Goal: Feedback & Contribution: Submit feedback/report problem

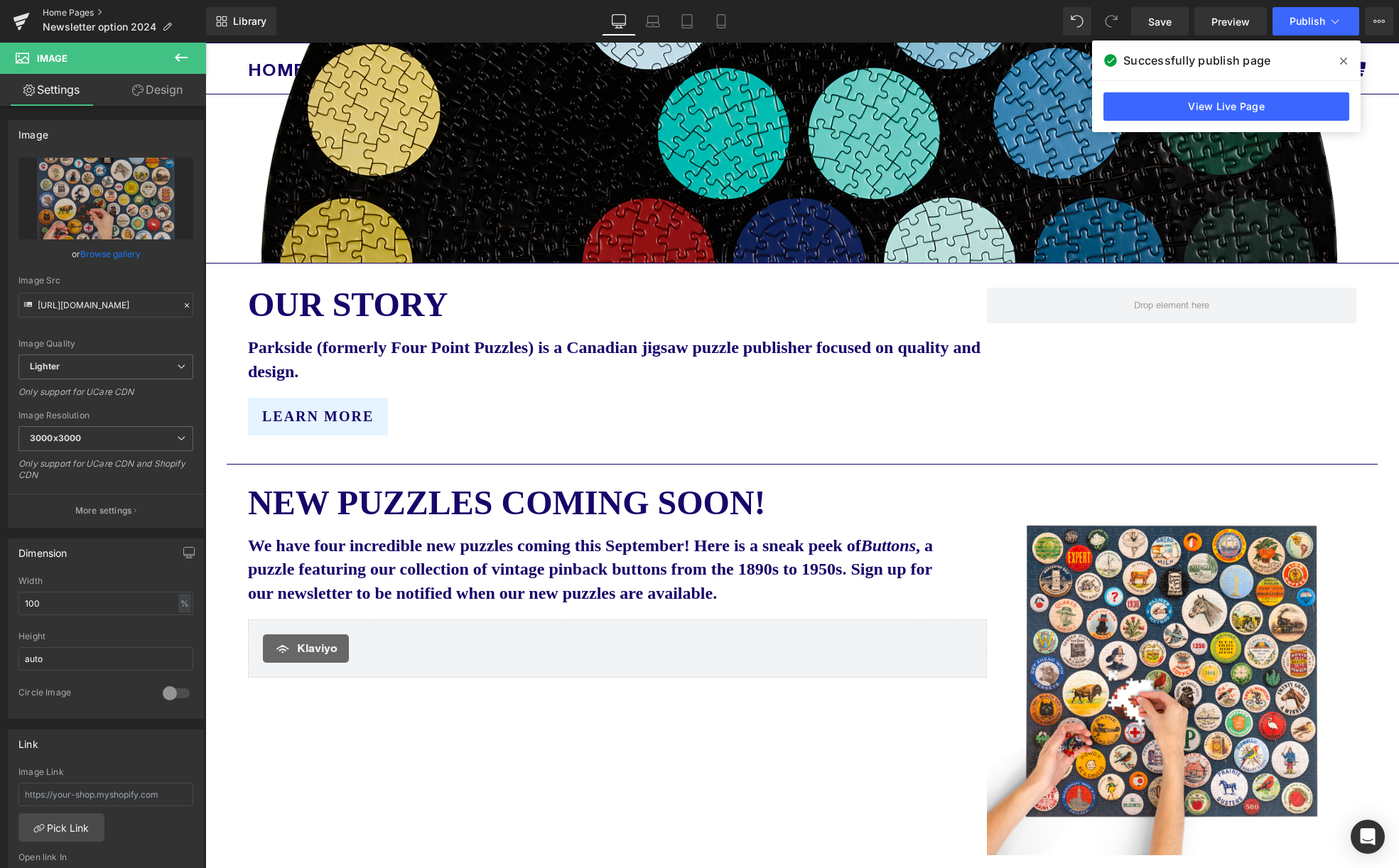
click at [61, 8] on link "Home Pages" at bounding box center [124, 12] width 164 height 12
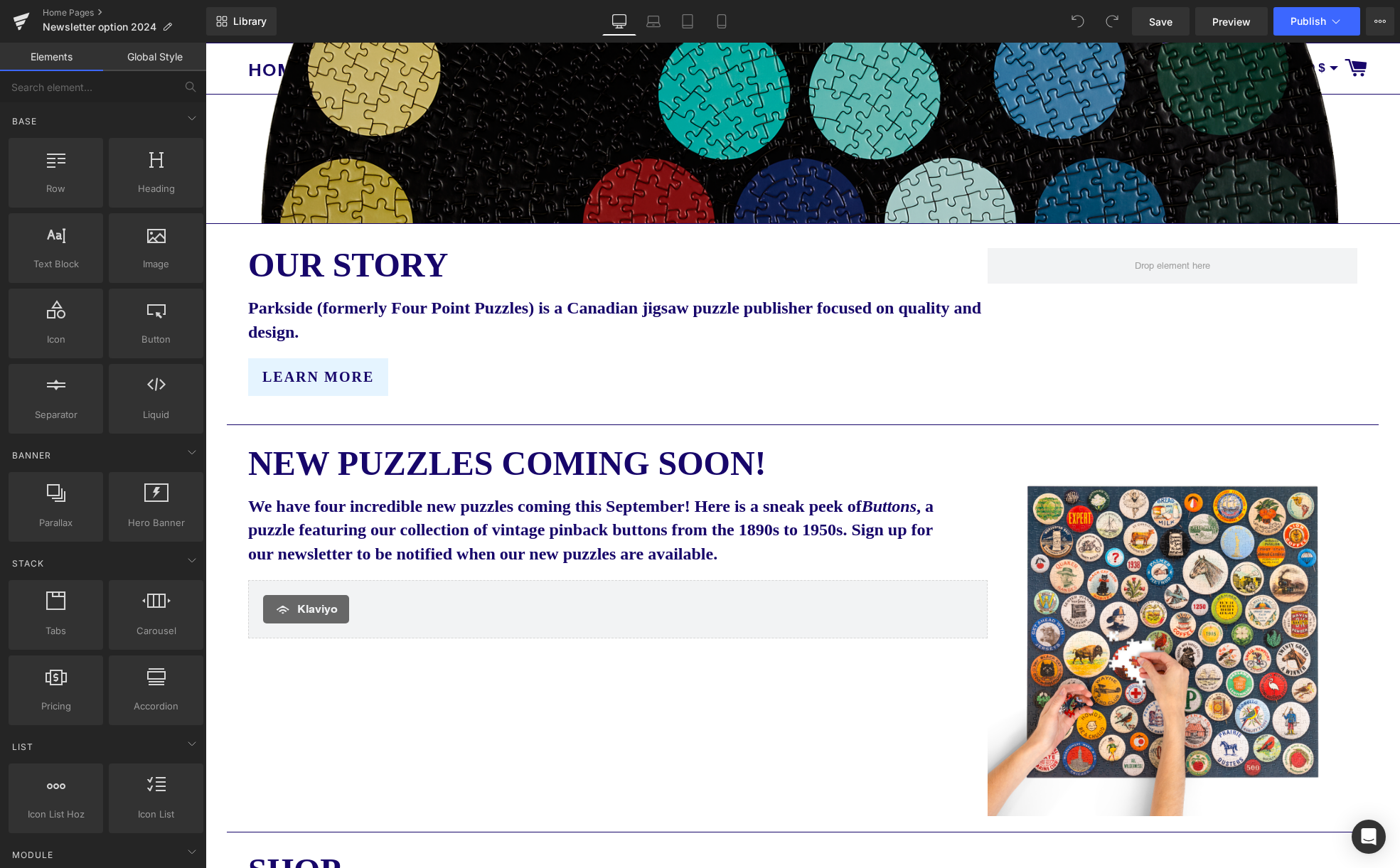
scroll to position [566, 0]
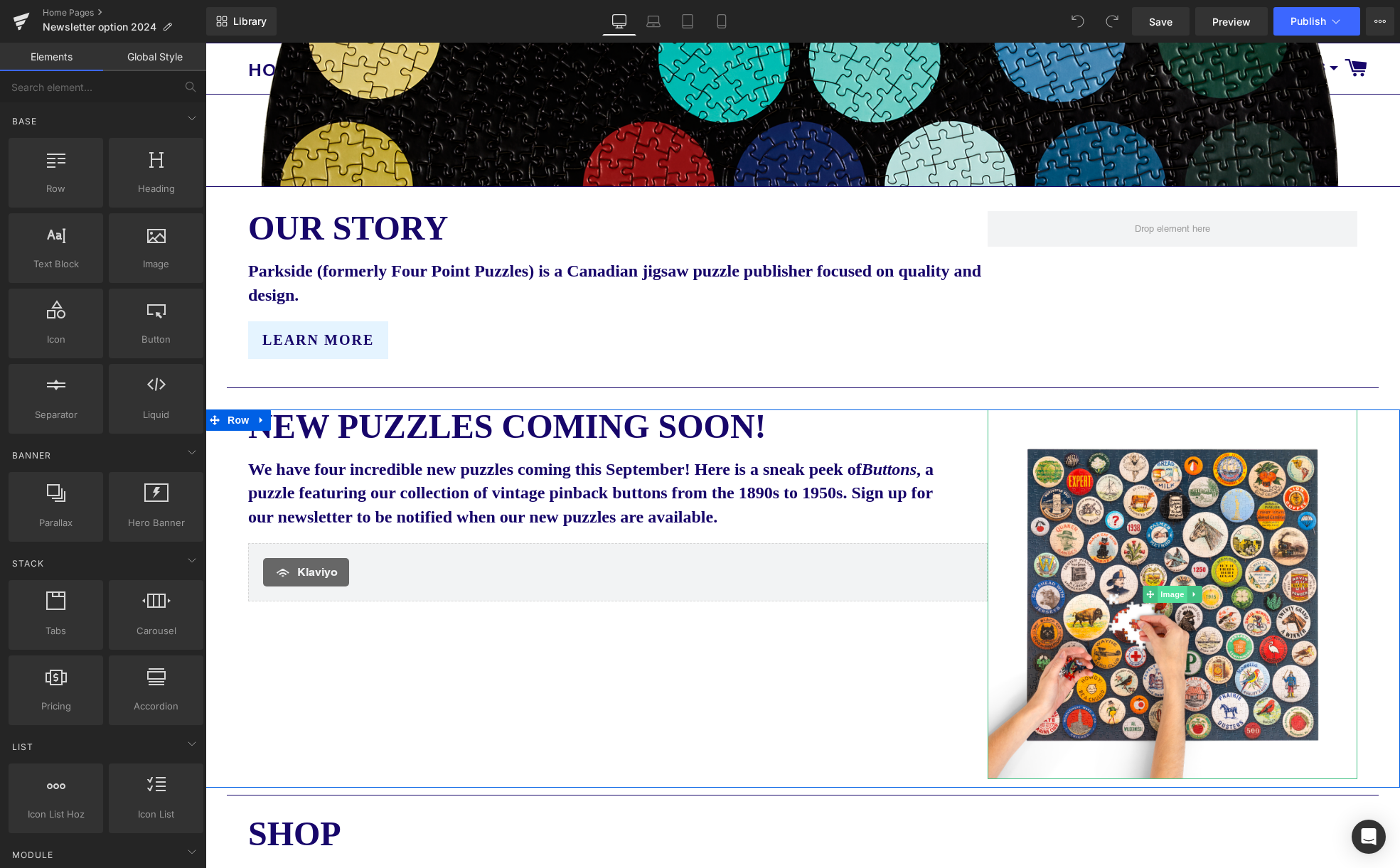
click at [1172, 591] on span "Image" at bounding box center [1172, 594] width 30 height 17
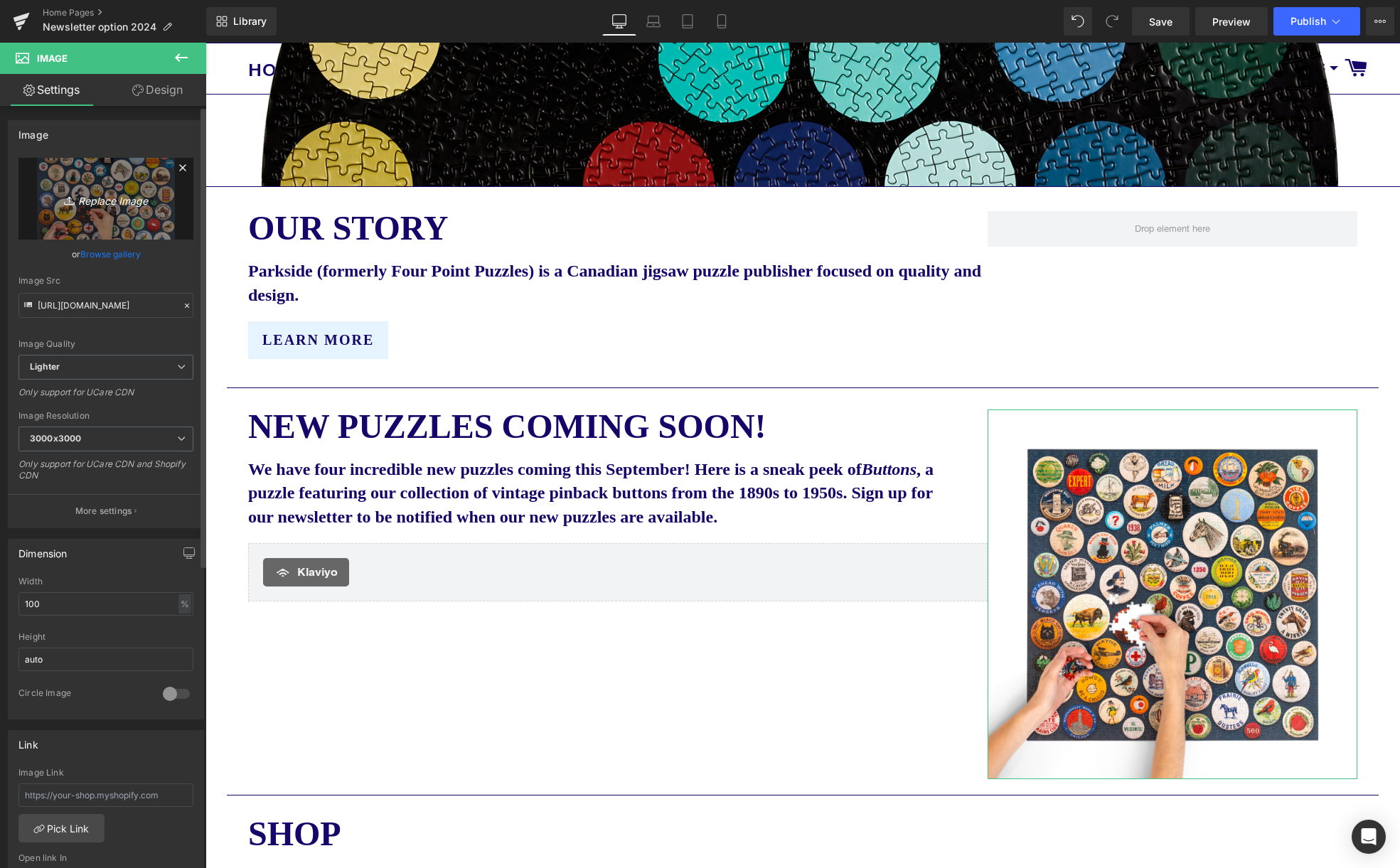
click at [98, 200] on icon "Replace Image" at bounding box center [105, 199] width 114 height 18
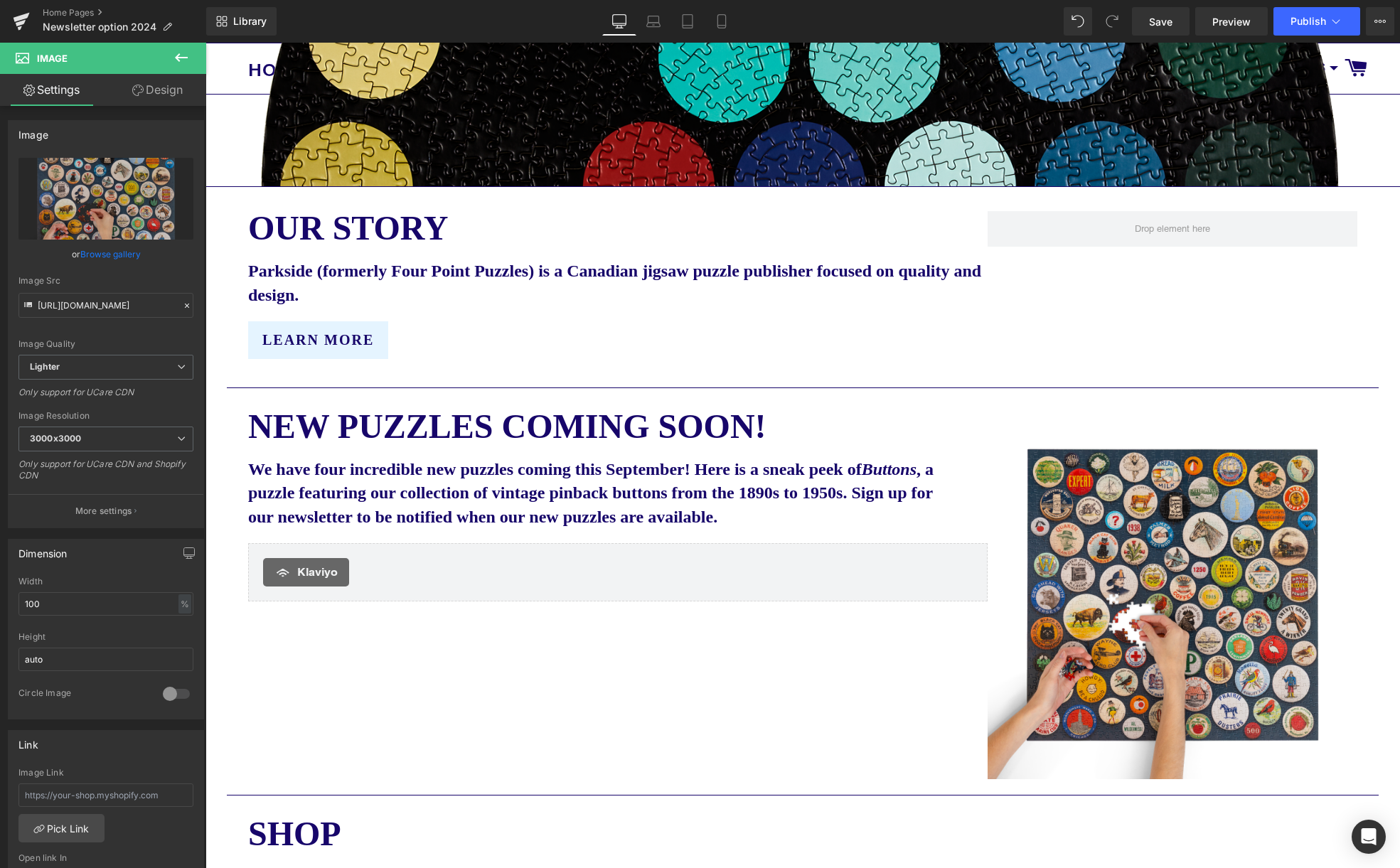
type input "C:\fakepath\Parkside buttons 2 transparent small.png"
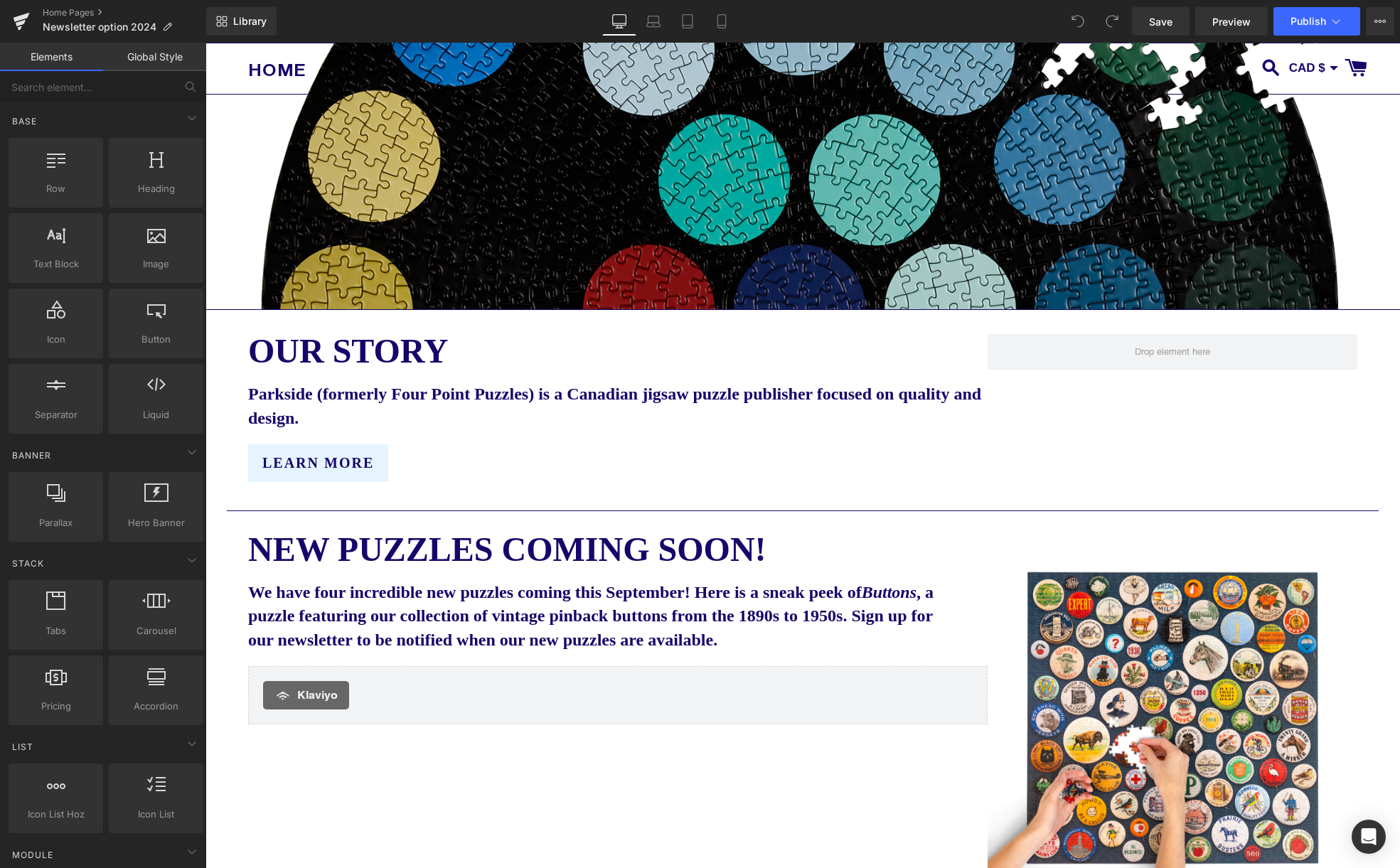
scroll to position [523, 0]
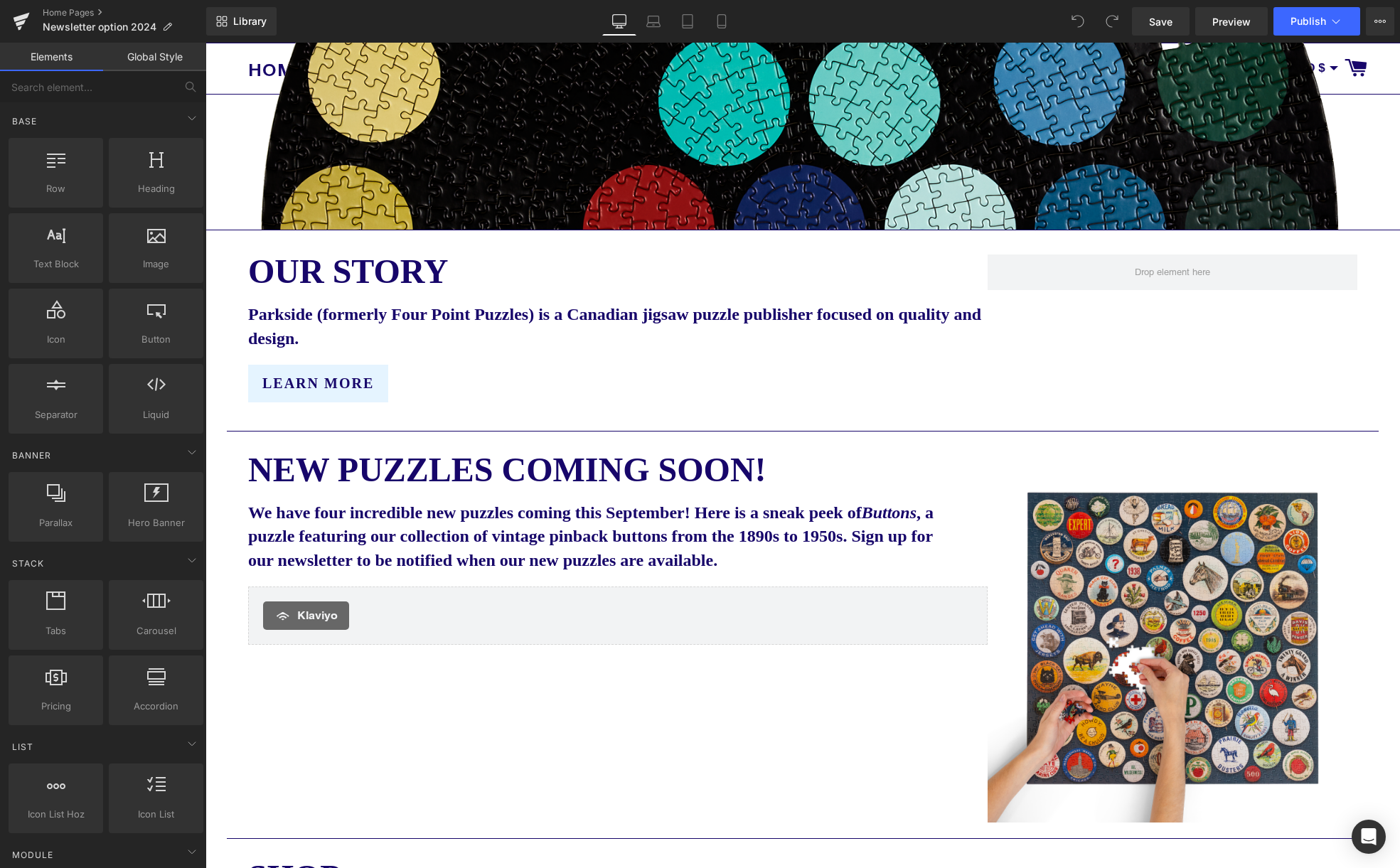
click at [1189, 652] on img at bounding box center [1172, 638] width 370 height 369
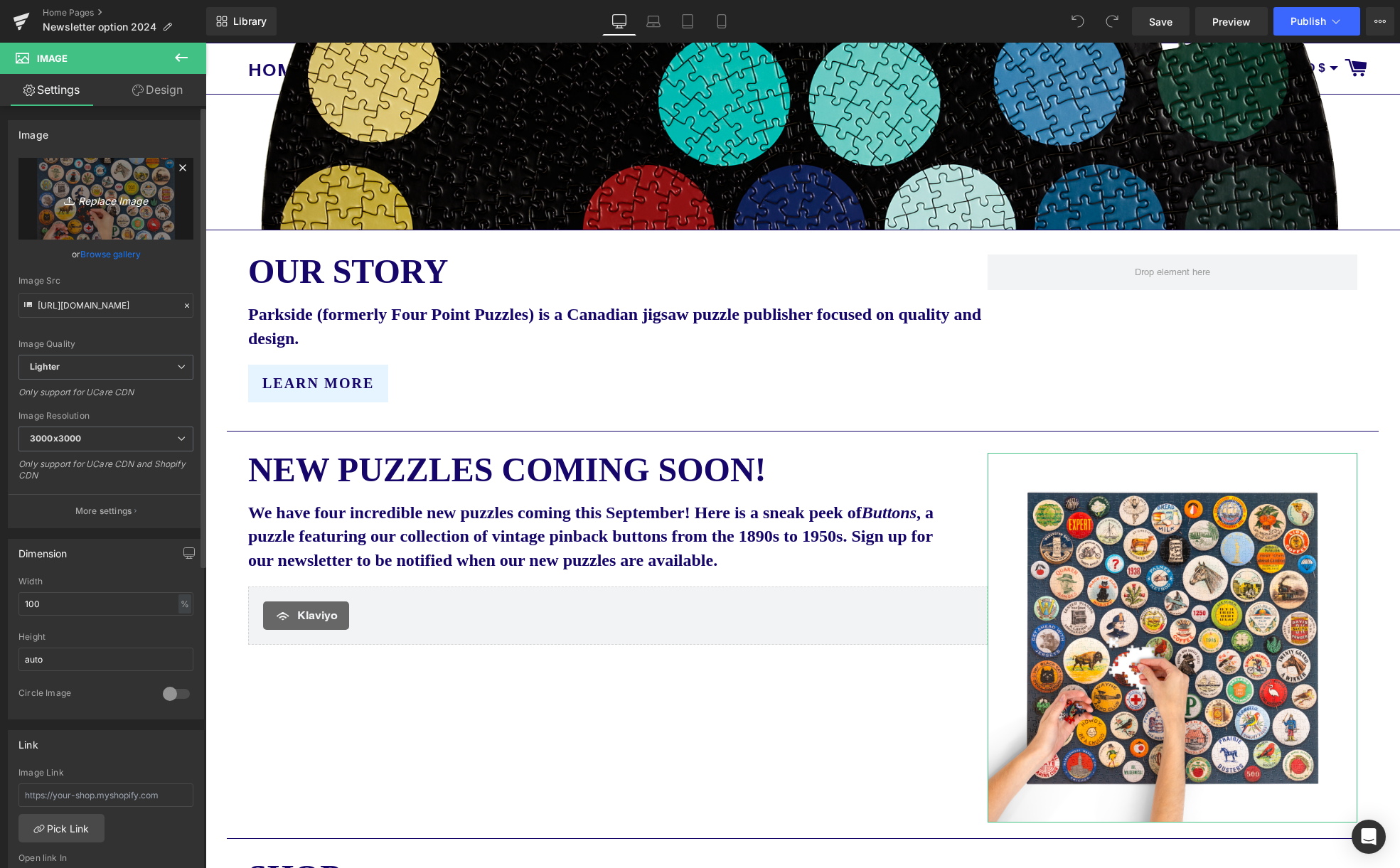
click at [102, 202] on icon "Replace Image" at bounding box center [105, 199] width 114 height 18
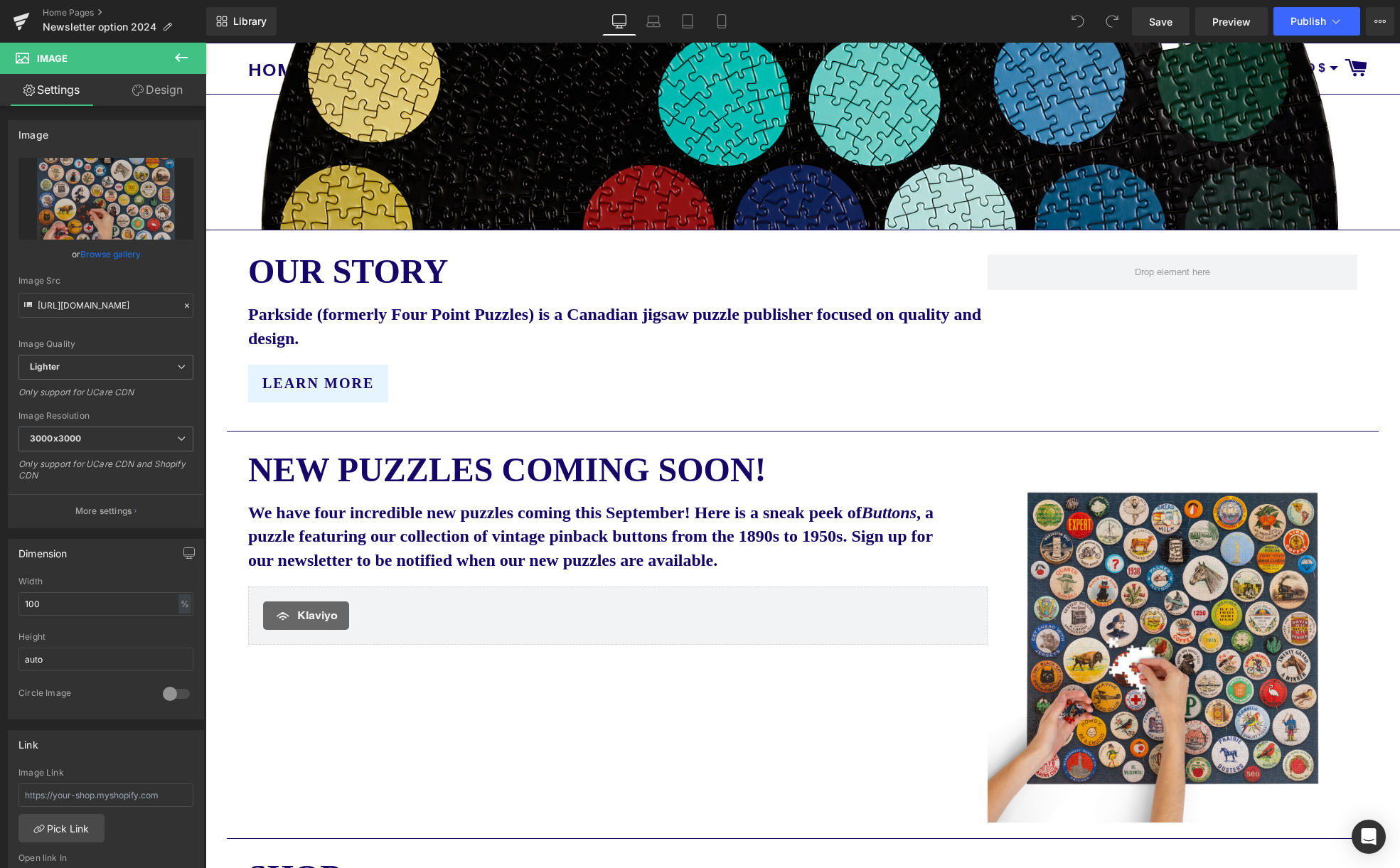
type input "C:\fakepath\Parkside buttons 2 transparent small.png"
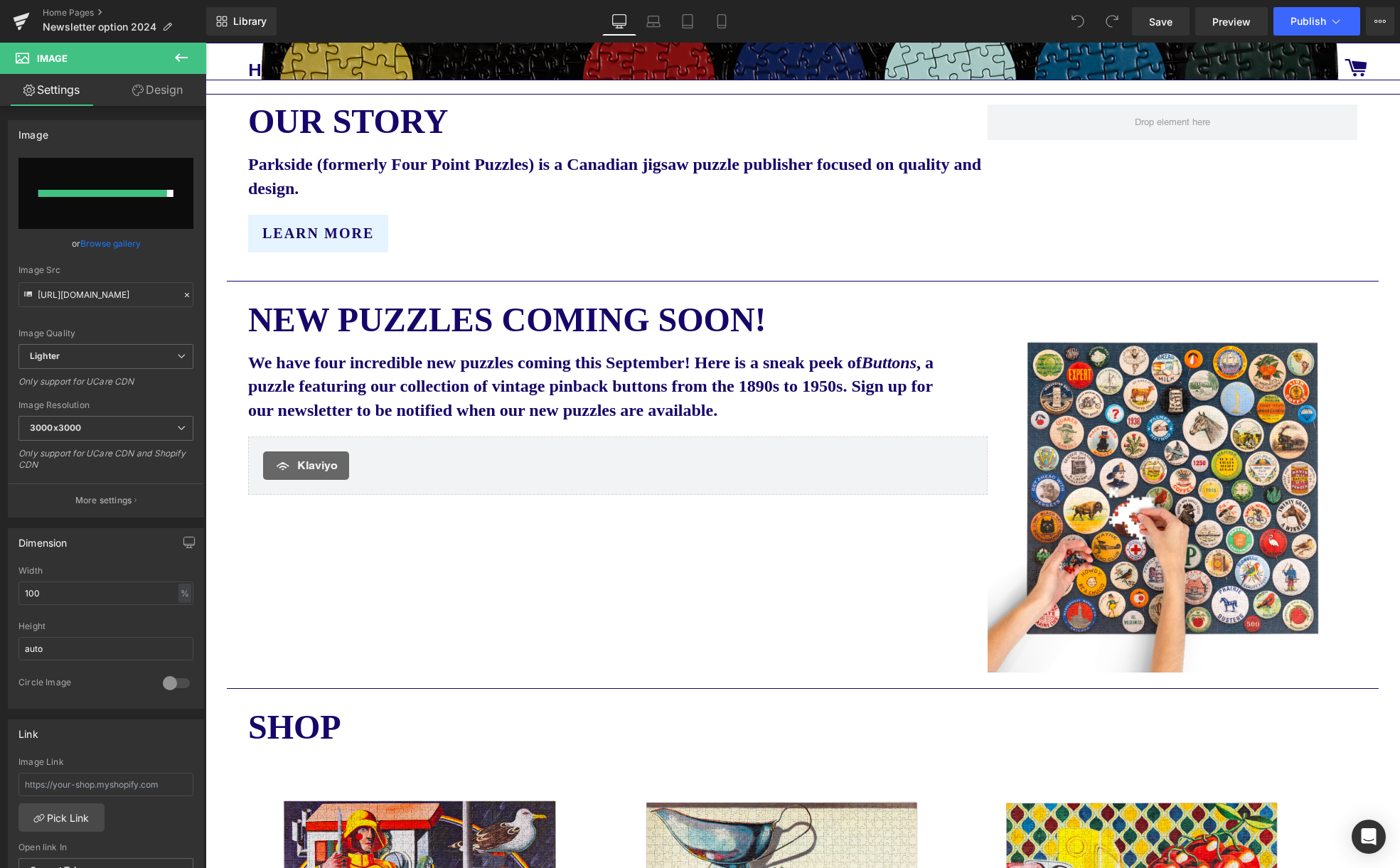
scroll to position [670, 0]
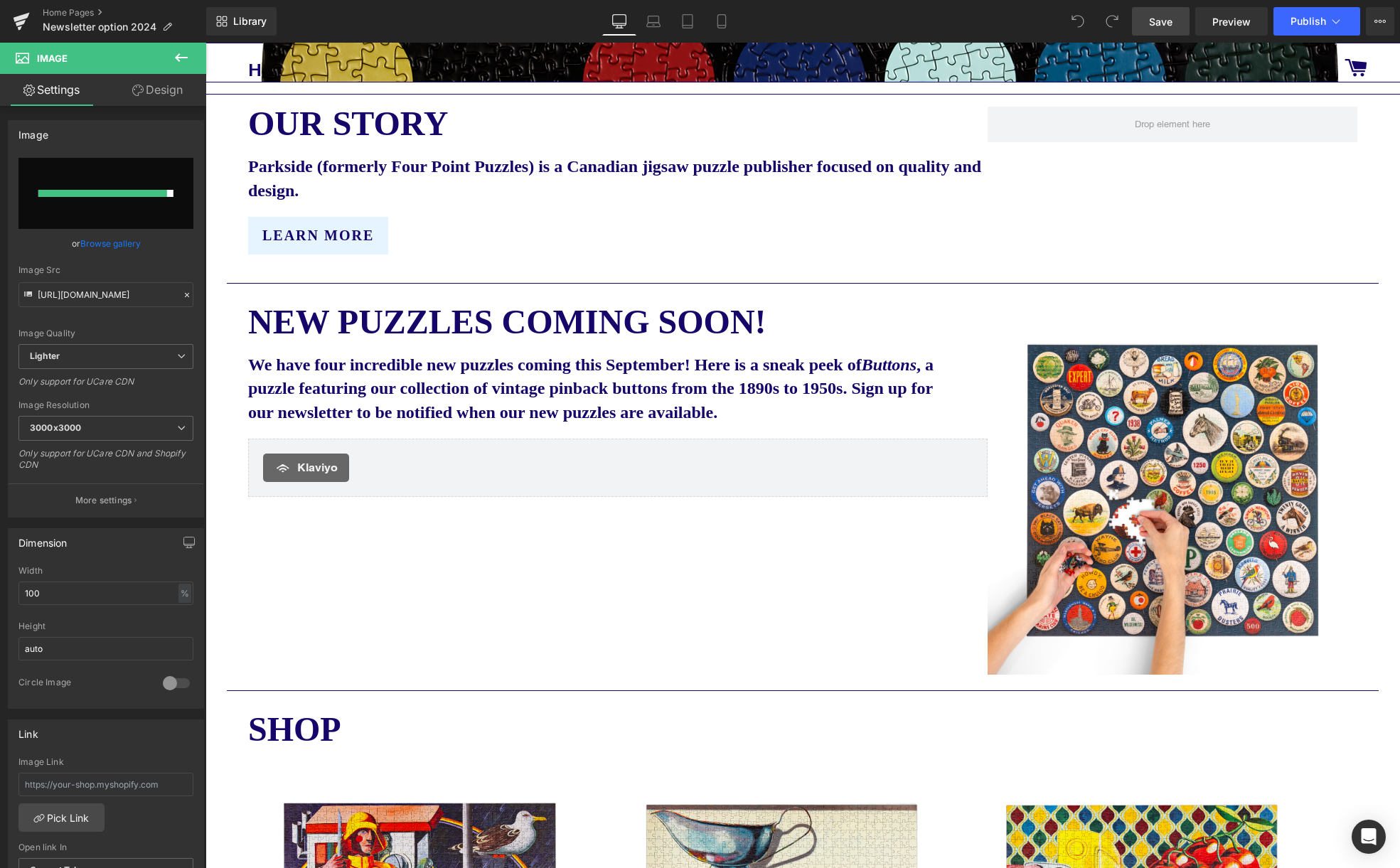
click at [1160, 13] on link "Save" at bounding box center [1160, 21] width 57 height 29
click at [92, 12] on link "Home Pages" at bounding box center [124, 12] width 164 height 12
click at [70, 12] on link "Home Pages" at bounding box center [124, 12] width 164 height 12
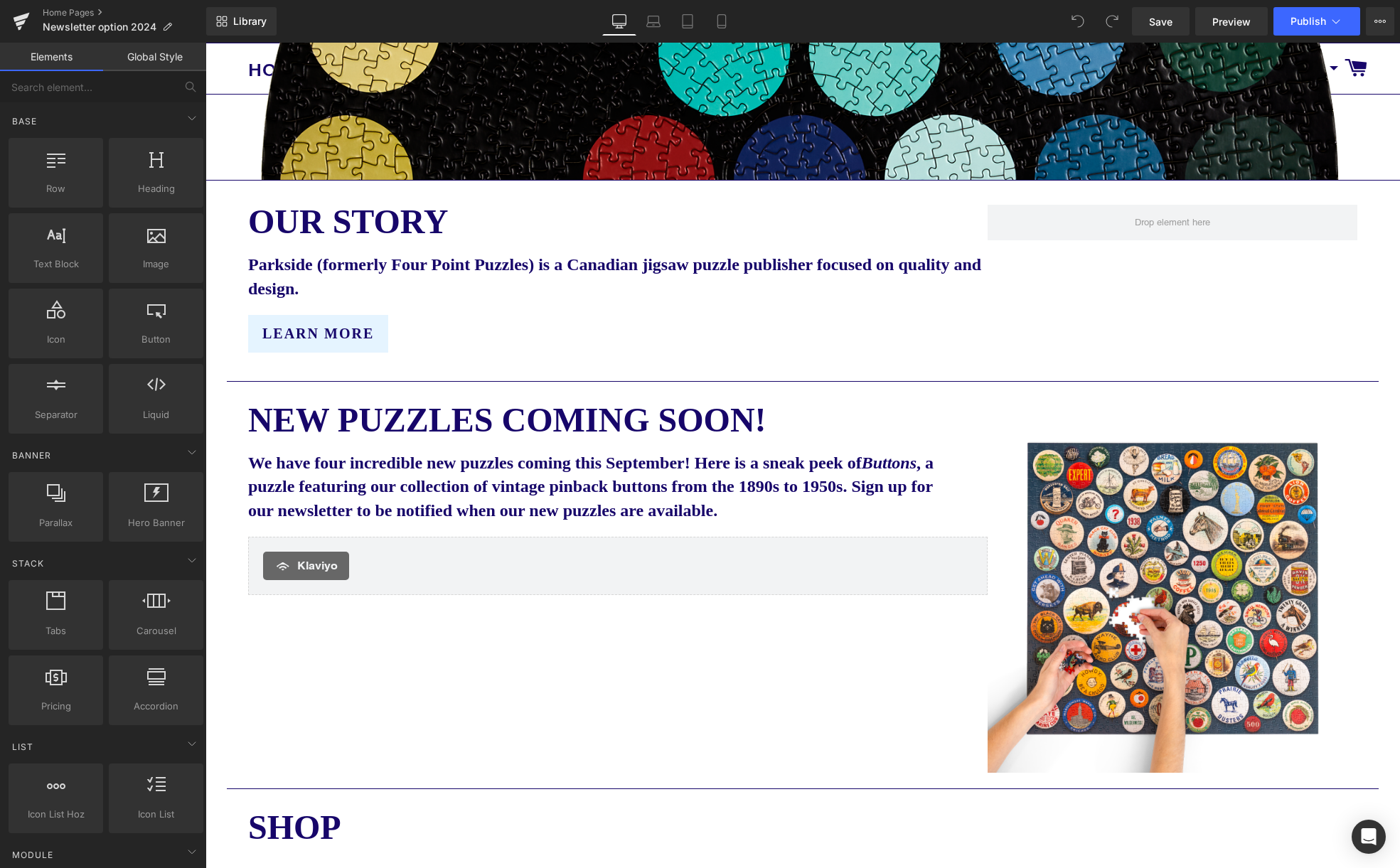
scroll to position [616, 0]
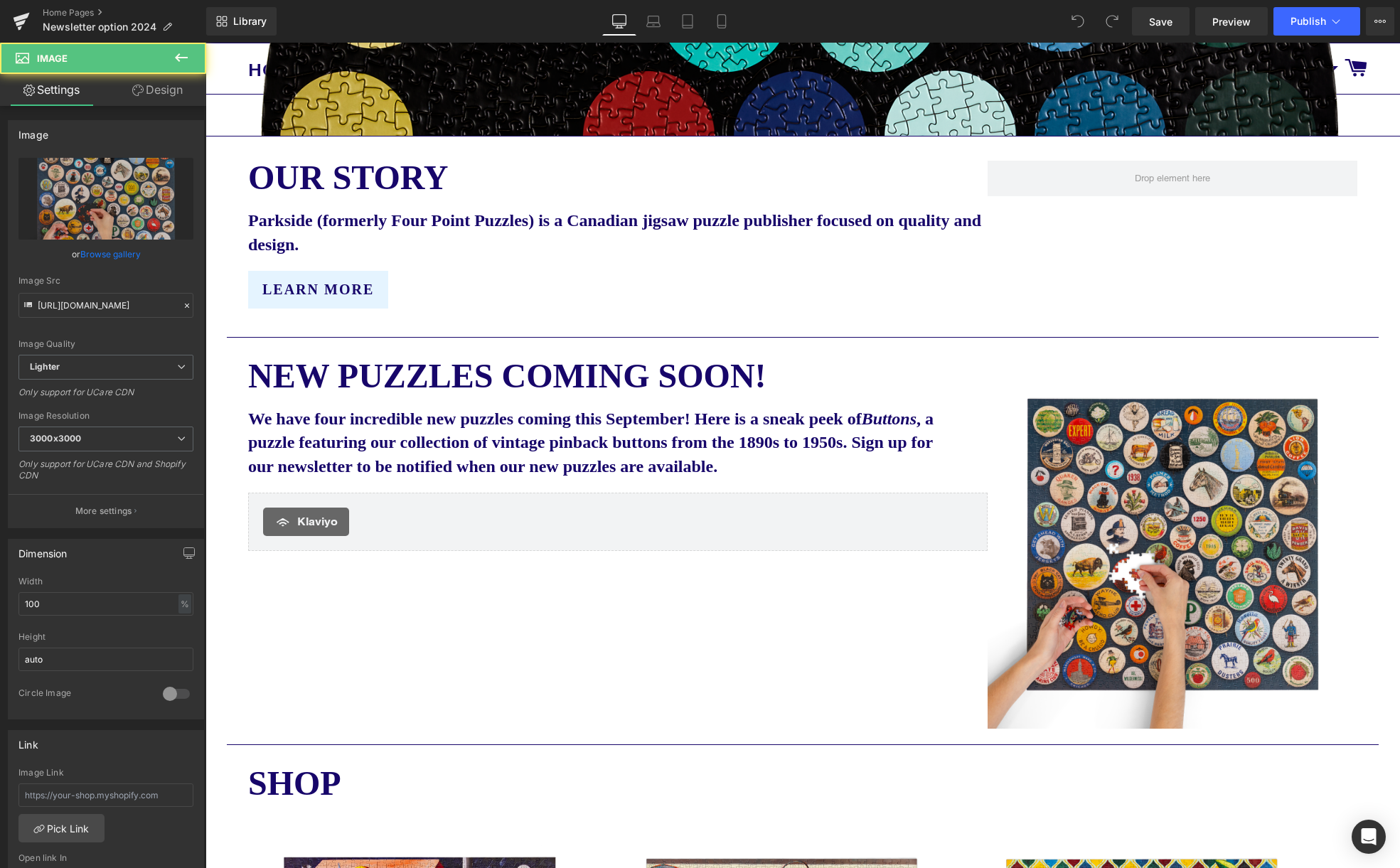
click at [1184, 553] on img at bounding box center [1172, 543] width 370 height 369
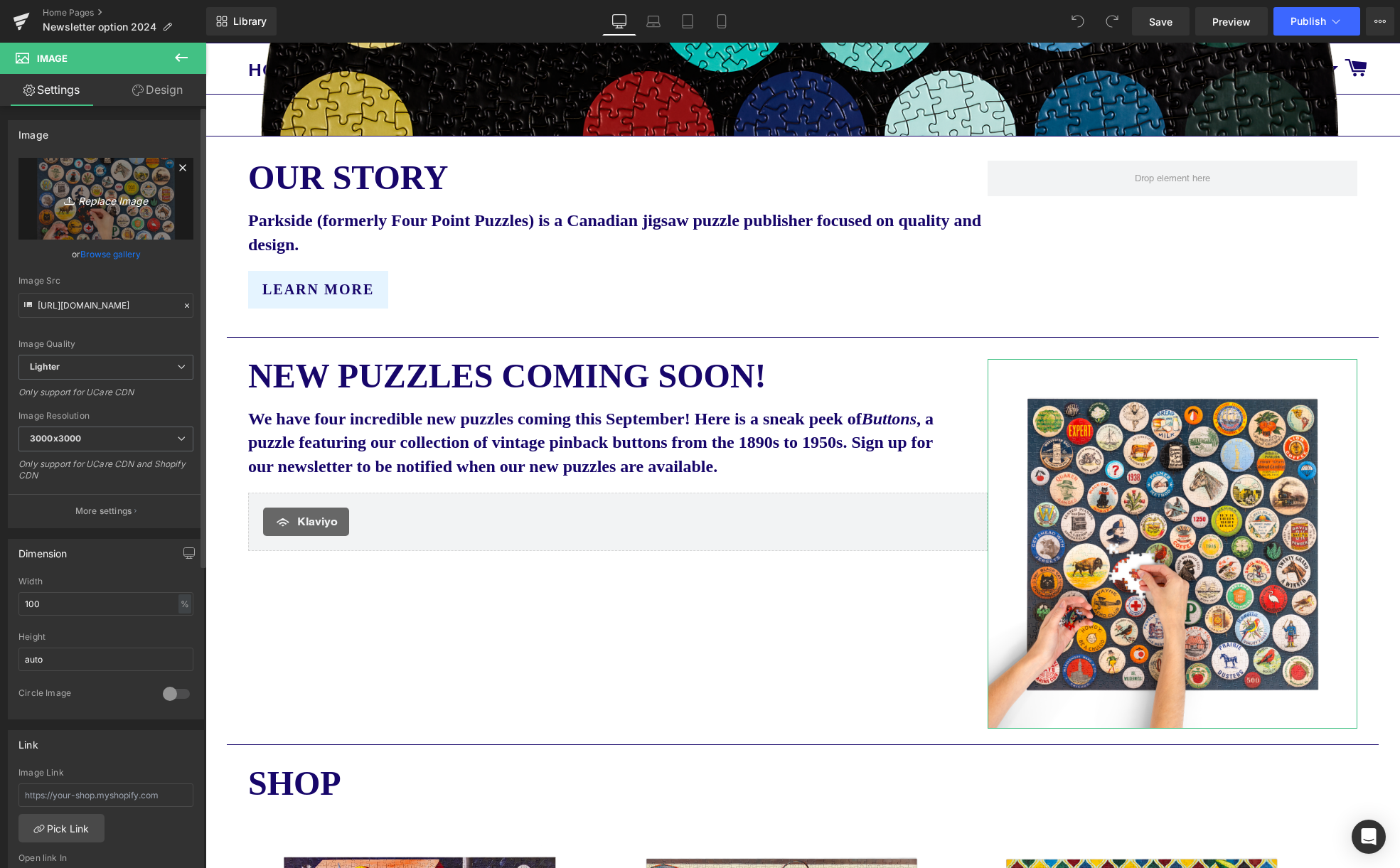
click at [96, 206] on icon "Replace Image" at bounding box center [105, 199] width 114 height 18
type input "C:\fakepath\Parkside buttons 2 transparent small.png"
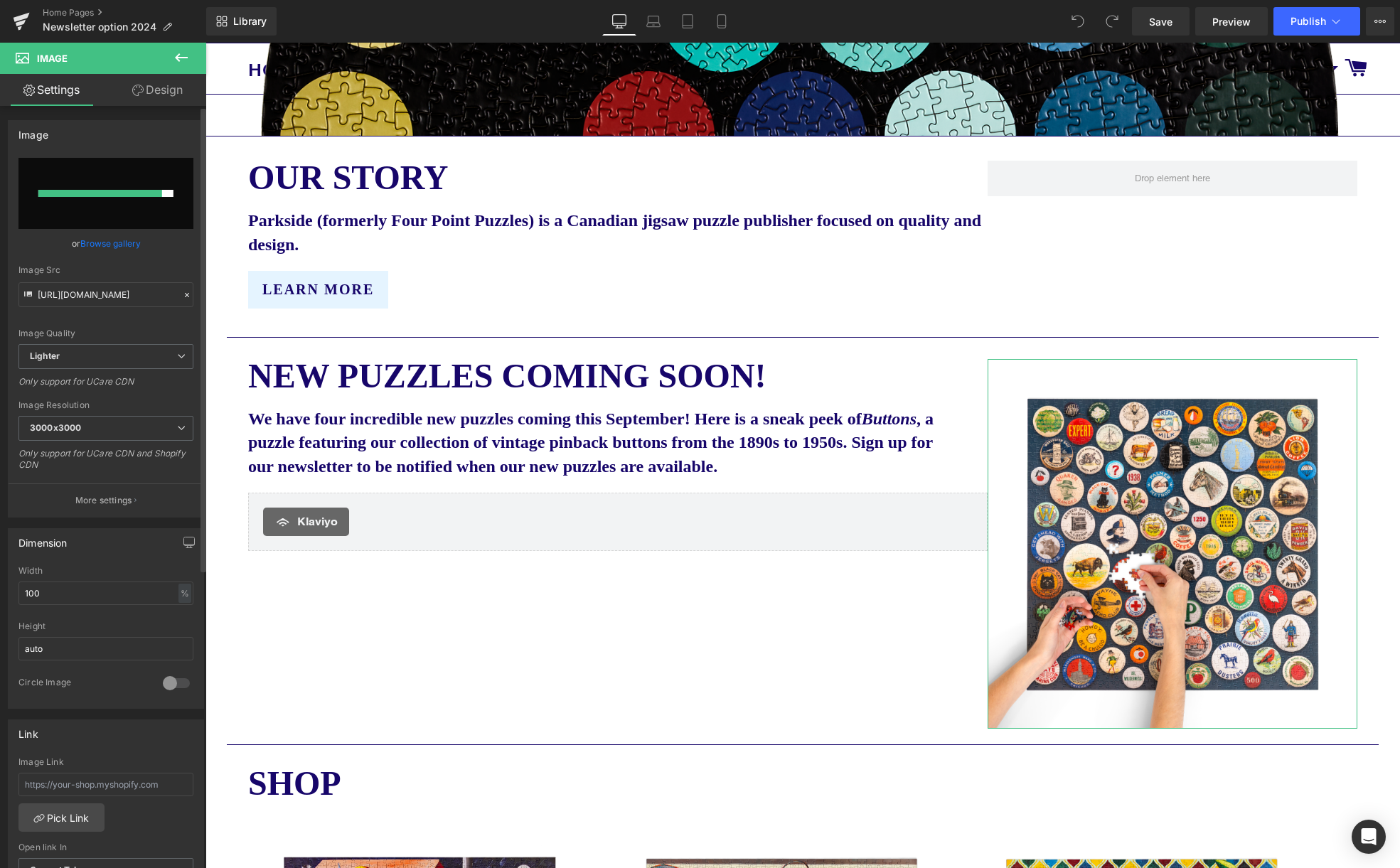
click at [94, 247] on link "Browse gallery" at bounding box center [111, 243] width 60 height 25
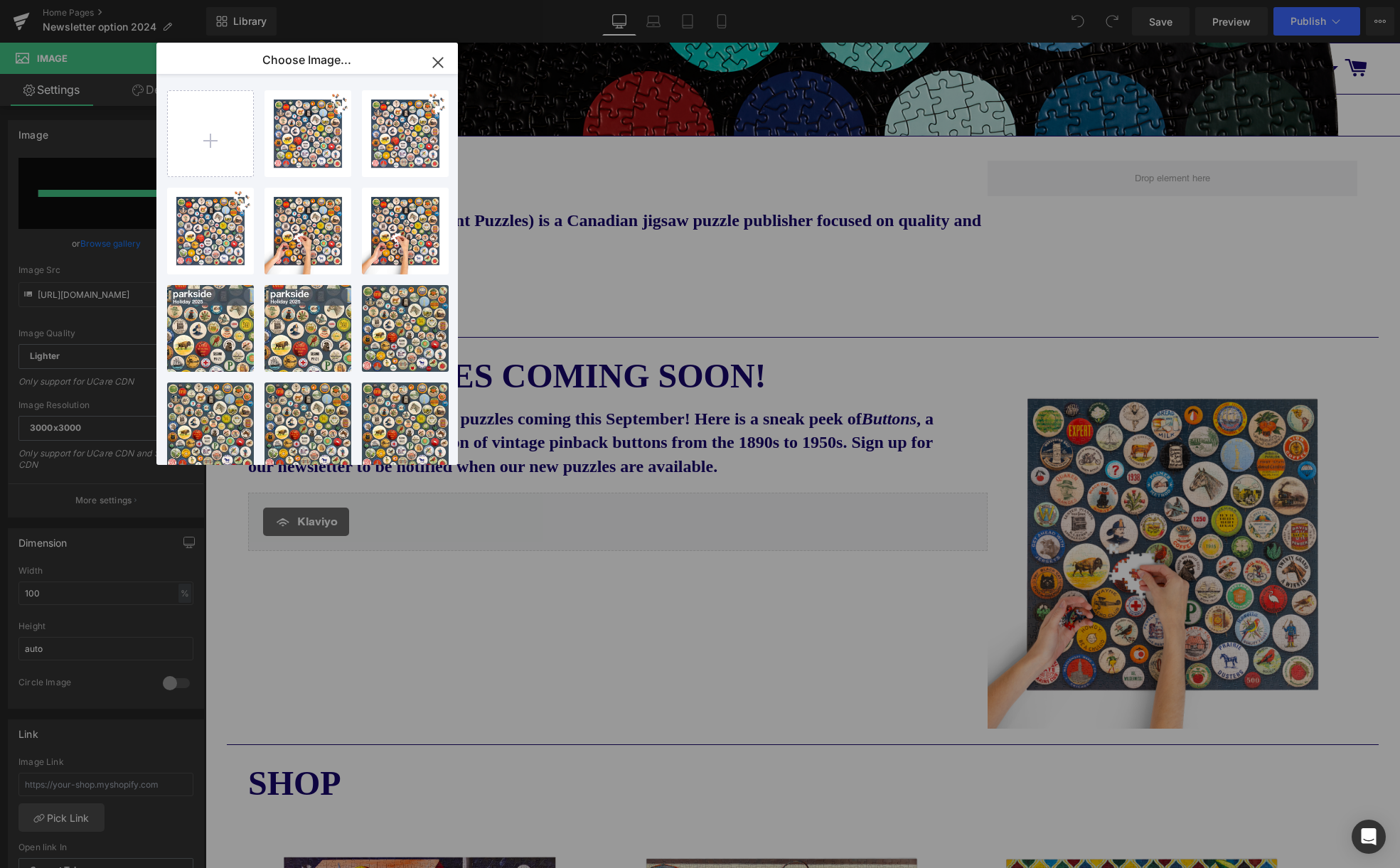
click at [441, 58] on icon "button" at bounding box center [438, 62] width 9 height 9
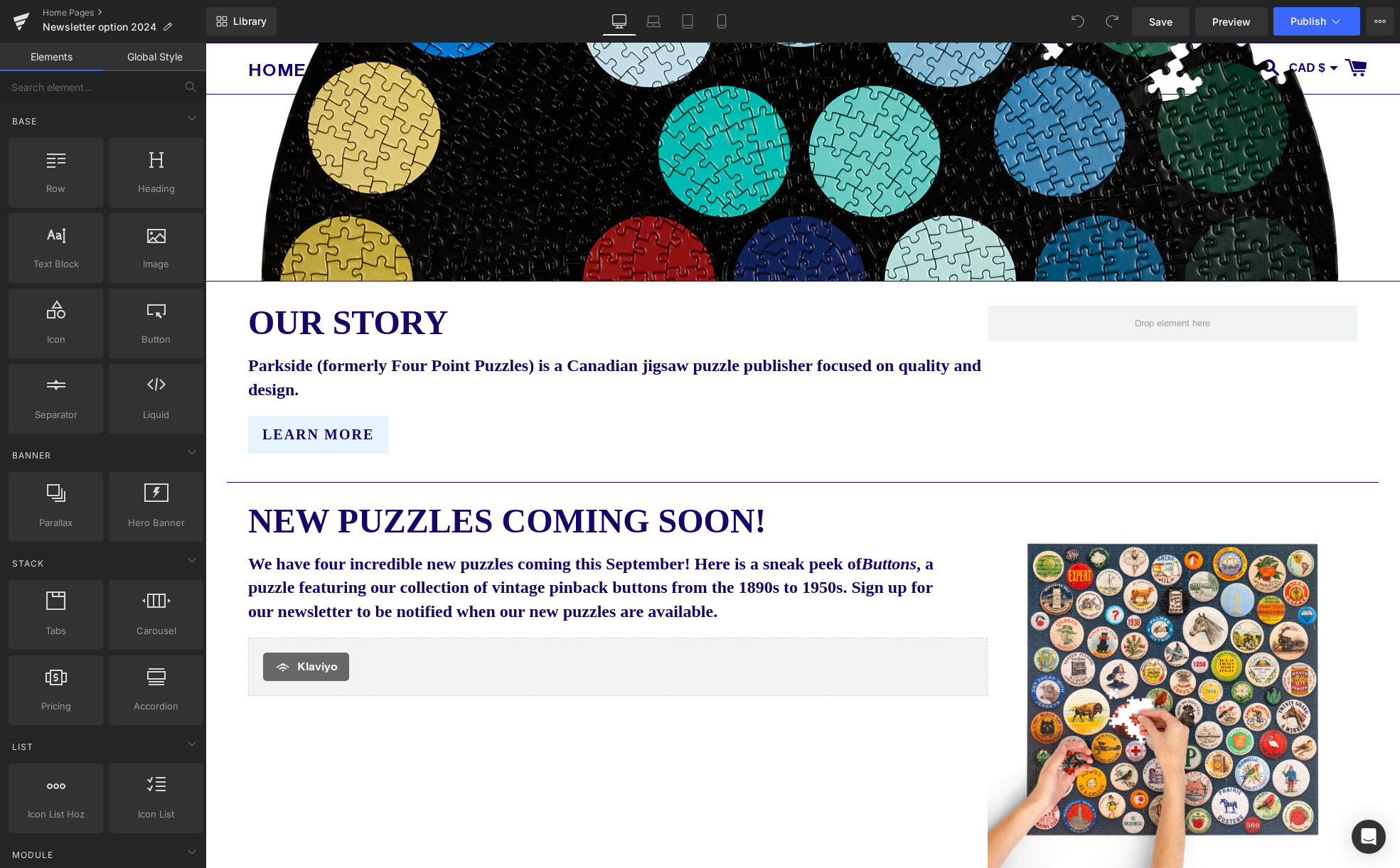
scroll to position [512, 0]
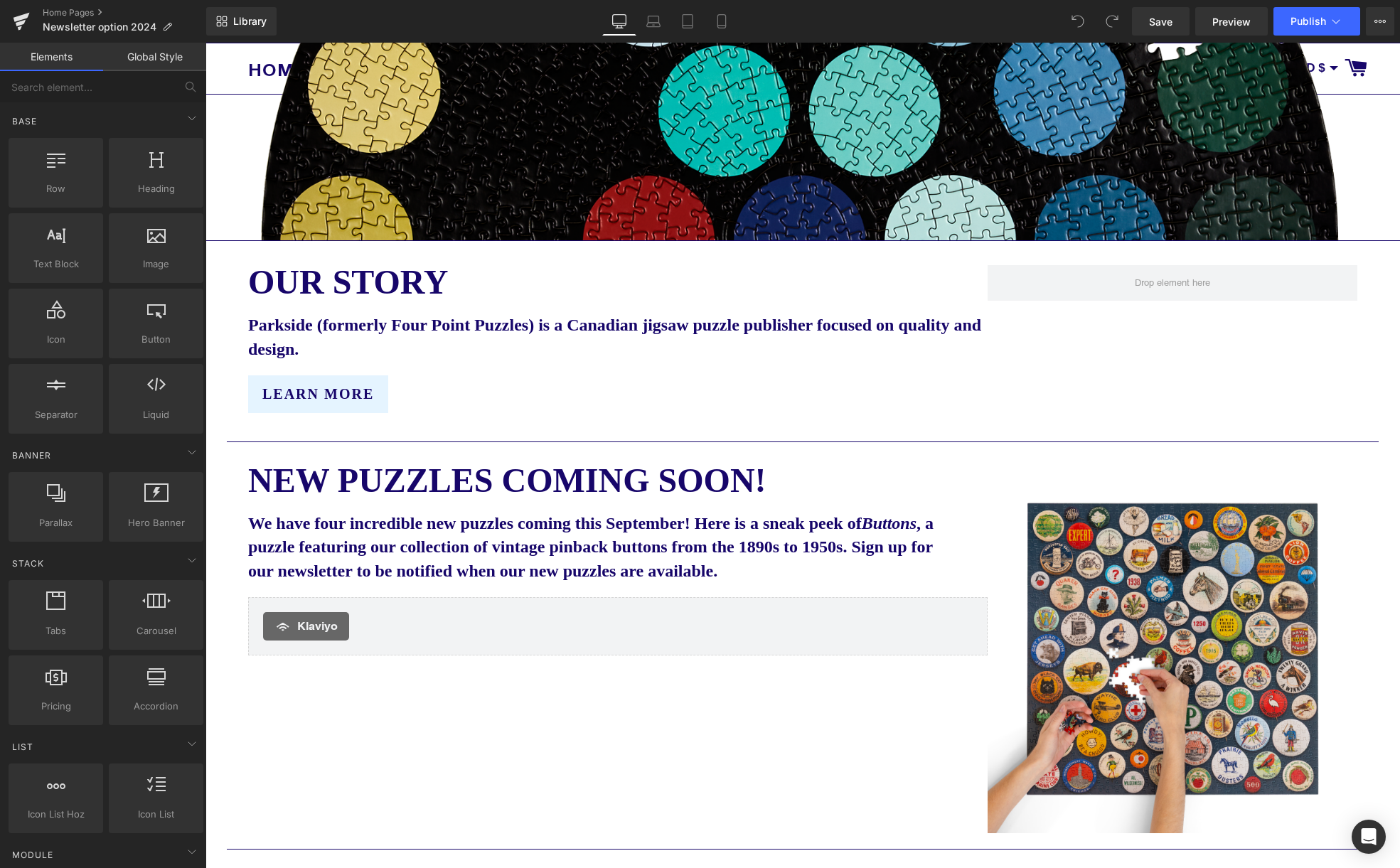
click at [1193, 588] on img at bounding box center [1172, 648] width 370 height 369
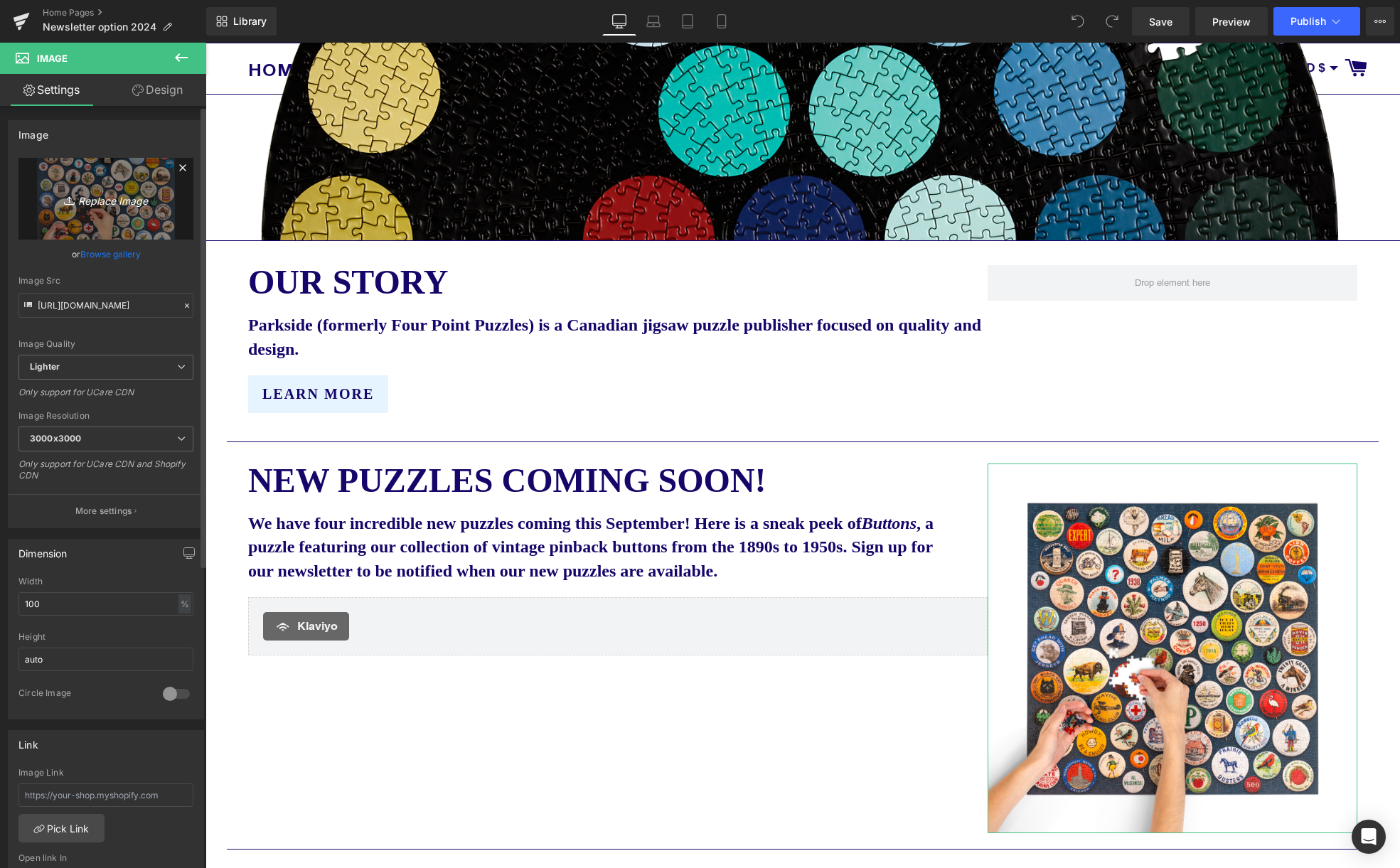
click at [119, 193] on icon "Replace Image" at bounding box center [105, 199] width 114 height 18
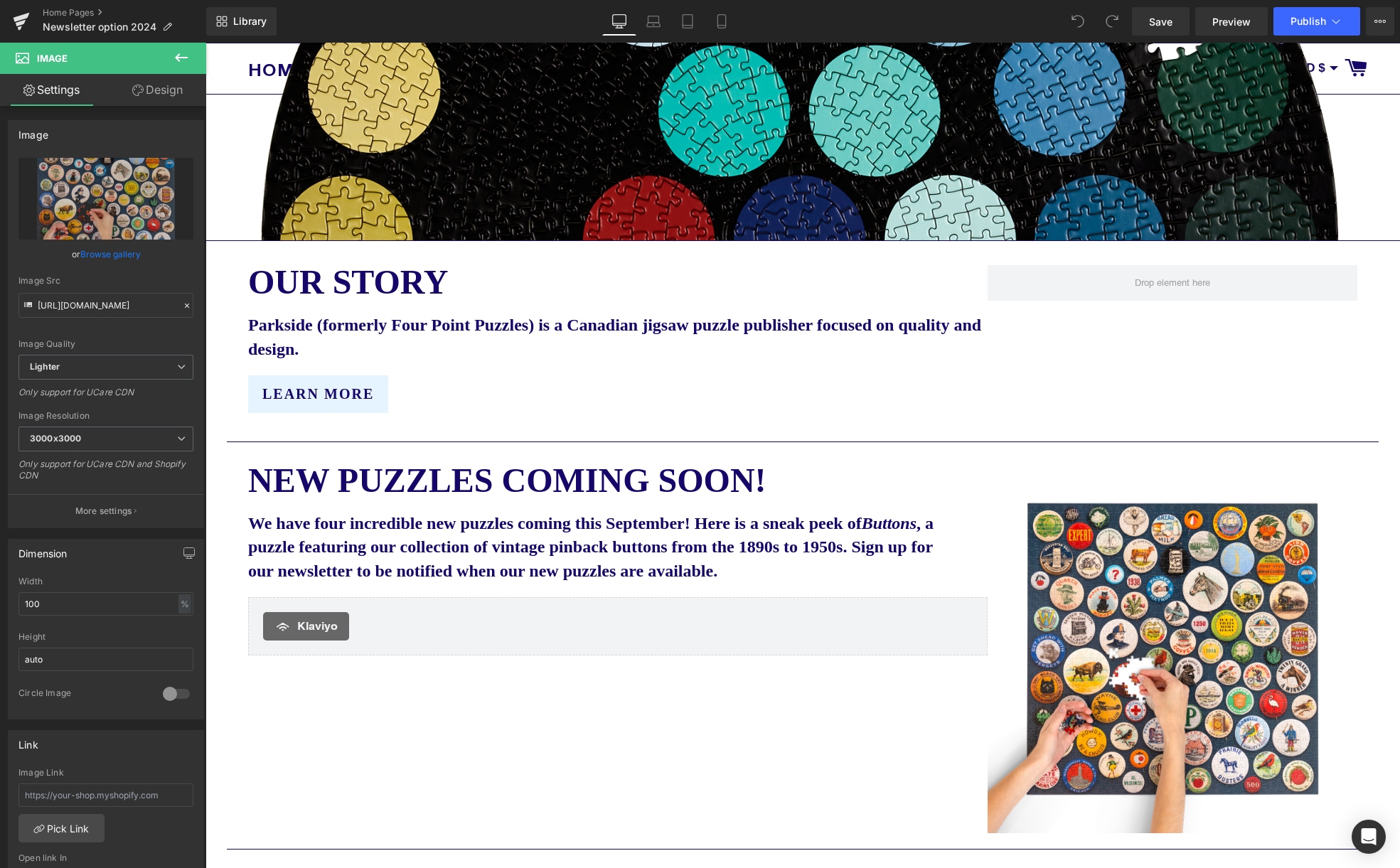
type input "C:\fakepath\Parkside buttons 2 transparent small.png"
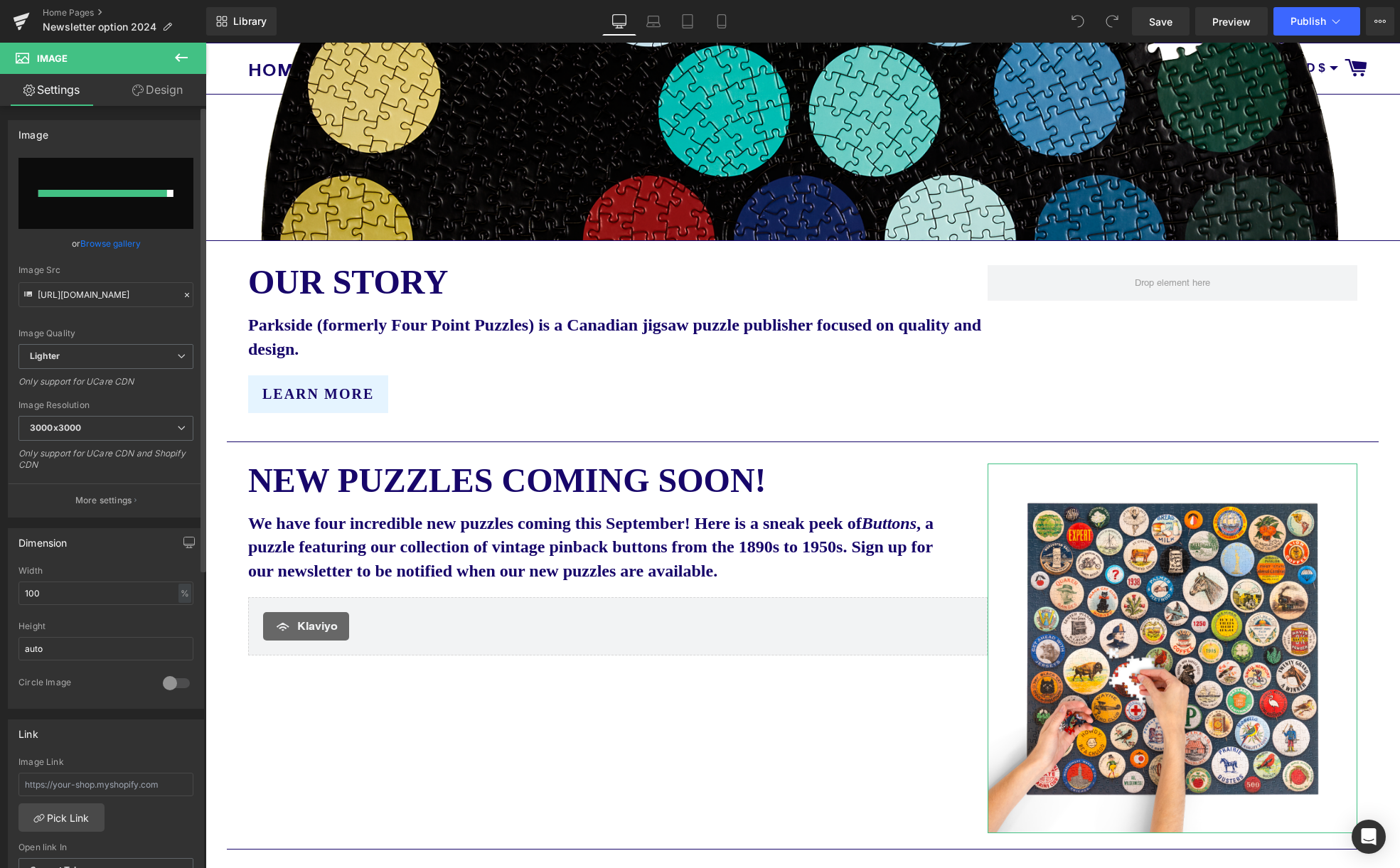
click at [119, 242] on link "Browse gallery" at bounding box center [111, 243] width 60 height 25
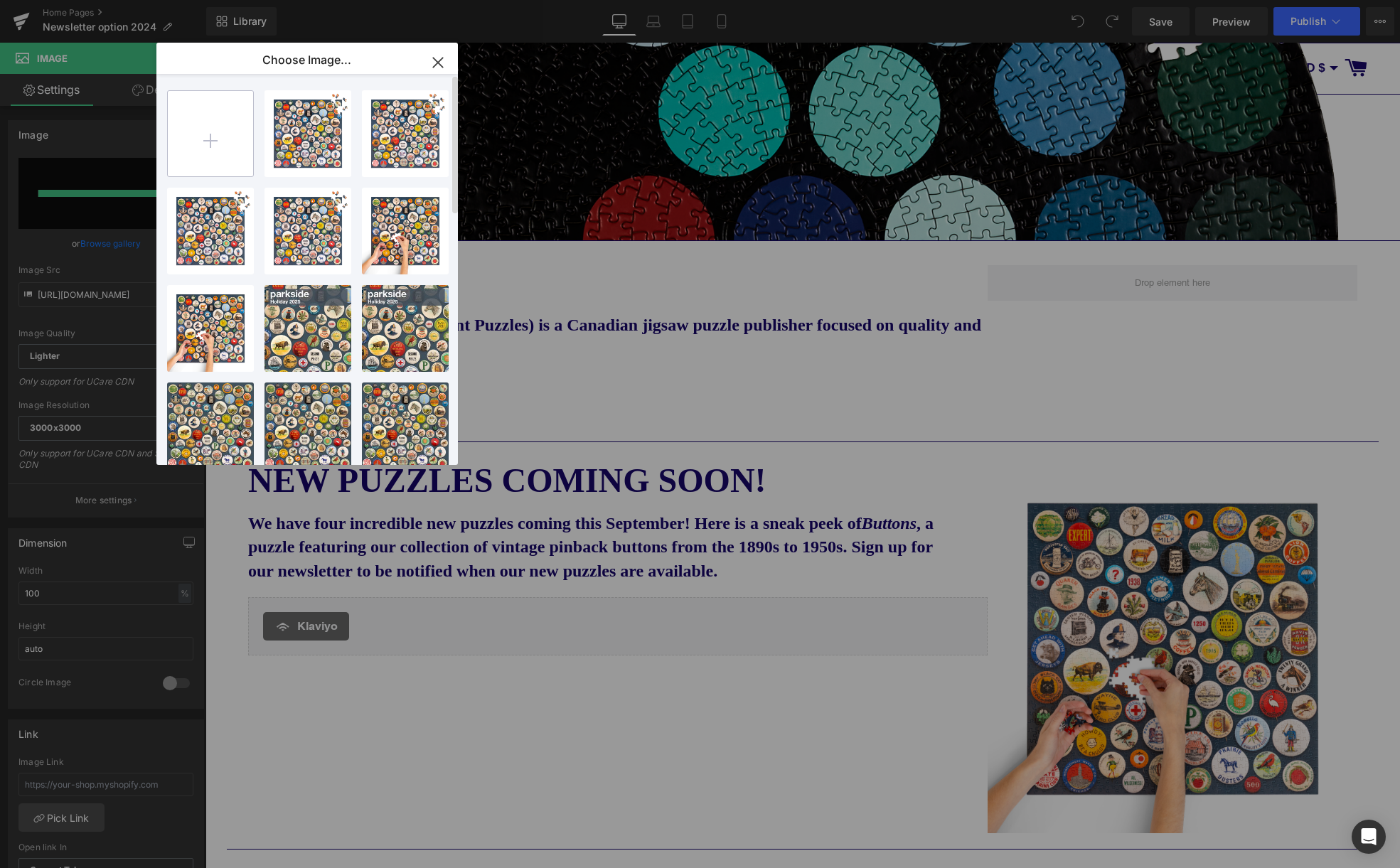
click at [208, 136] on input "file" at bounding box center [210, 134] width 85 height 85
type input "C:\fakepath\Parkside buttons 2 transparent.png"
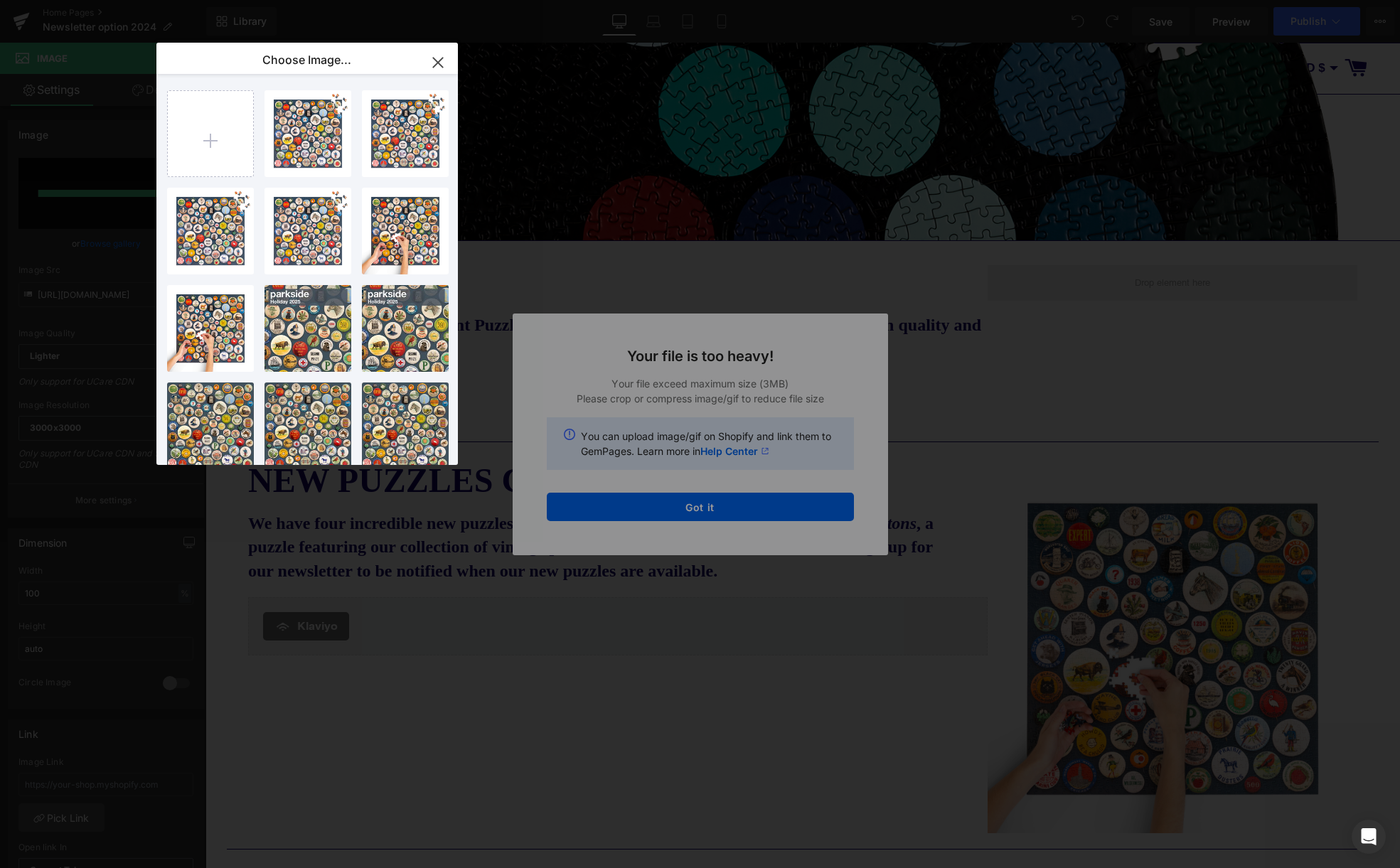
click at [444, 58] on icon "button" at bounding box center [438, 62] width 22 height 22
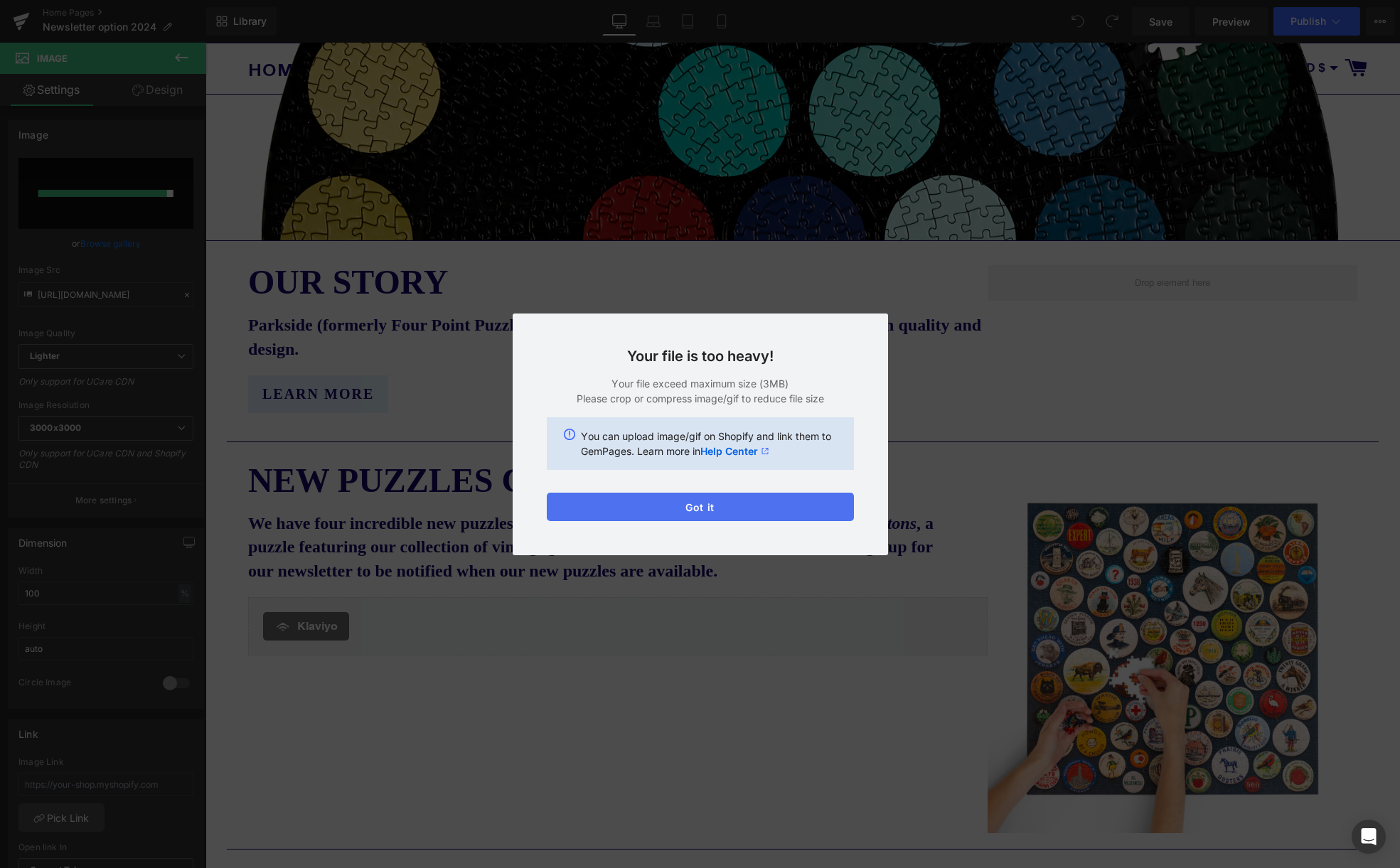
drag, startPoint x: 731, startPoint y: 504, endPoint x: 526, endPoint y: 461, distance: 209.5
click at [731, 504] on button "Got it" at bounding box center [700, 506] width 307 height 29
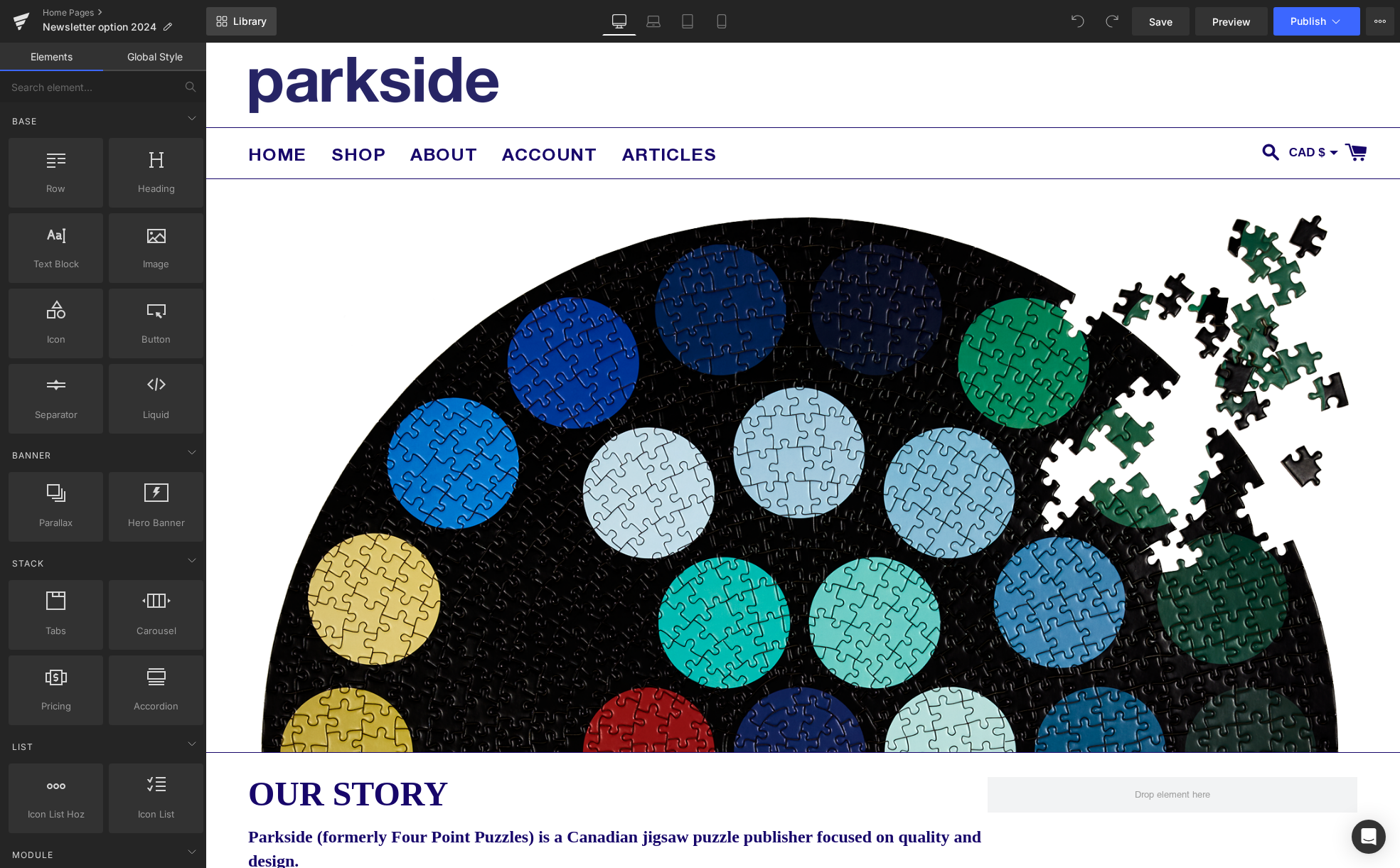
click at [243, 24] on span "Library" at bounding box center [250, 21] width 33 height 13
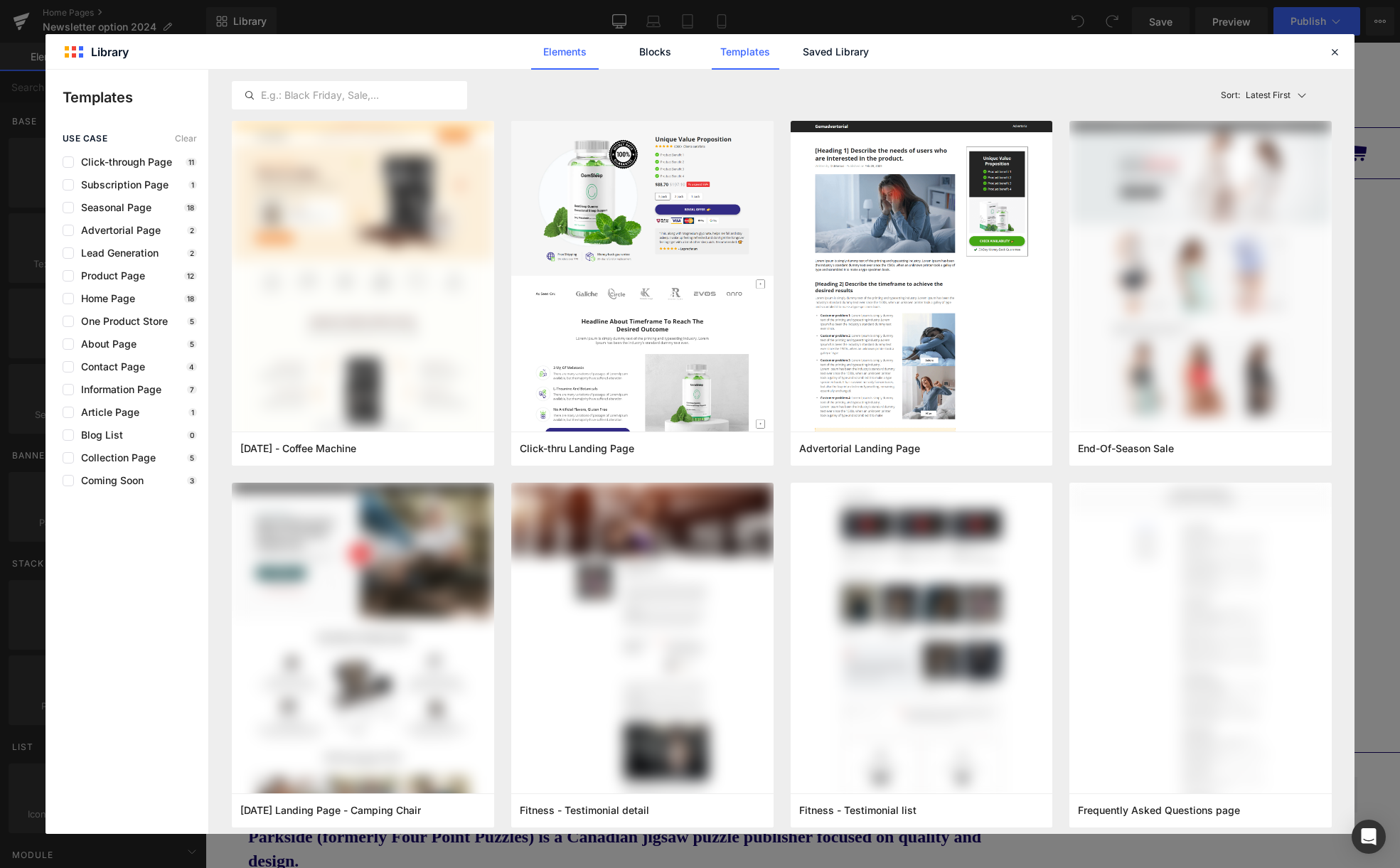
click at [571, 52] on link "Elements" at bounding box center [564, 52] width 67 height 36
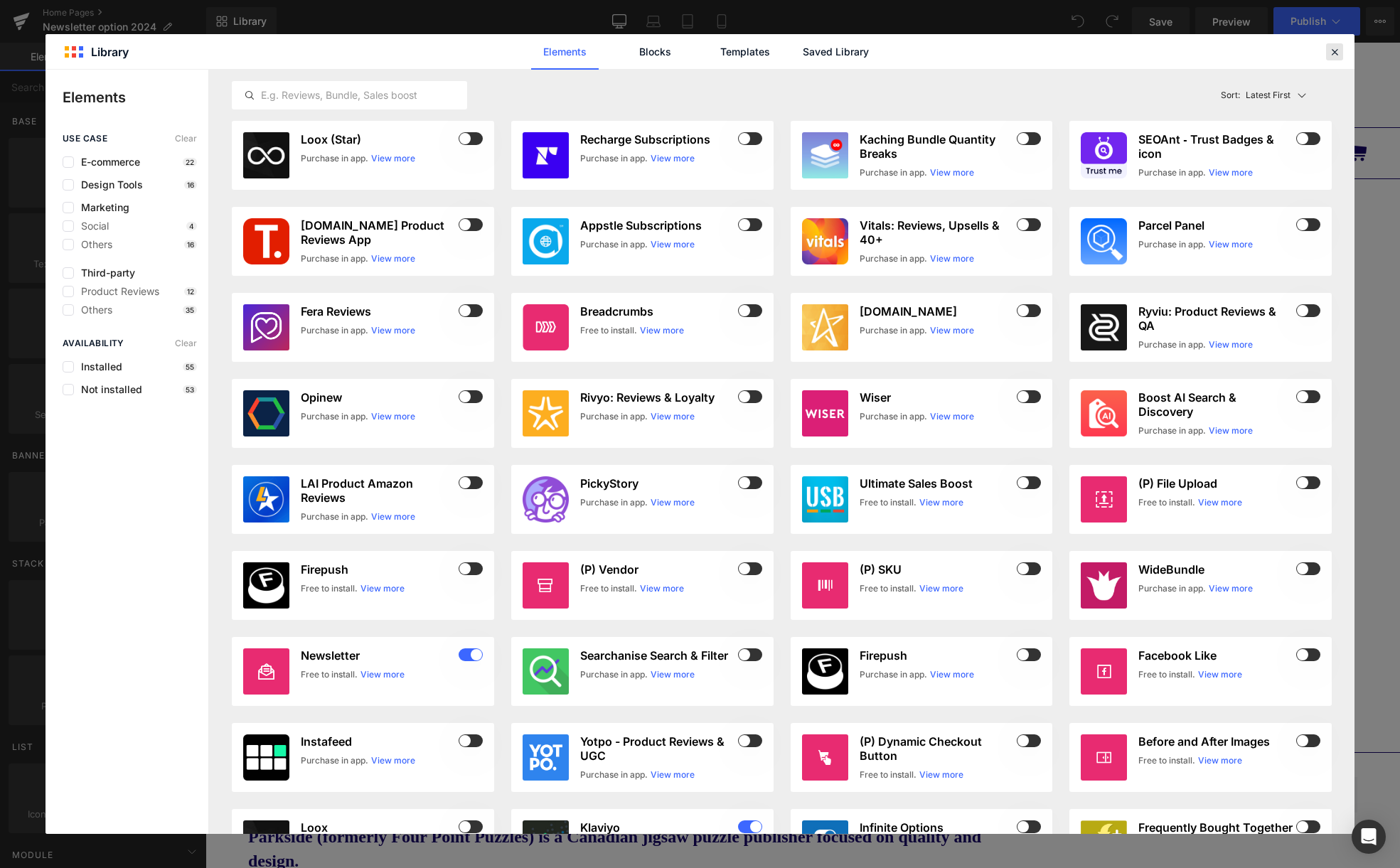
click at [1332, 52] on icon at bounding box center [1334, 52] width 13 height 13
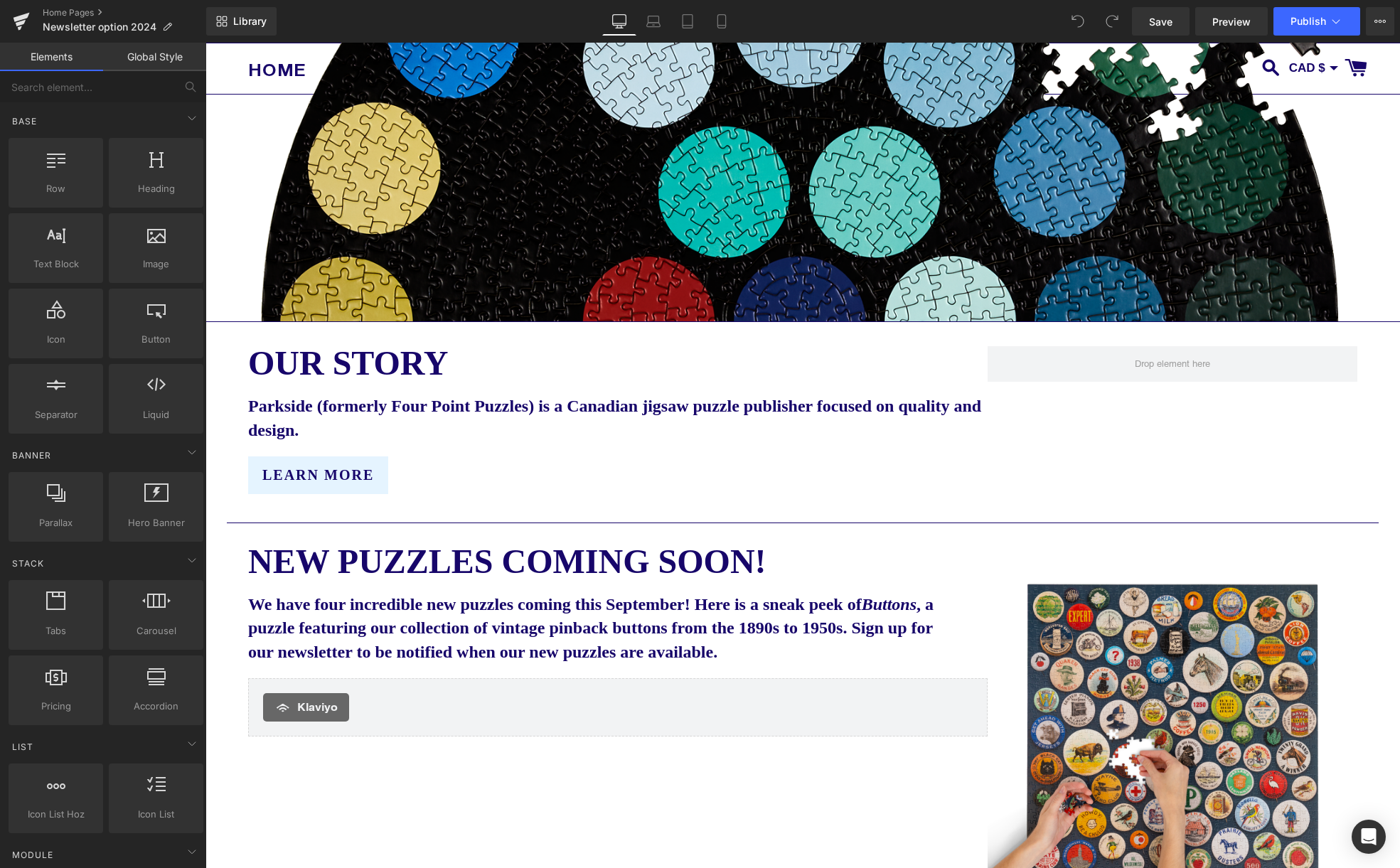
scroll to position [452, 0]
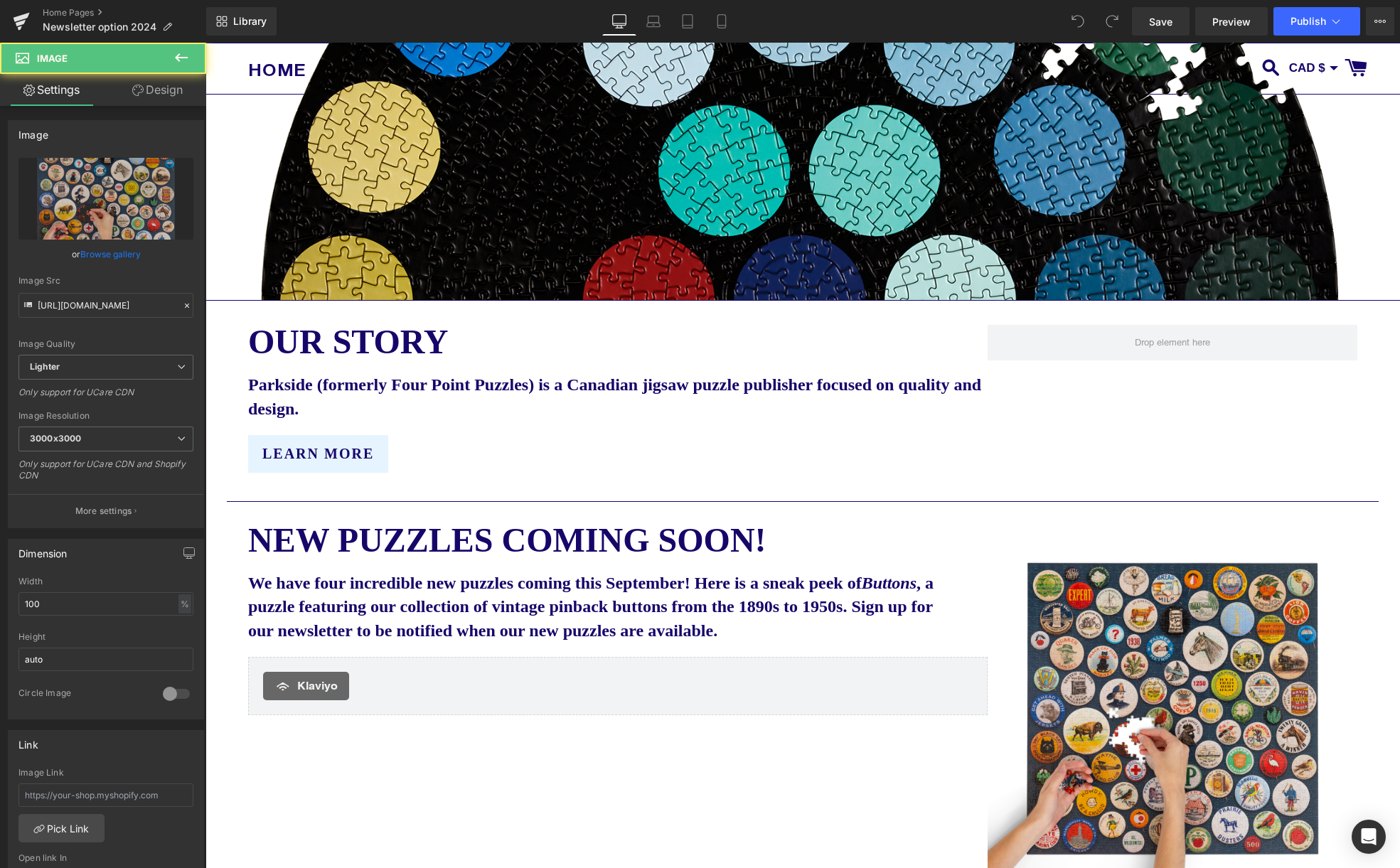
click at [1218, 694] on img at bounding box center [1172, 708] width 370 height 369
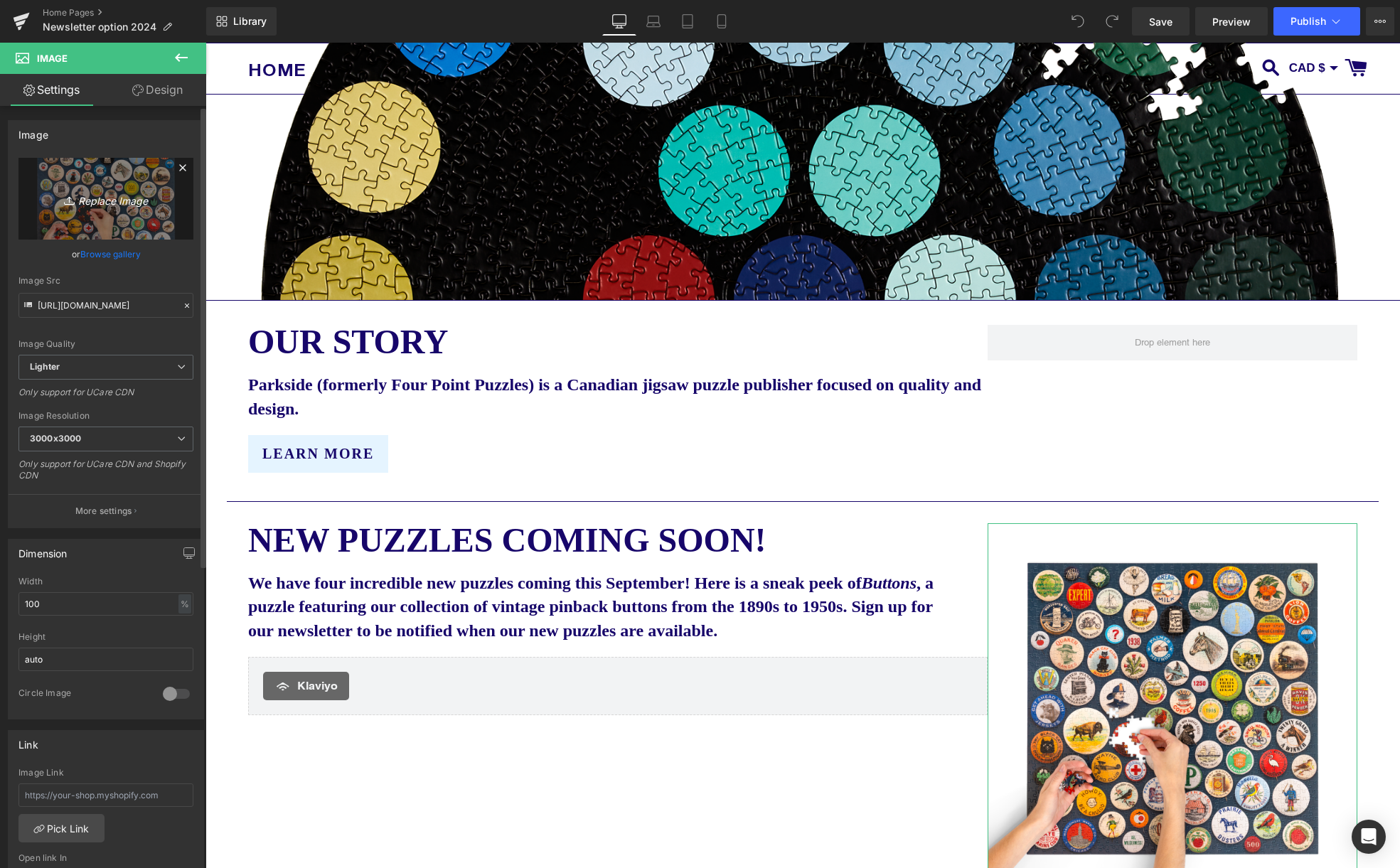
click at [121, 198] on icon "Replace Image" at bounding box center [105, 199] width 114 height 18
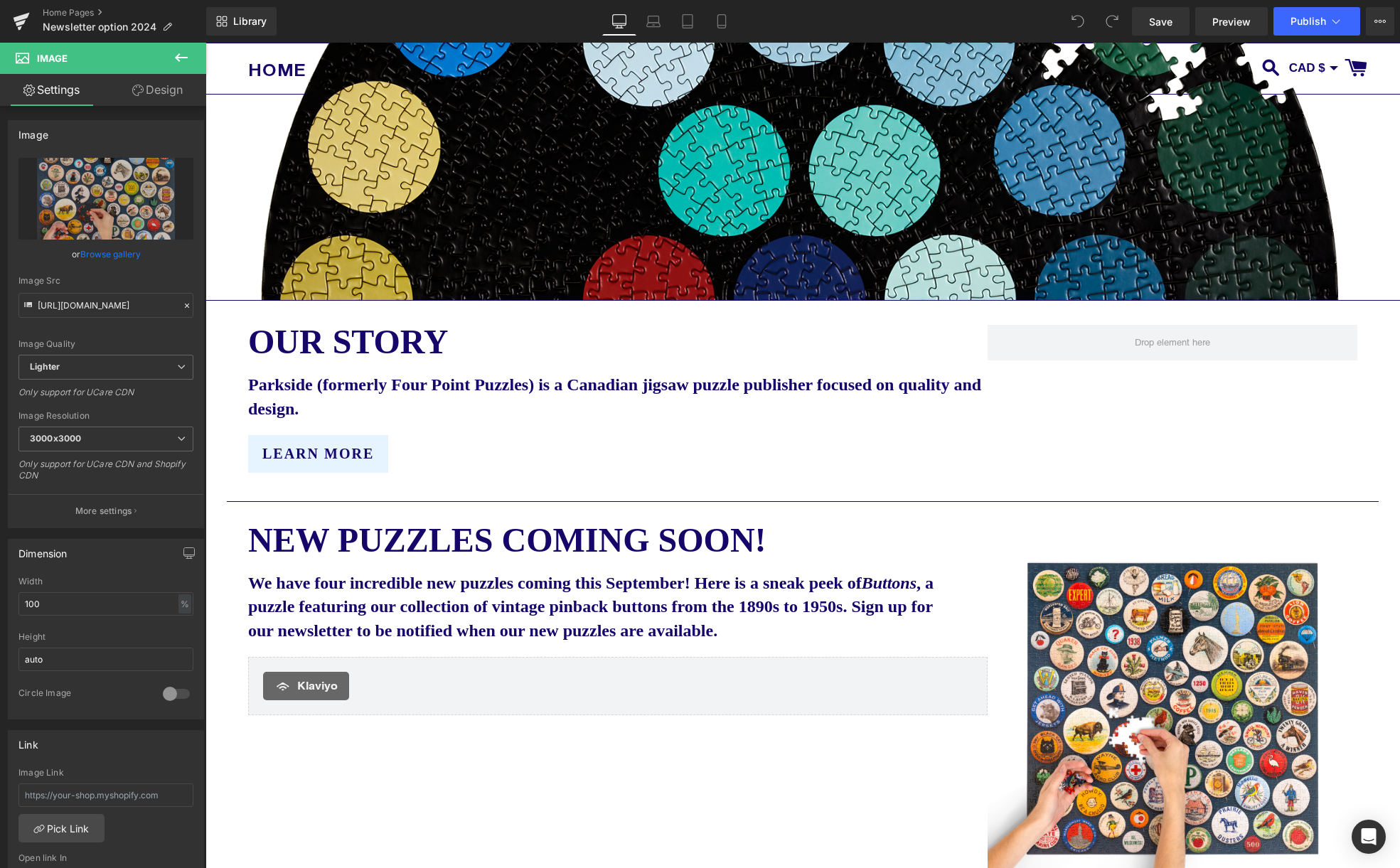
type input "C:\fakepath\Parkside Buttons 3 transparent small.png"
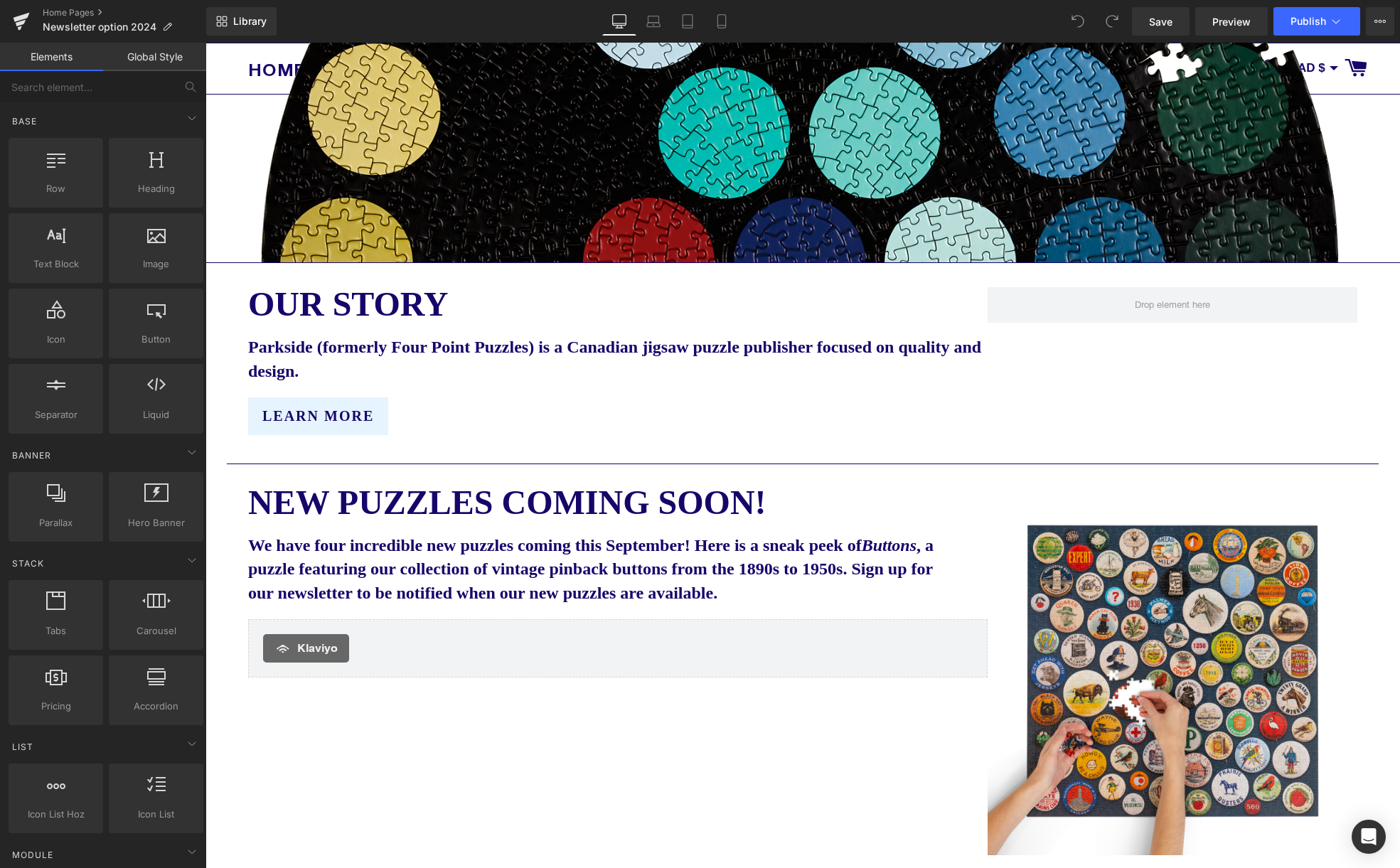
scroll to position [542, 0]
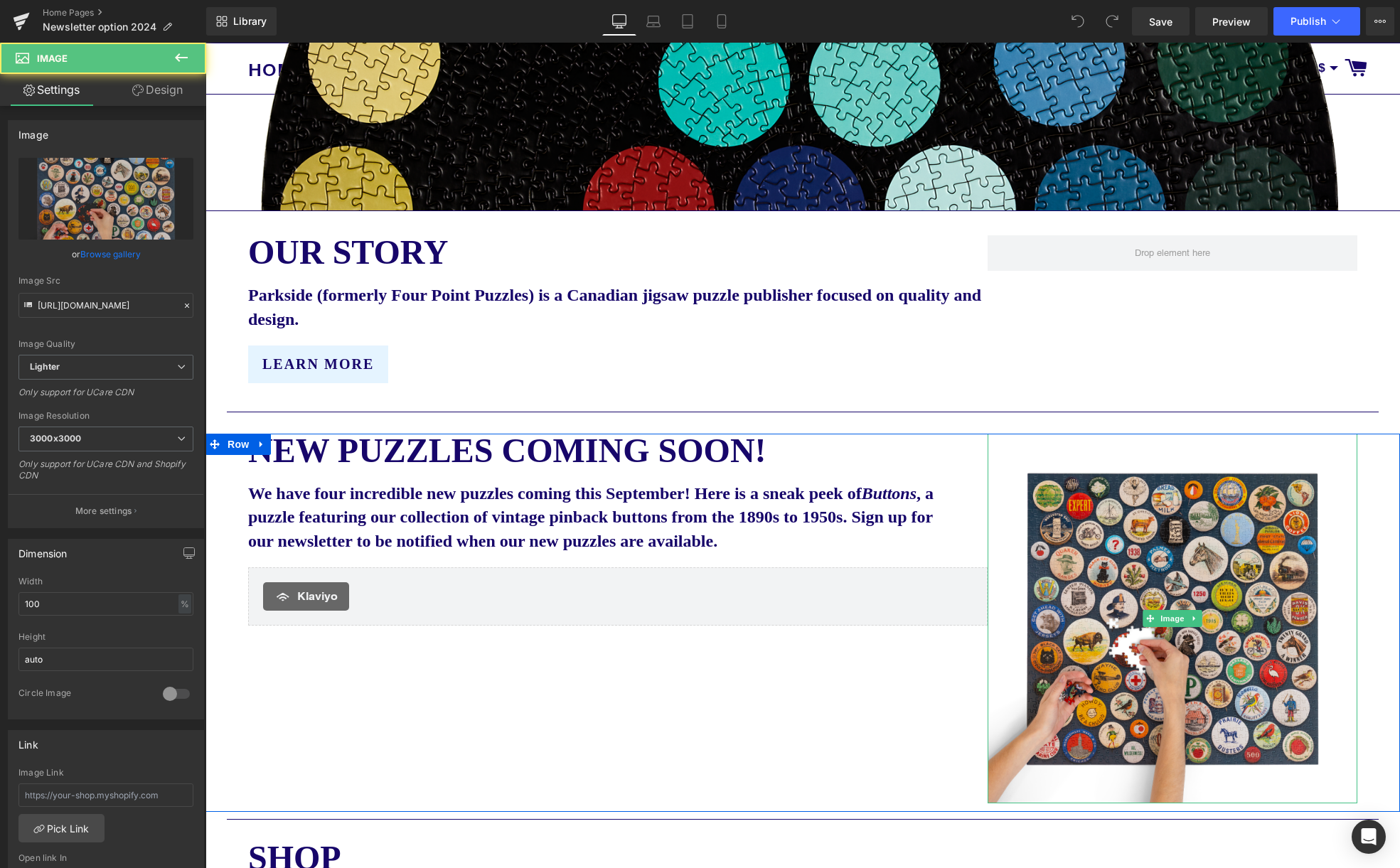
drag, startPoint x: 1209, startPoint y: 667, endPoint x: 1221, endPoint y: 676, distance: 15.0
click at [1209, 668] on img at bounding box center [1172, 618] width 370 height 369
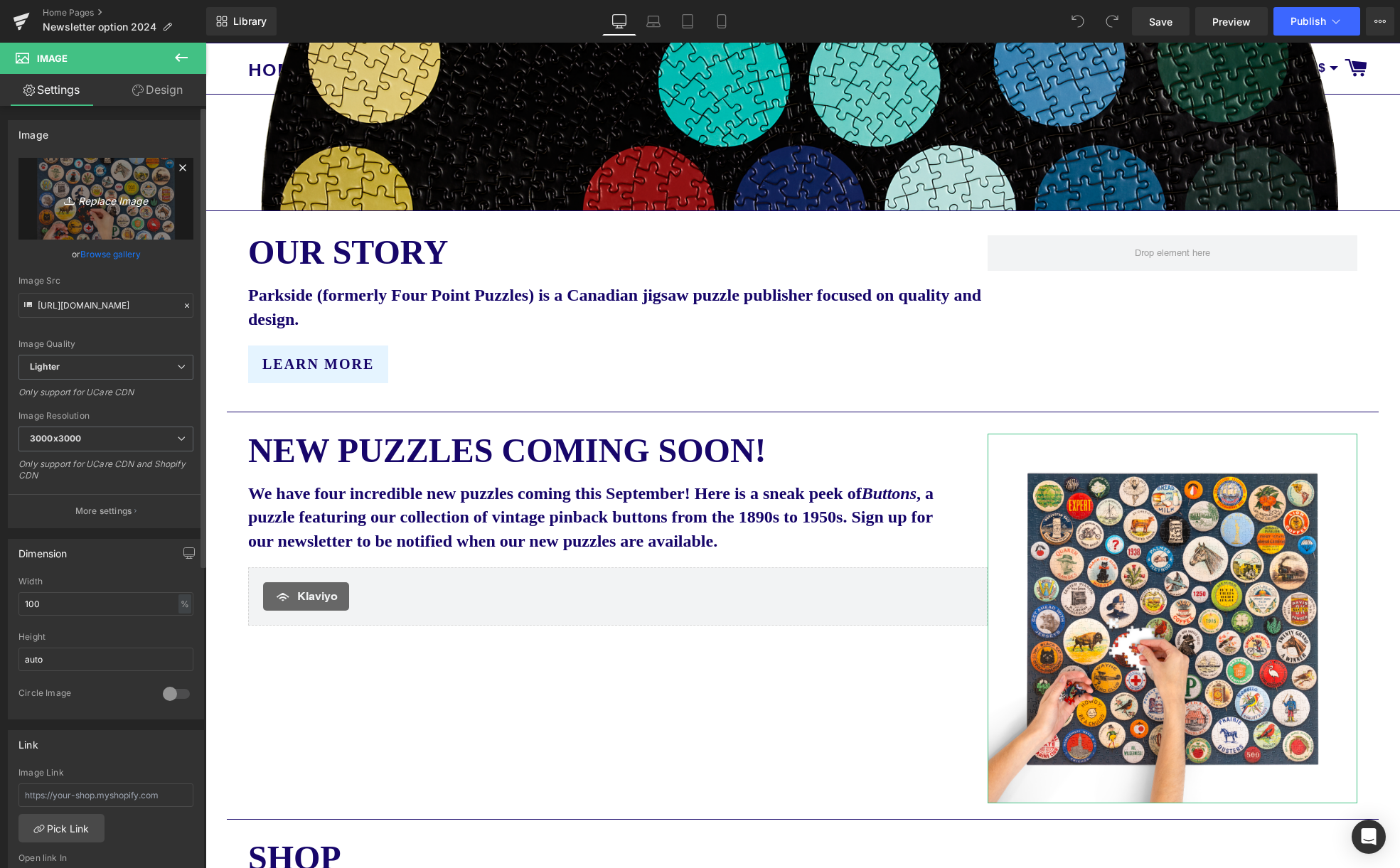
click at [179, 167] on icon at bounding box center [182, 167] width 6 height 6
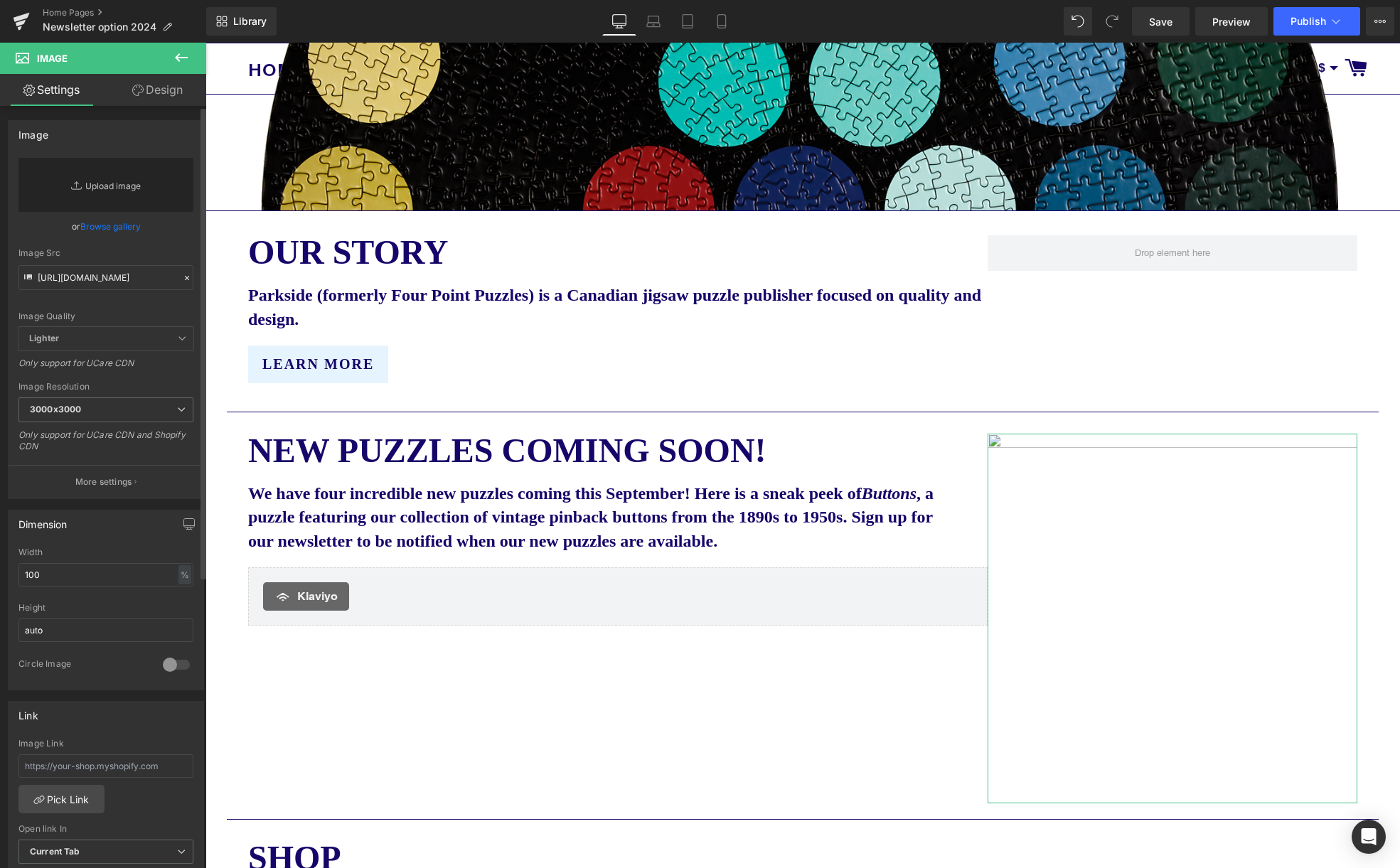
click at [95, 185] on link "Replace Image" at bounding box center [106, 185] width 175 height 54
type input "C:\fakepath\Parkside buttons 2 transparent small.png"
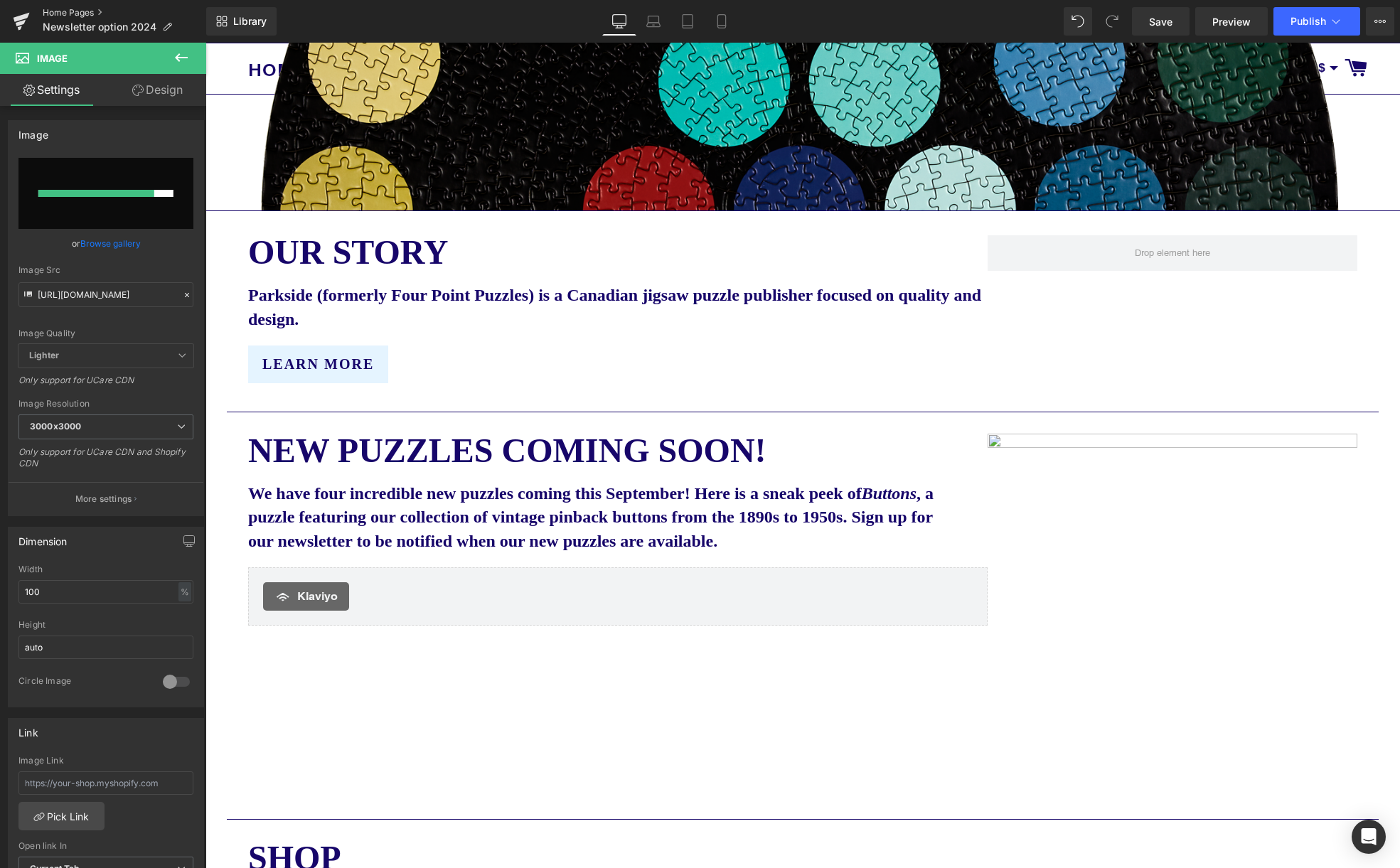
click at [82, 11] on link "Home Pages" at bounding box center [124, 12] width 164 height 12
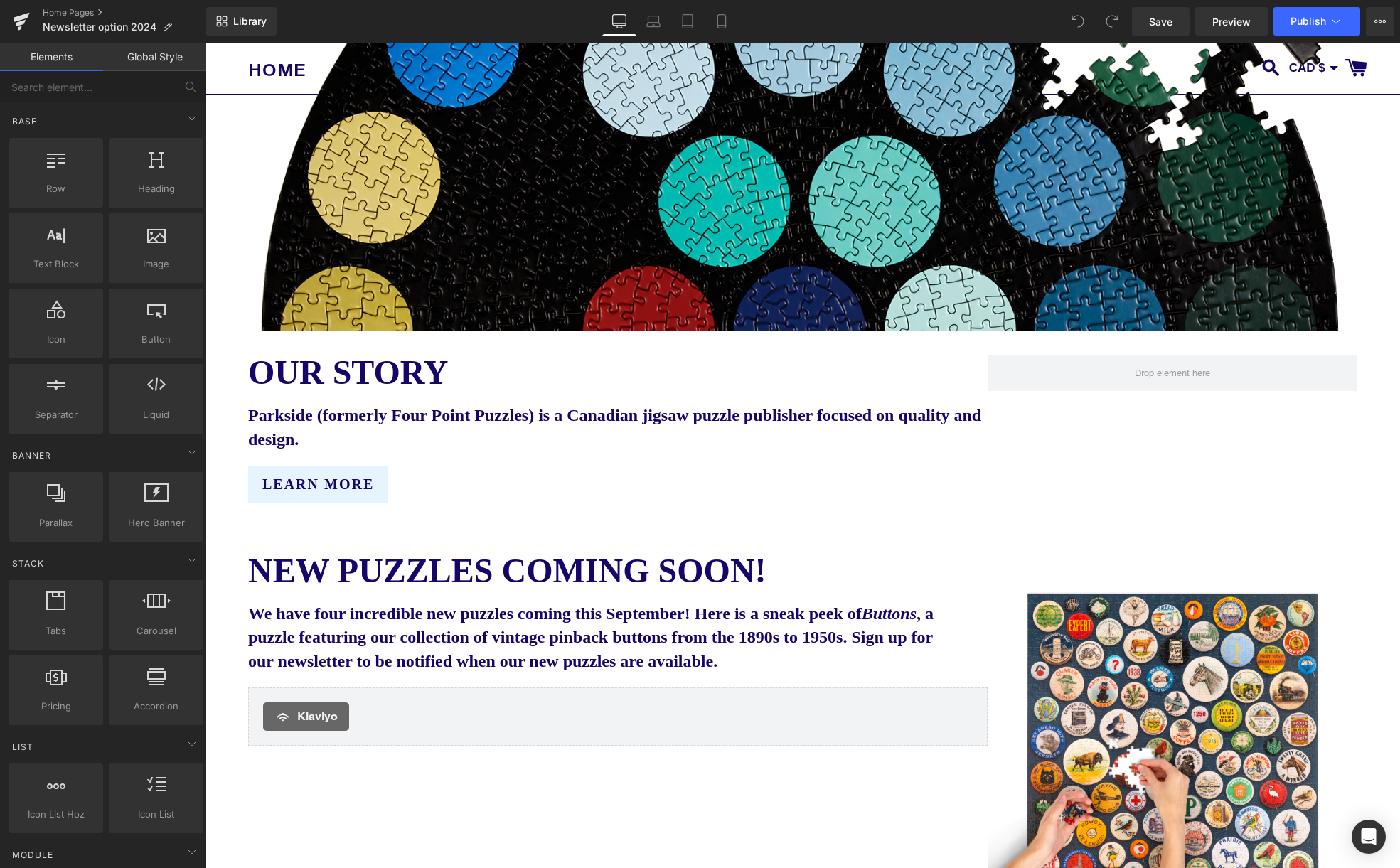
scroll to position [580, 0]
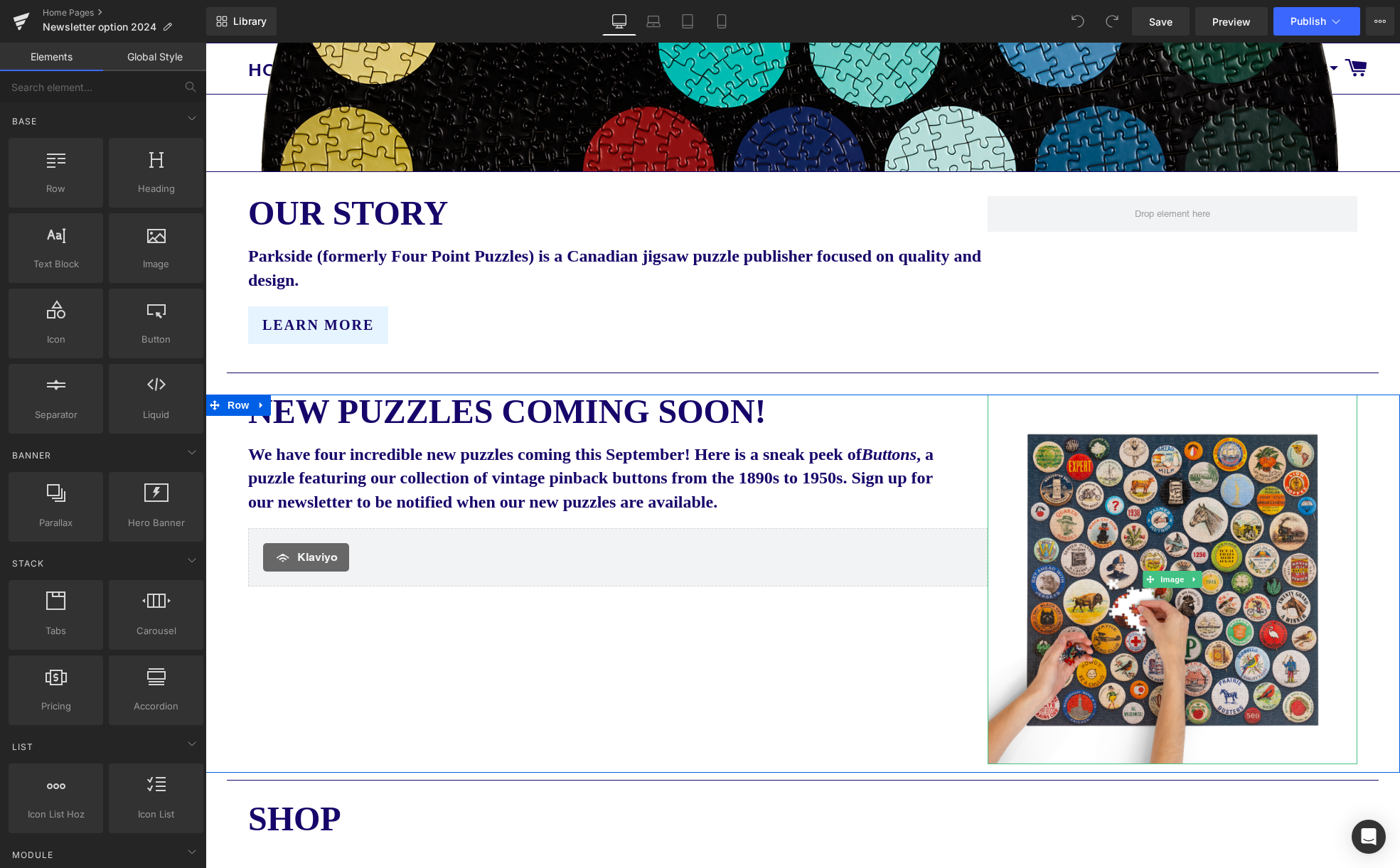
click at [1140, 546] on img at bounding box center [1172, 579] width 370 height 369
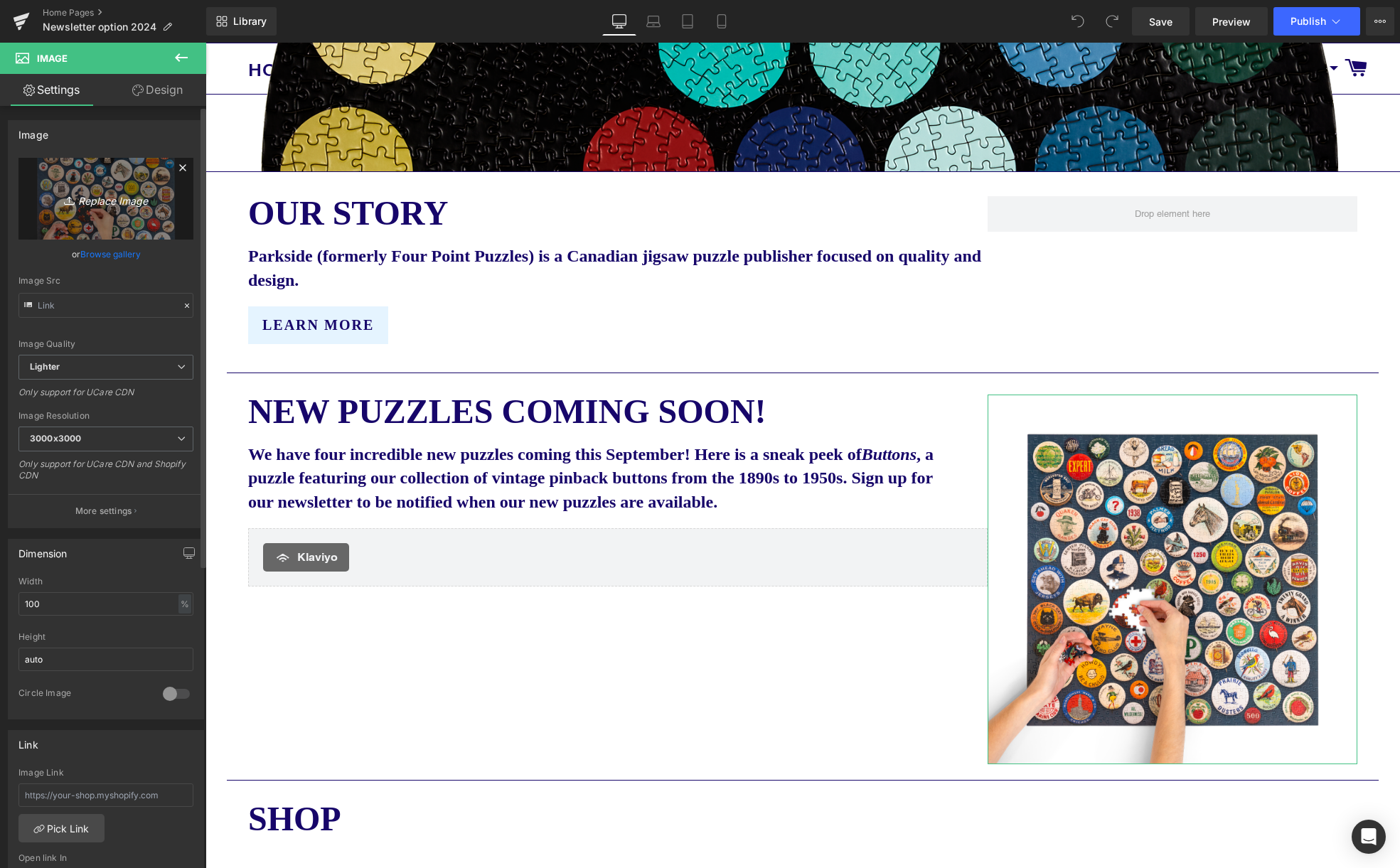
click at [113, 208] on link "Replace Image" at bounding box center [106, 199] width 175 height 82
type input "C:\fakepath\Parkside buttons 2 transparent small.png"
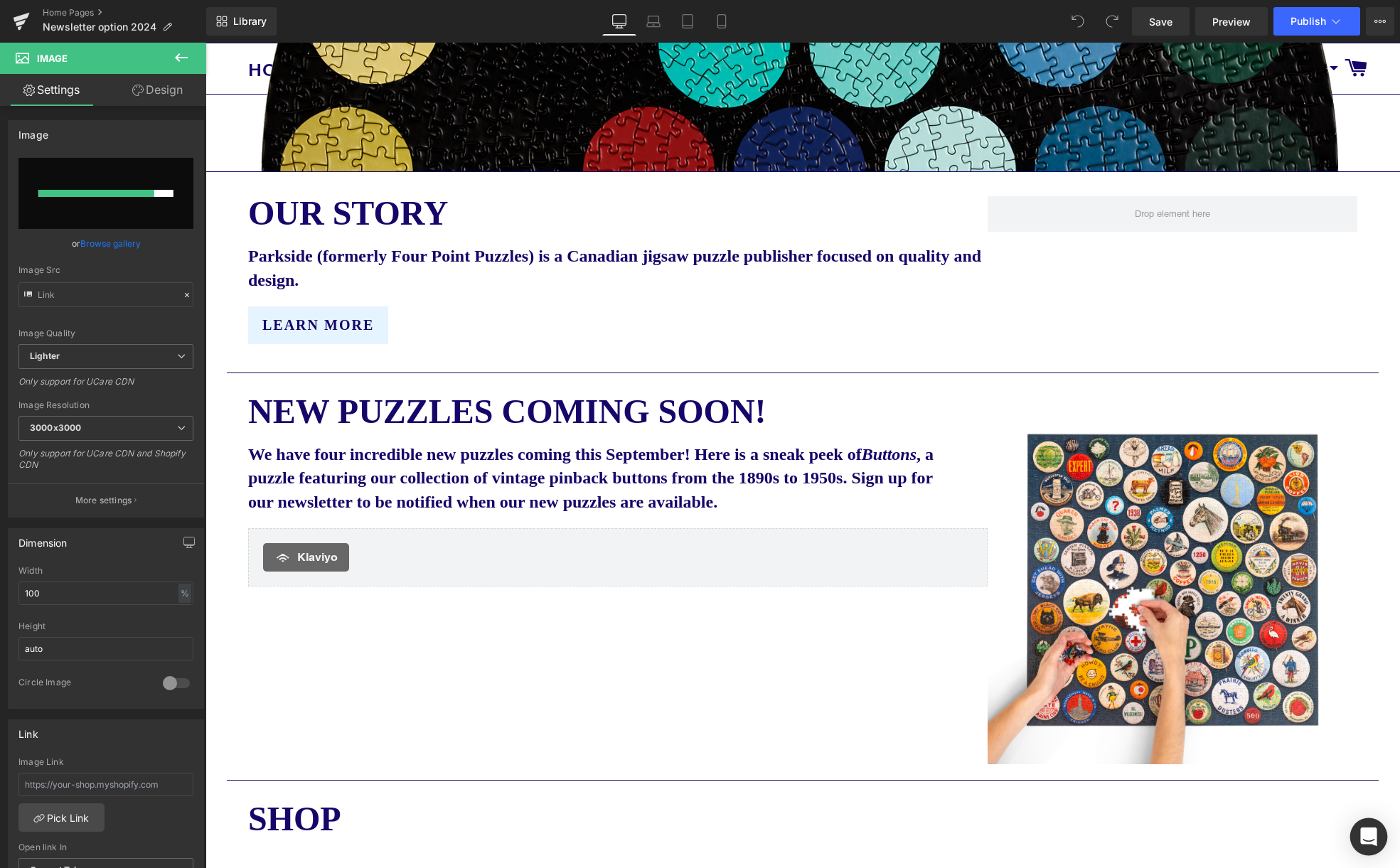
click at [1357, 835] on div "Open Intercom Messenger" at bounding box center [1368, 836] width 38 height 38
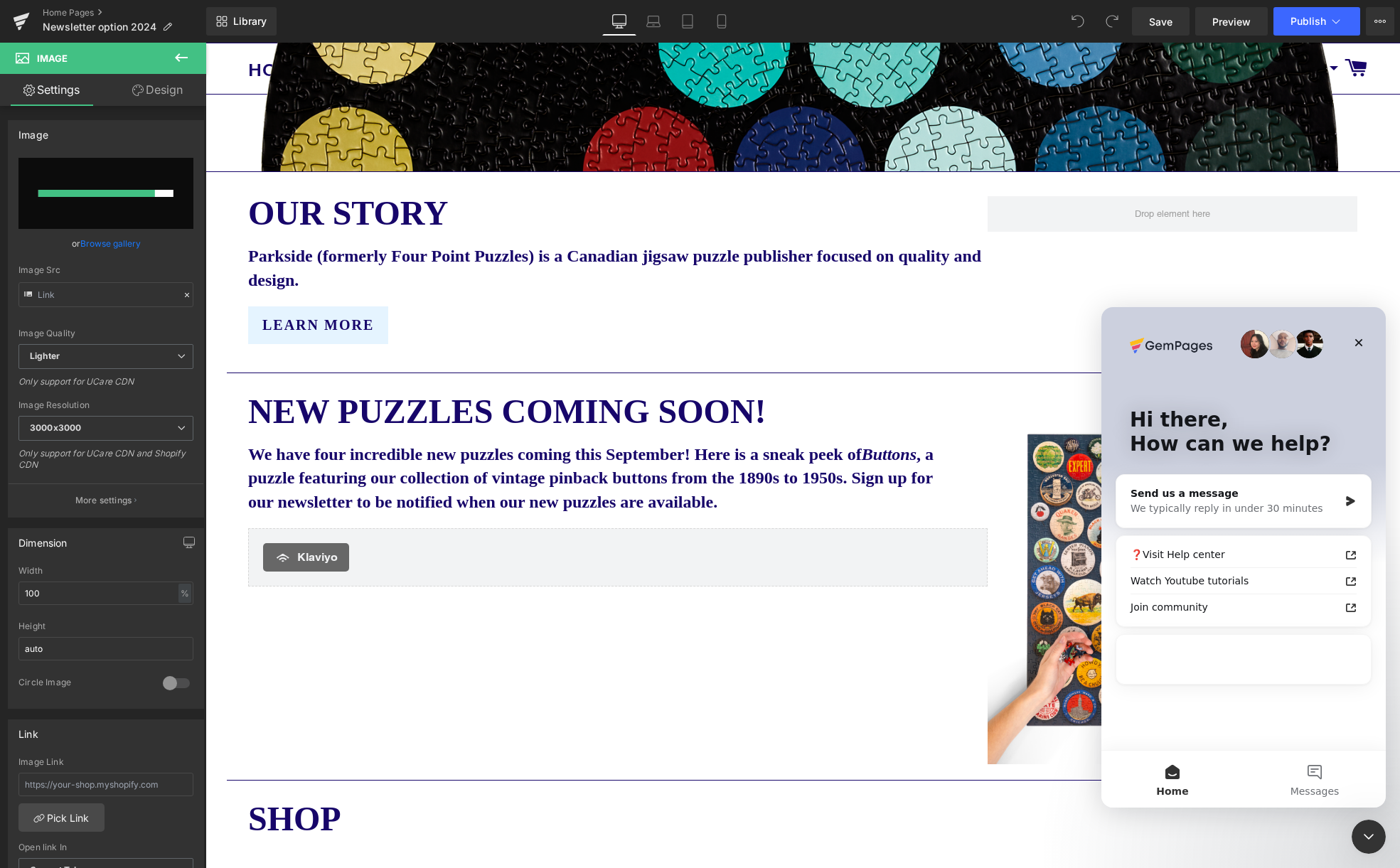
scroll to position [0, 0]
click at [1227, 499] on div "Send us a message" at bounding box center [1234, 493] width 208 height 15
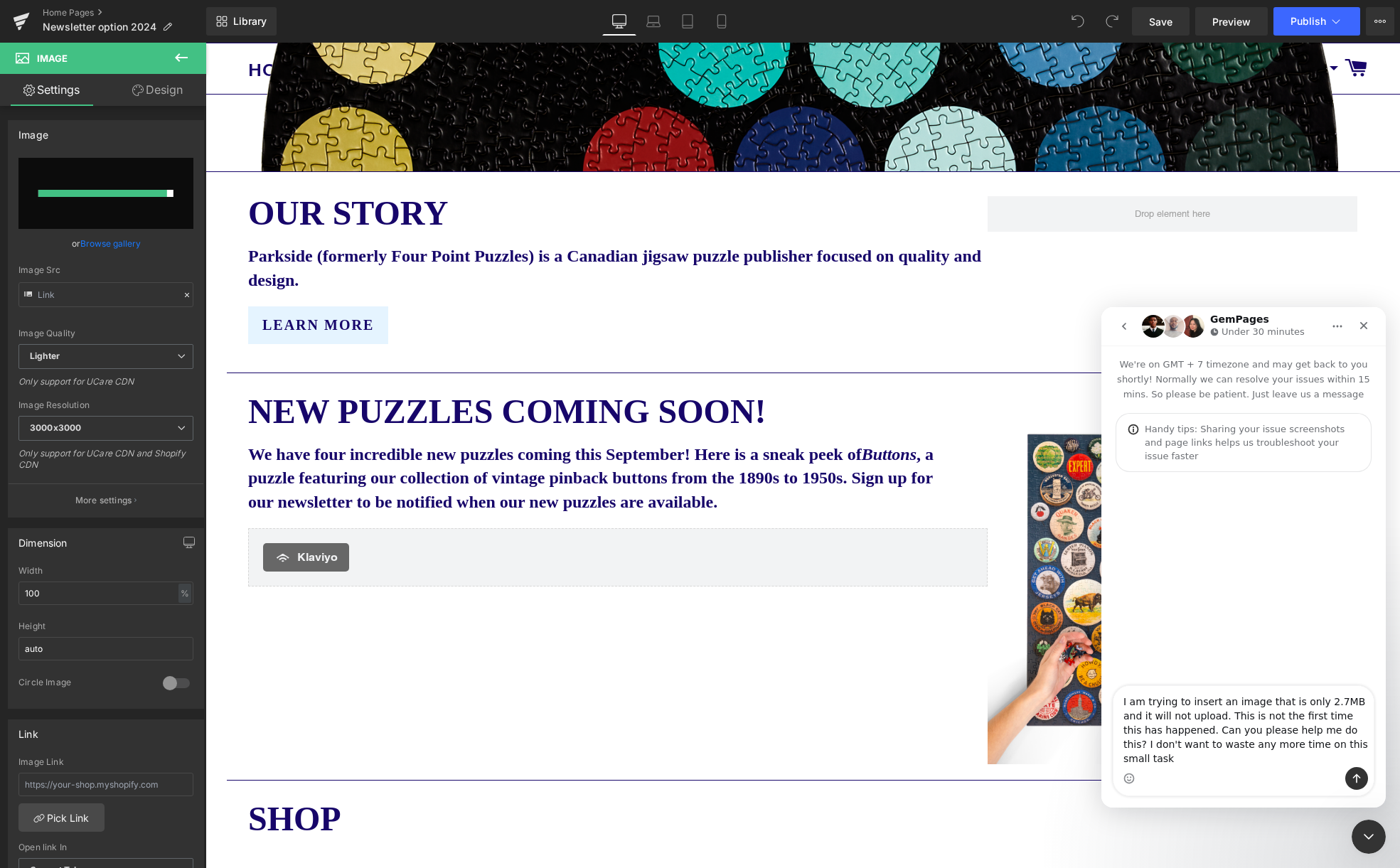
type textarea "I am trying to insert an image that is only 2.7MB and it will not upload. This …"
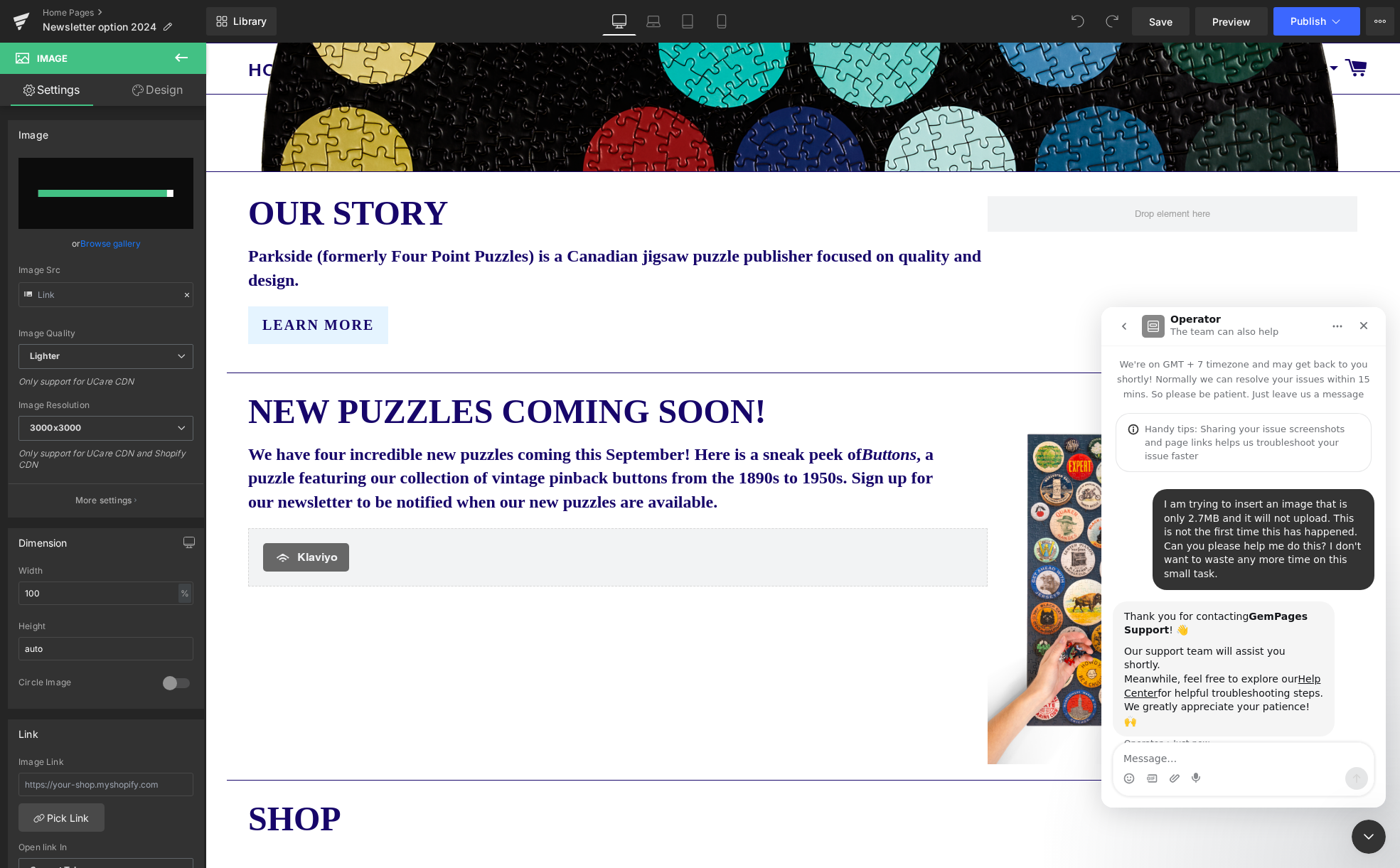
click at [894, 298] on div at bounding box center [700, 413] width 1400 height 825
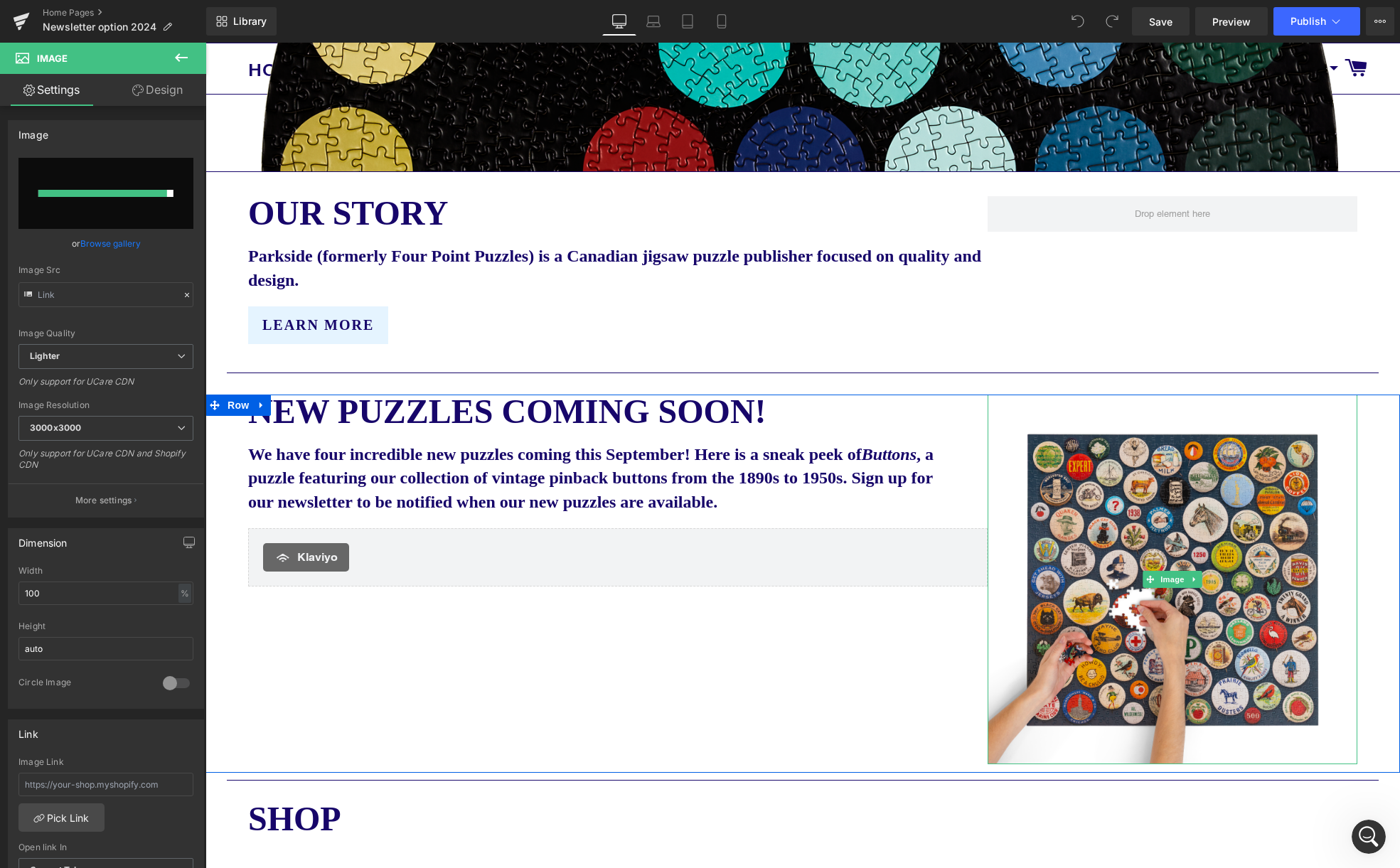
click at [1165, 569] on img at bounding box center [1172, 579] width 370 height 369
click at [1175, 588] on img at bounding box center [1172, 579] width 370 height 369
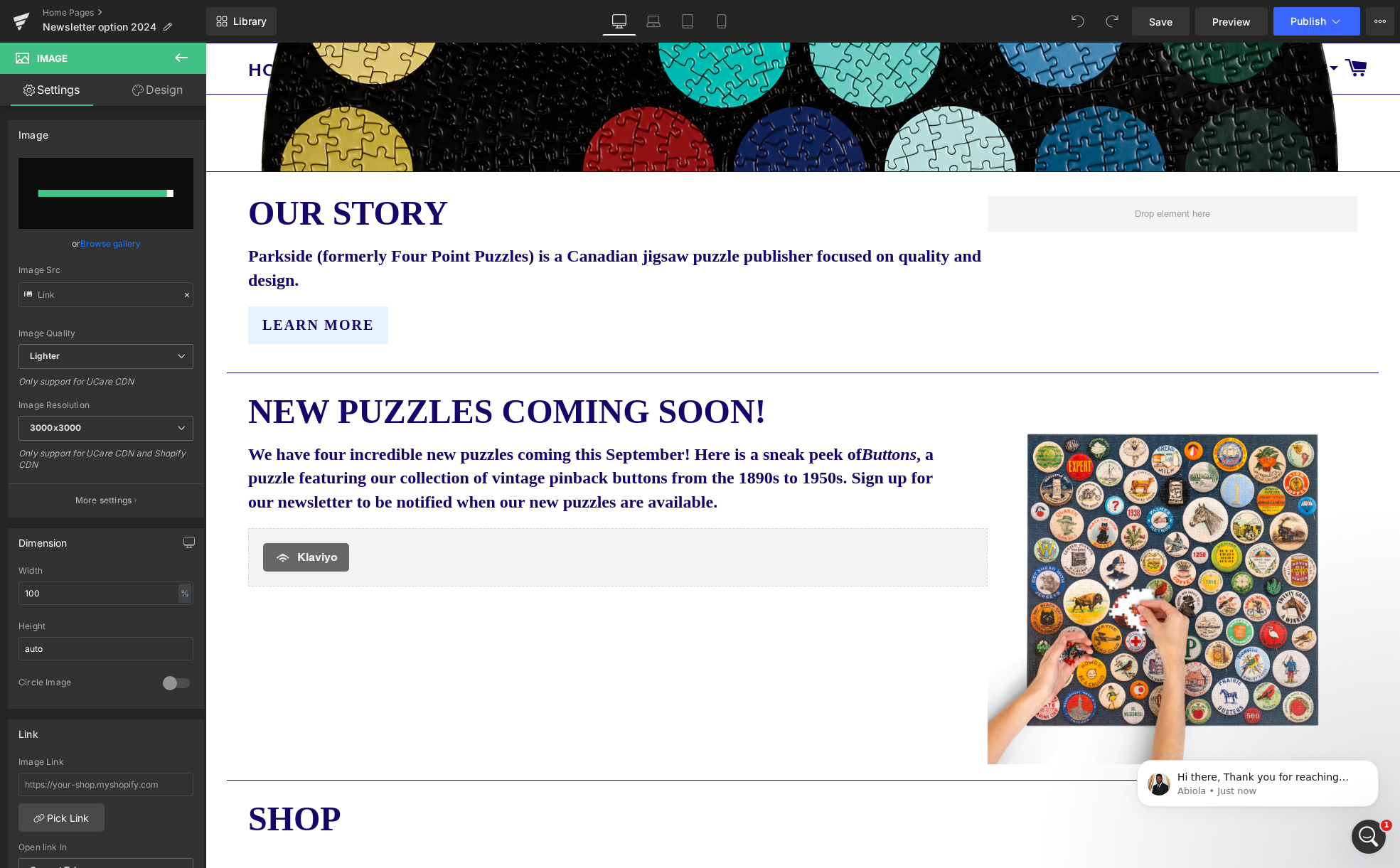
scroll to position [78, 0]
click at [1306, 794] on p "Abiola • Just now" at bounding box center [1269, 791] width 183 height 13
click at [1374, 836] on icon "Open Intercom Messenger" at bounding box center [1367, 835] width 23 height 23
click at [1286, 773] on div "Separator" at bounding box center [802, 777] width 1152 height 8
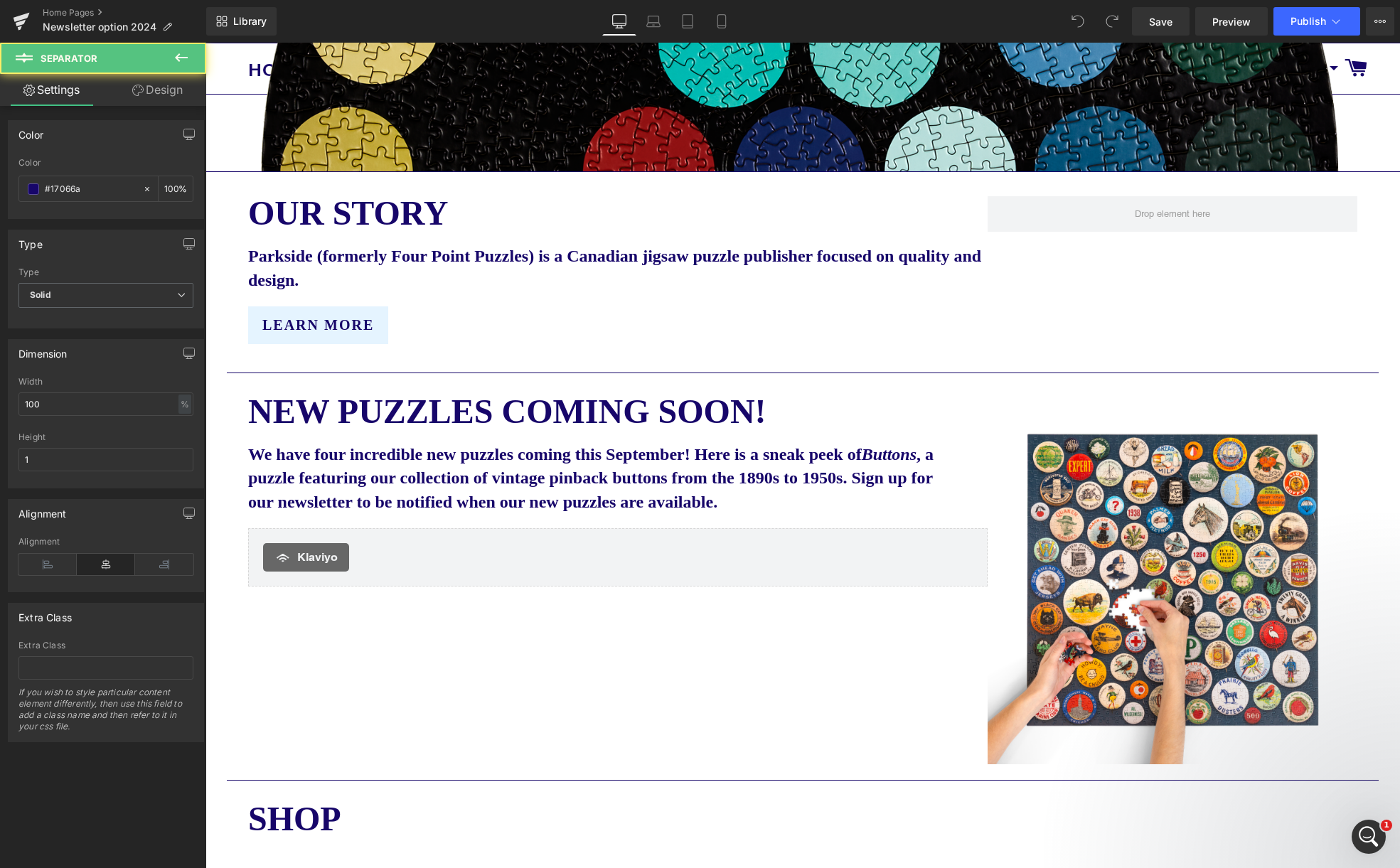
drag, startPoint x: 230, startPoint y: 61, endPoint x: 1354, endPoint y: 863, distance: 1380.8
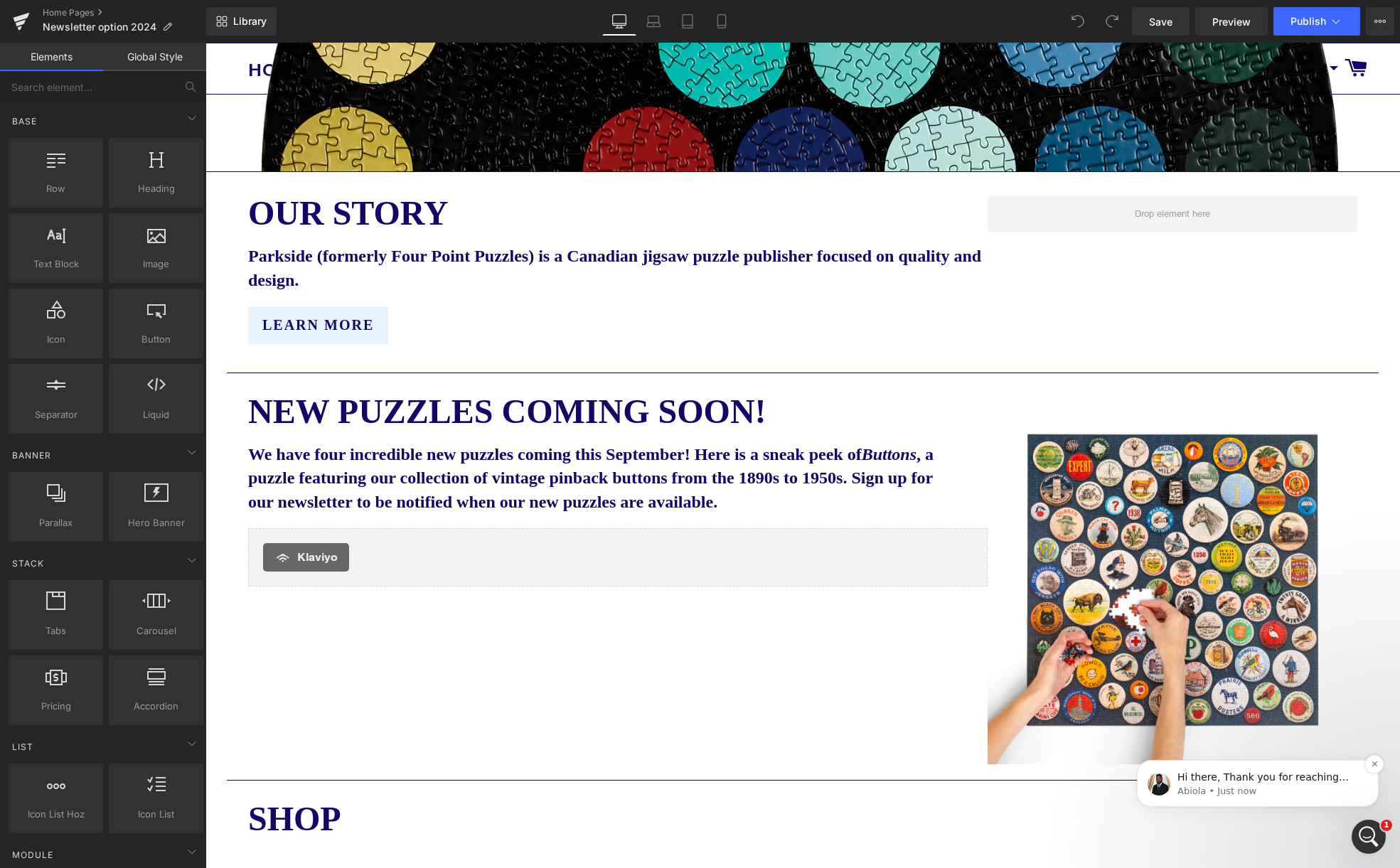
click at [1235, 798] on p "Abiola • Just now" at bounding box center [1269, 791] width 183 height 13
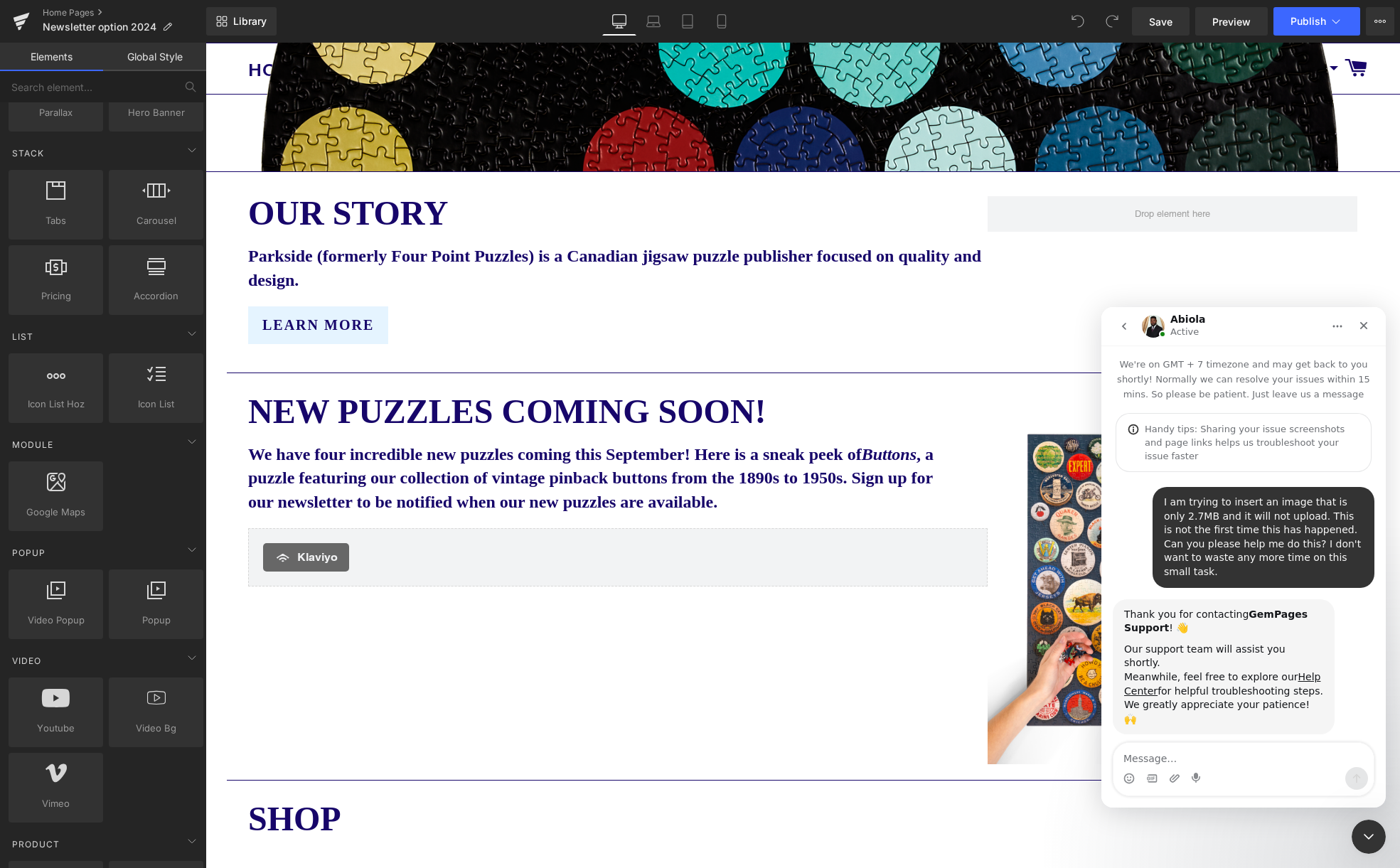
scroll to position [102, 0]
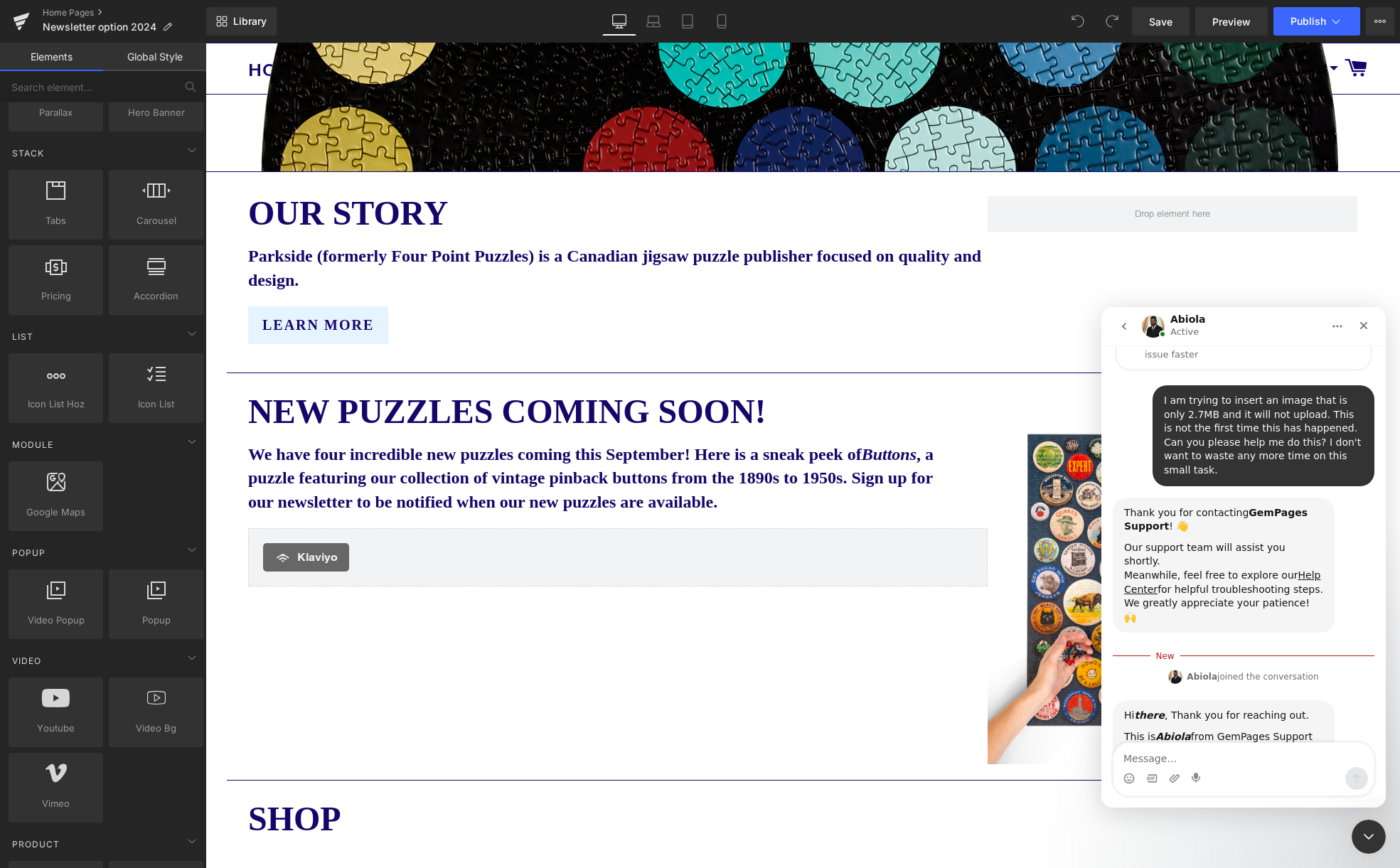
drag, startPoint x: 565, startPoint y: 620, endPoint x: 579, endPoint y: 619, distance: 14.0
click at [566, 620] on div at bounding box center [700, 413] width 1400 height 825
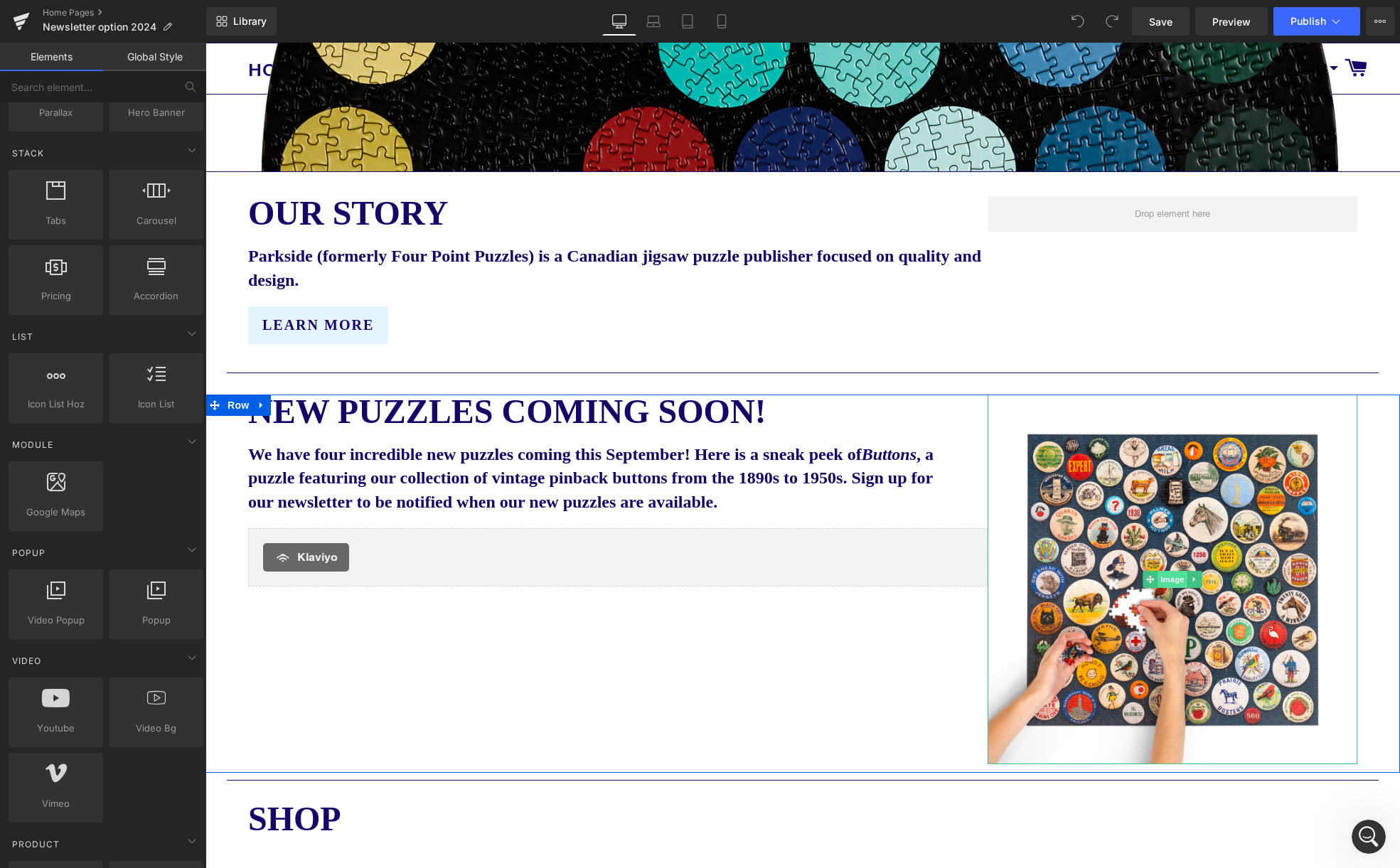
click at [1172, 576] on span "Image" at bounding box center [1172, 579] width 30 height 17
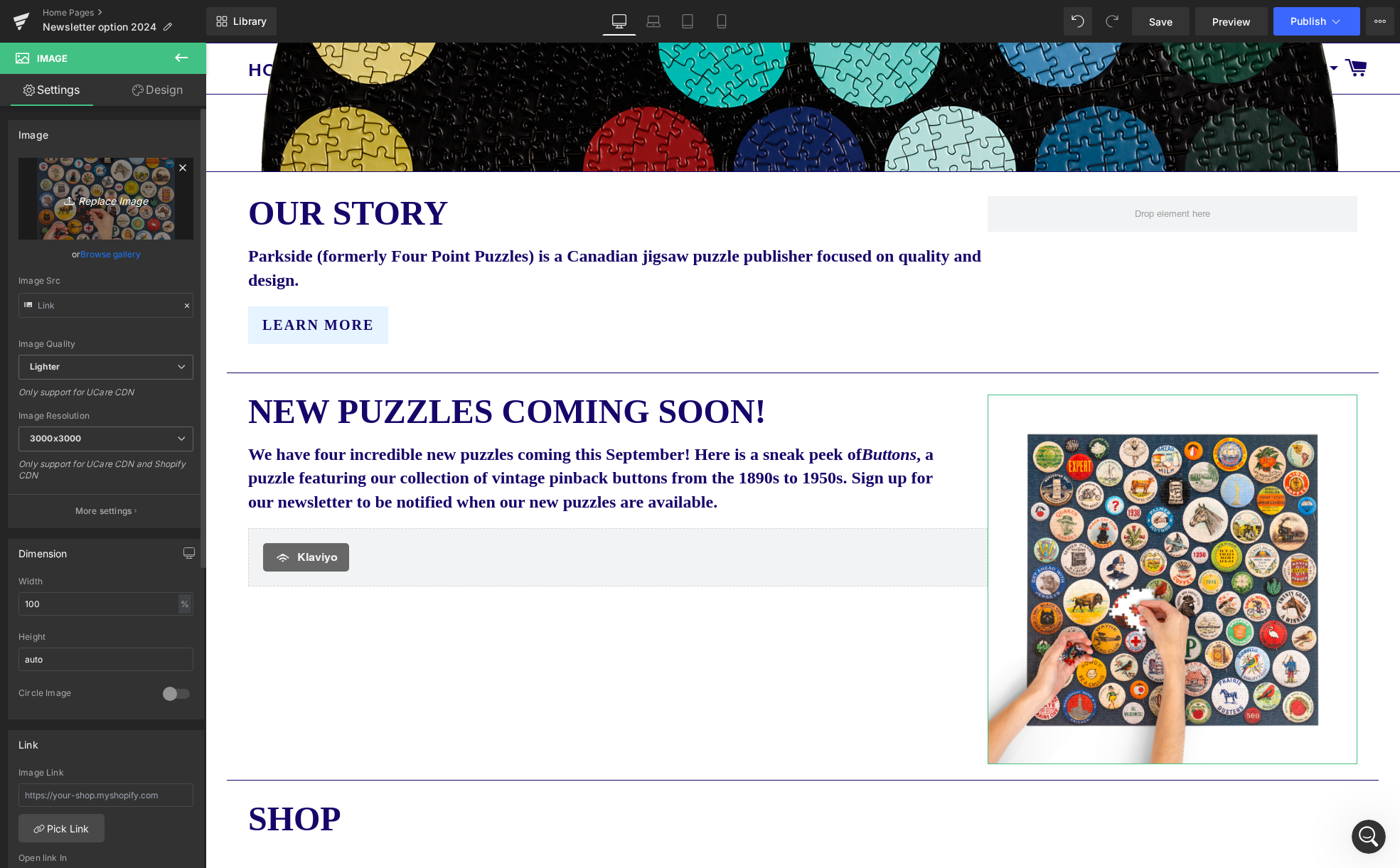
click at [118, 204] on icon "Replace Image" at bounding box center [105, 199] width 114 height 18
type input "C:\fakepath\Parkside buttons 2 transparent small.png"
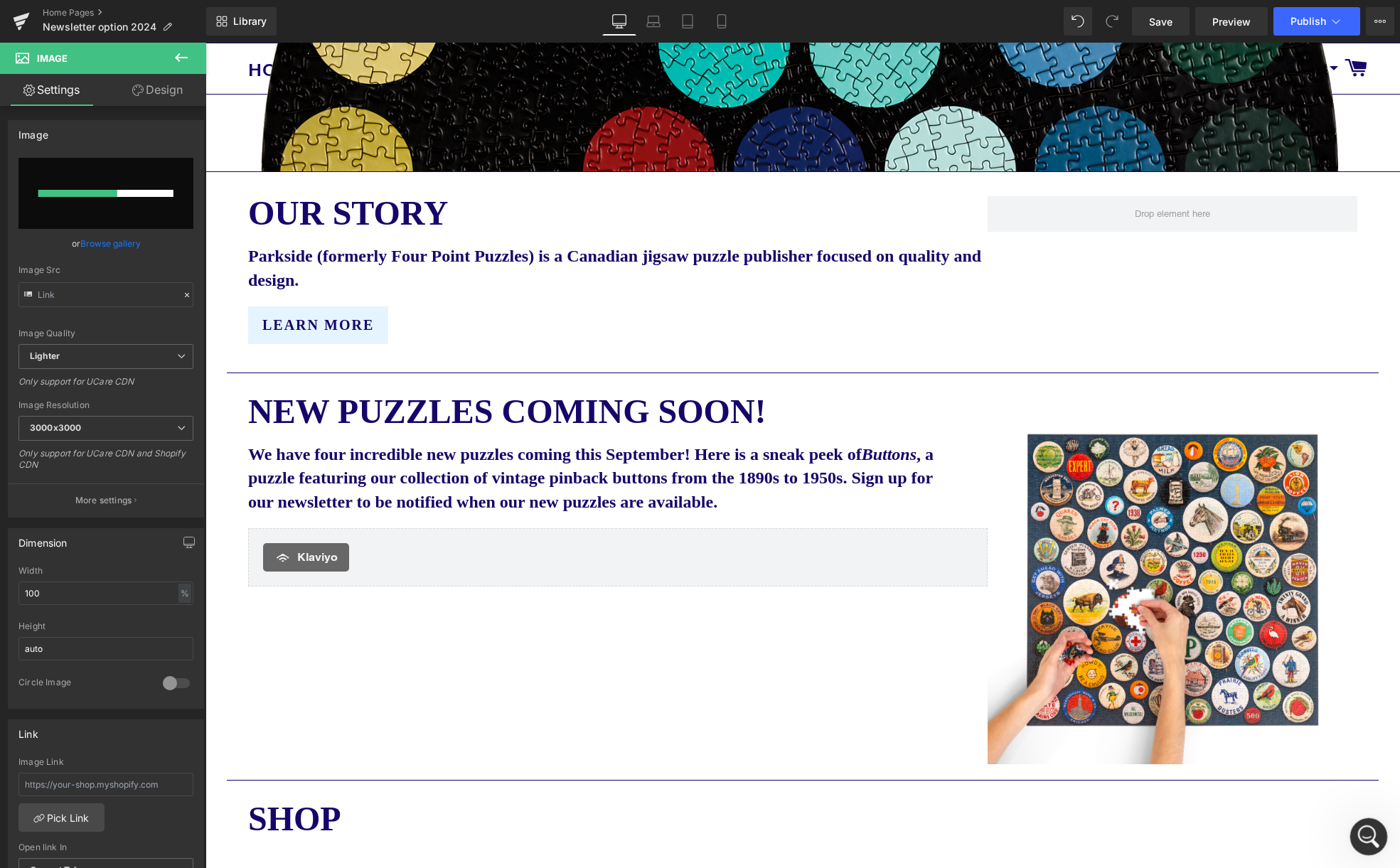
click at [1373, 832] on icon "Open Intercom Messenger" at bounding box center [1367, 835] width 23 height 23
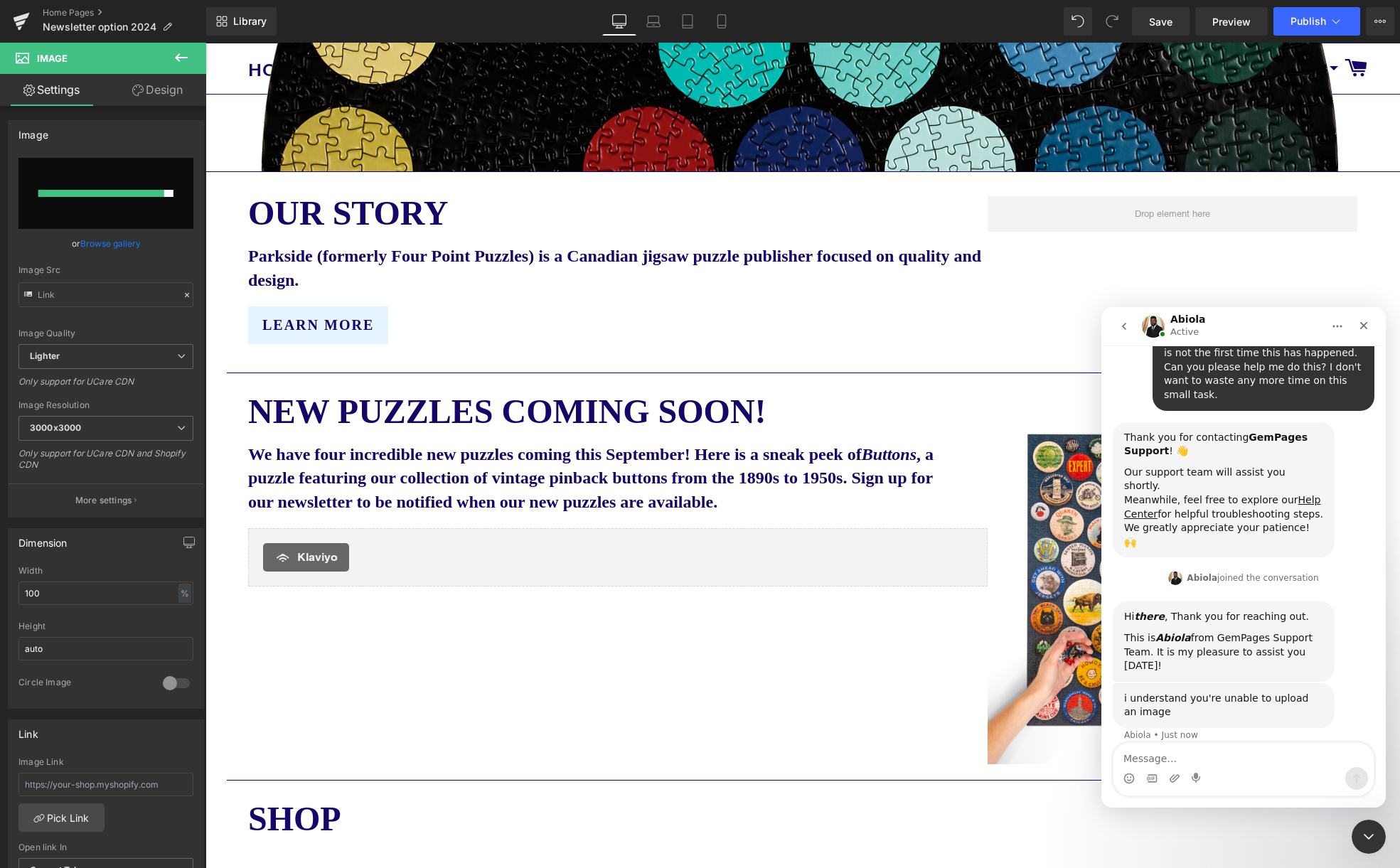
scroll to position [124, 0]
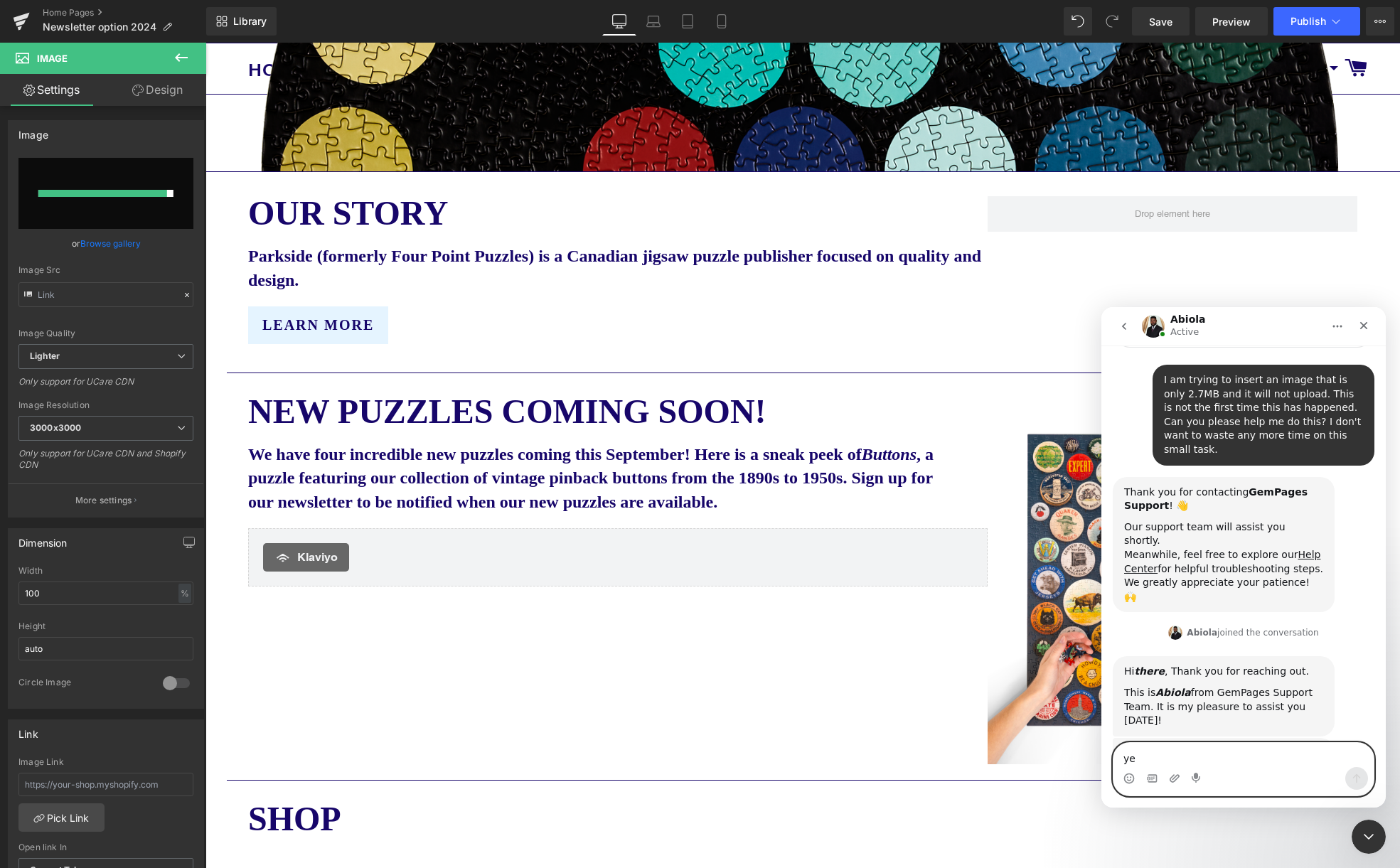
type textarea "yes"
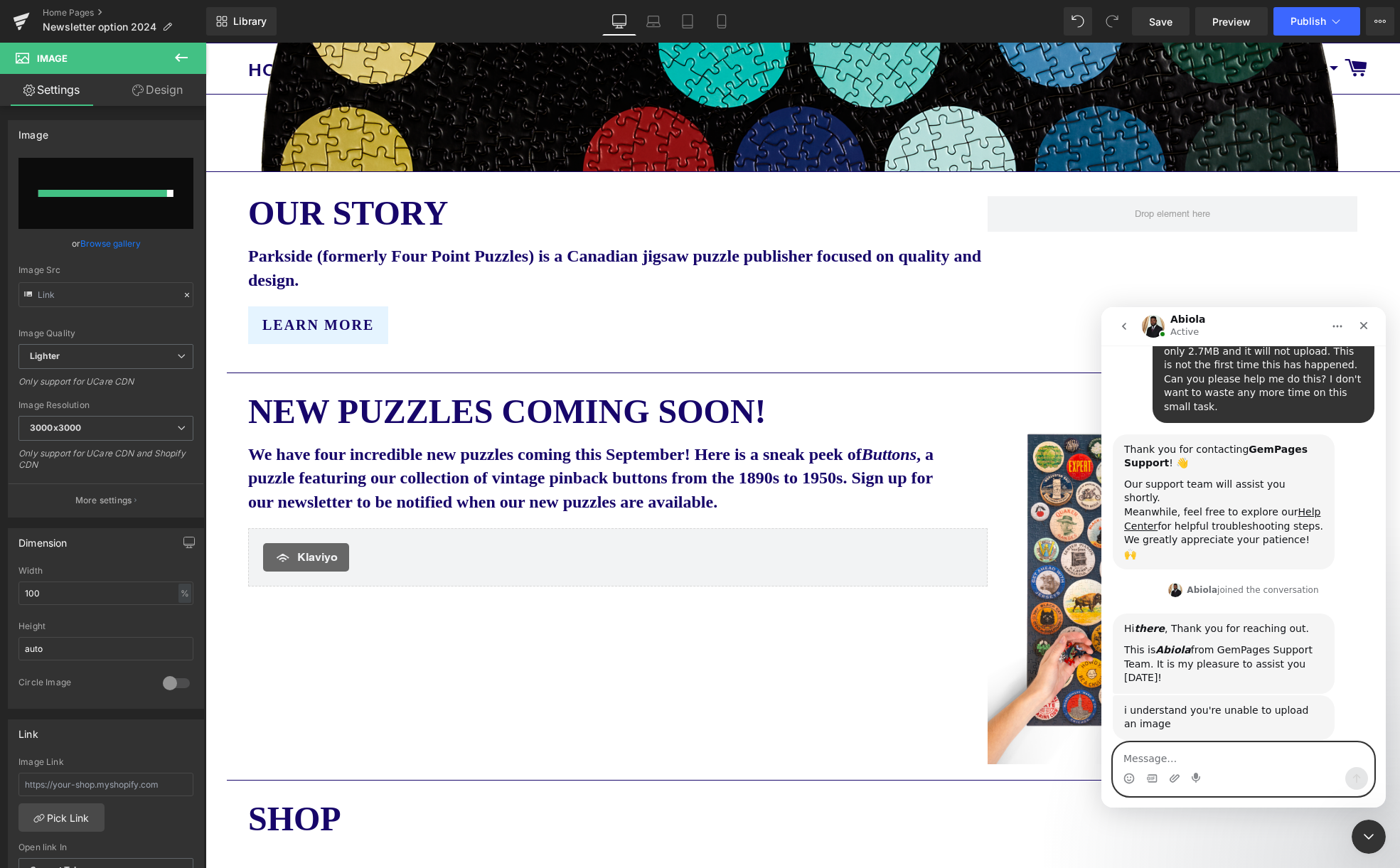
type textarea "C"
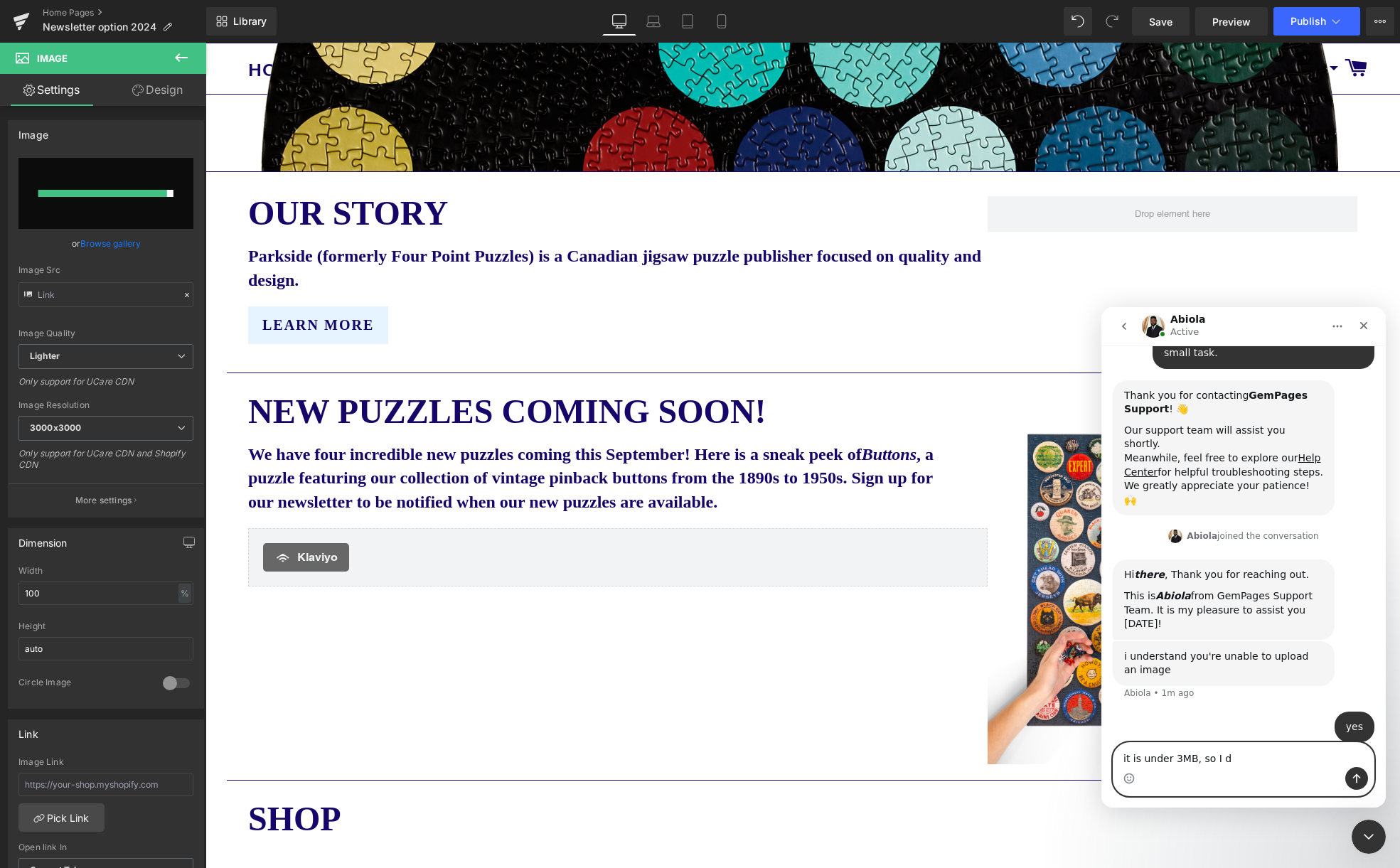
scroll to position [222, 0]
type textarea "it is under 3MB, so I don't understand"
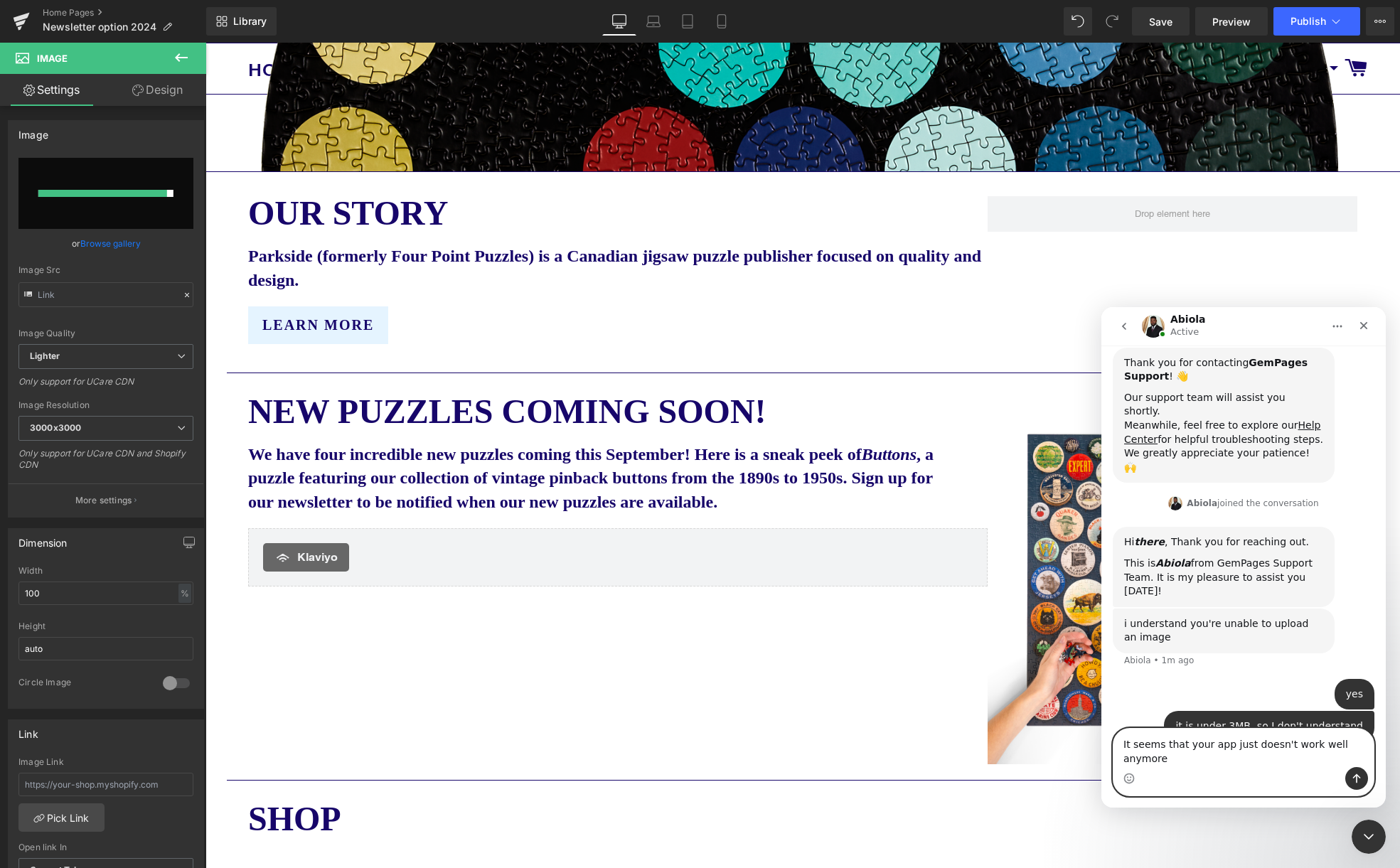
scroll to position [268, 0]
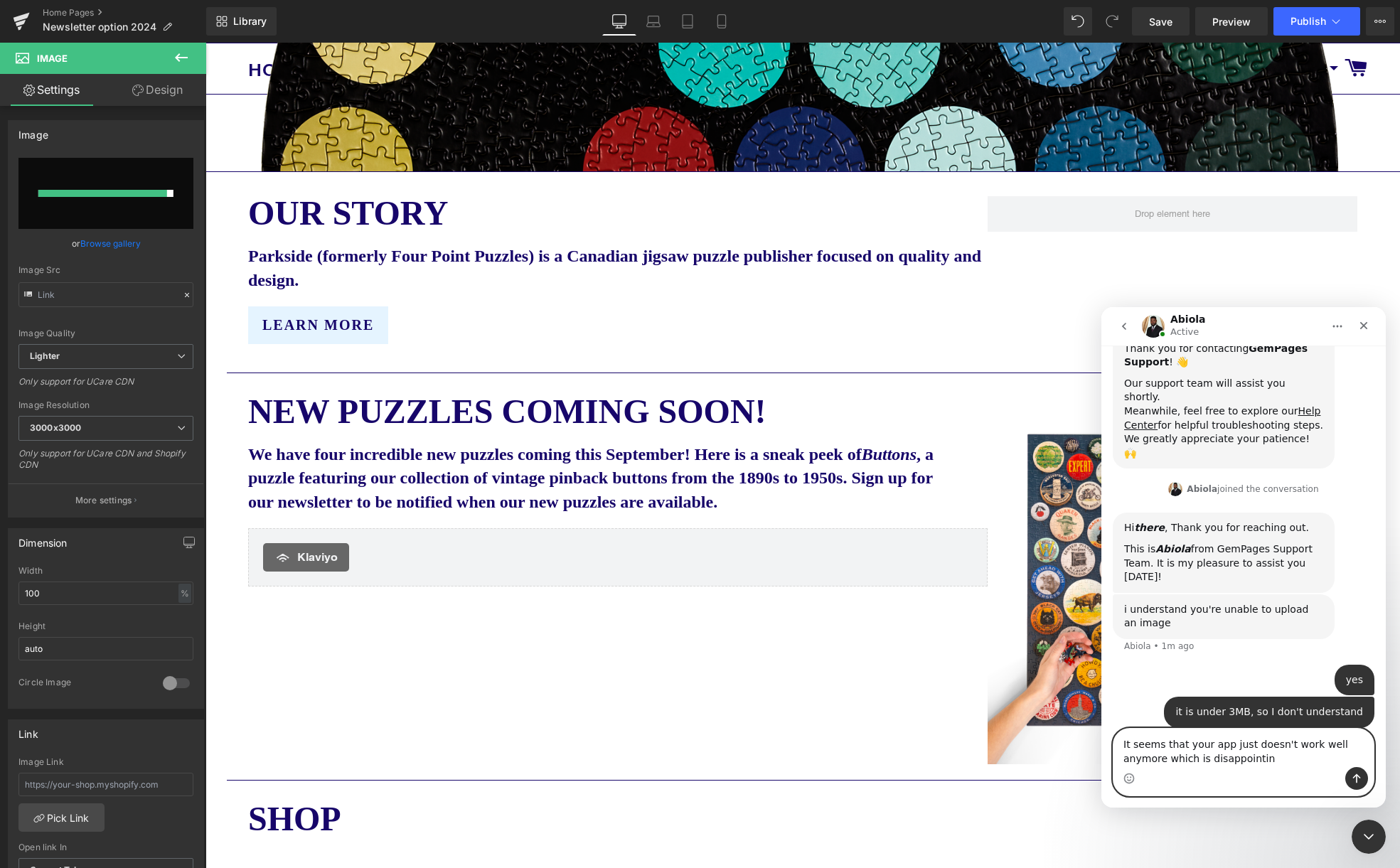
type textarea "It seems that your app just doesn't work well anymore which is disappointing"
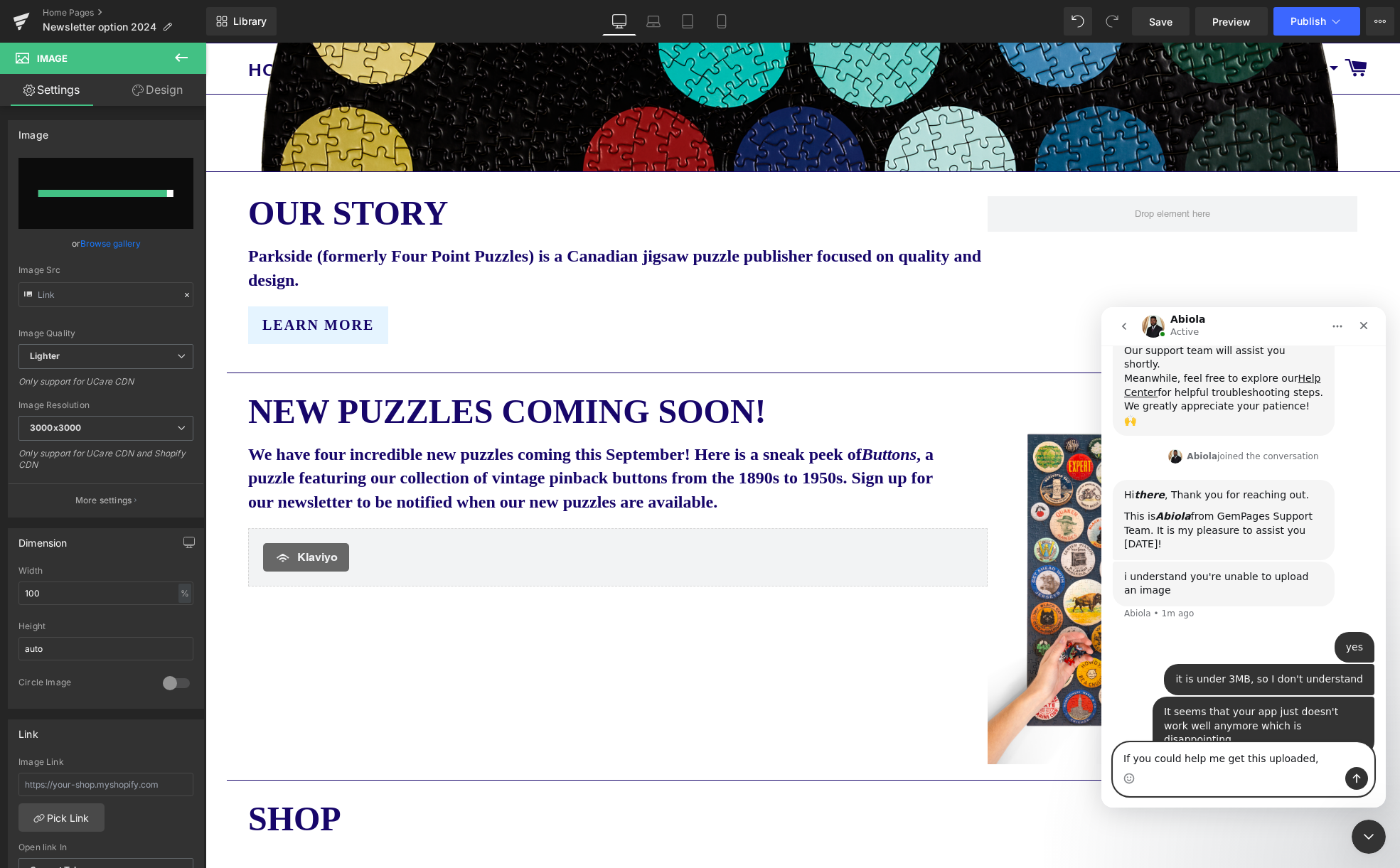
scroll to position [246, 0]
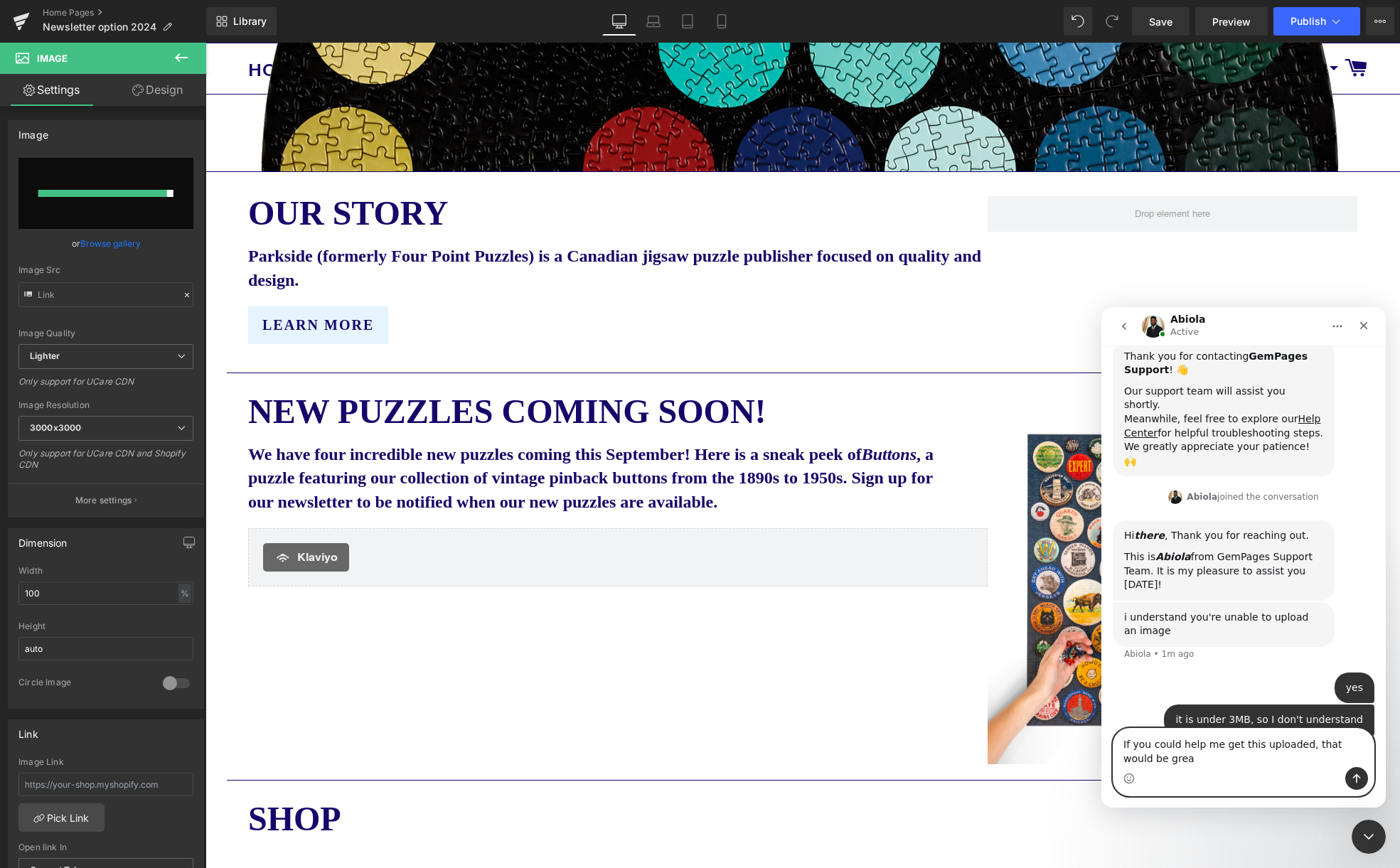
type textarea "If you could help me get this uploaded, that would be great"
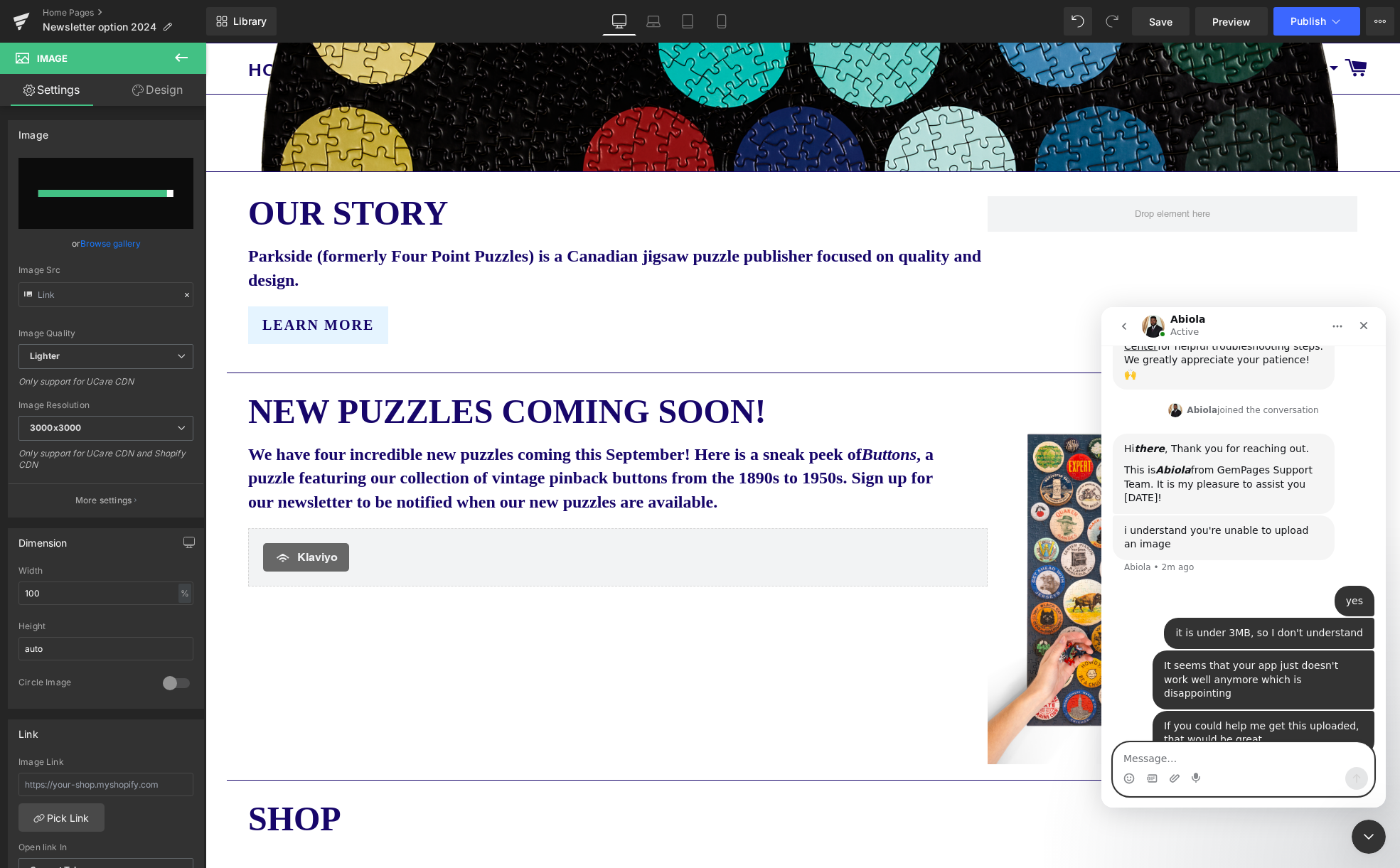
scroll to position [292, 0]
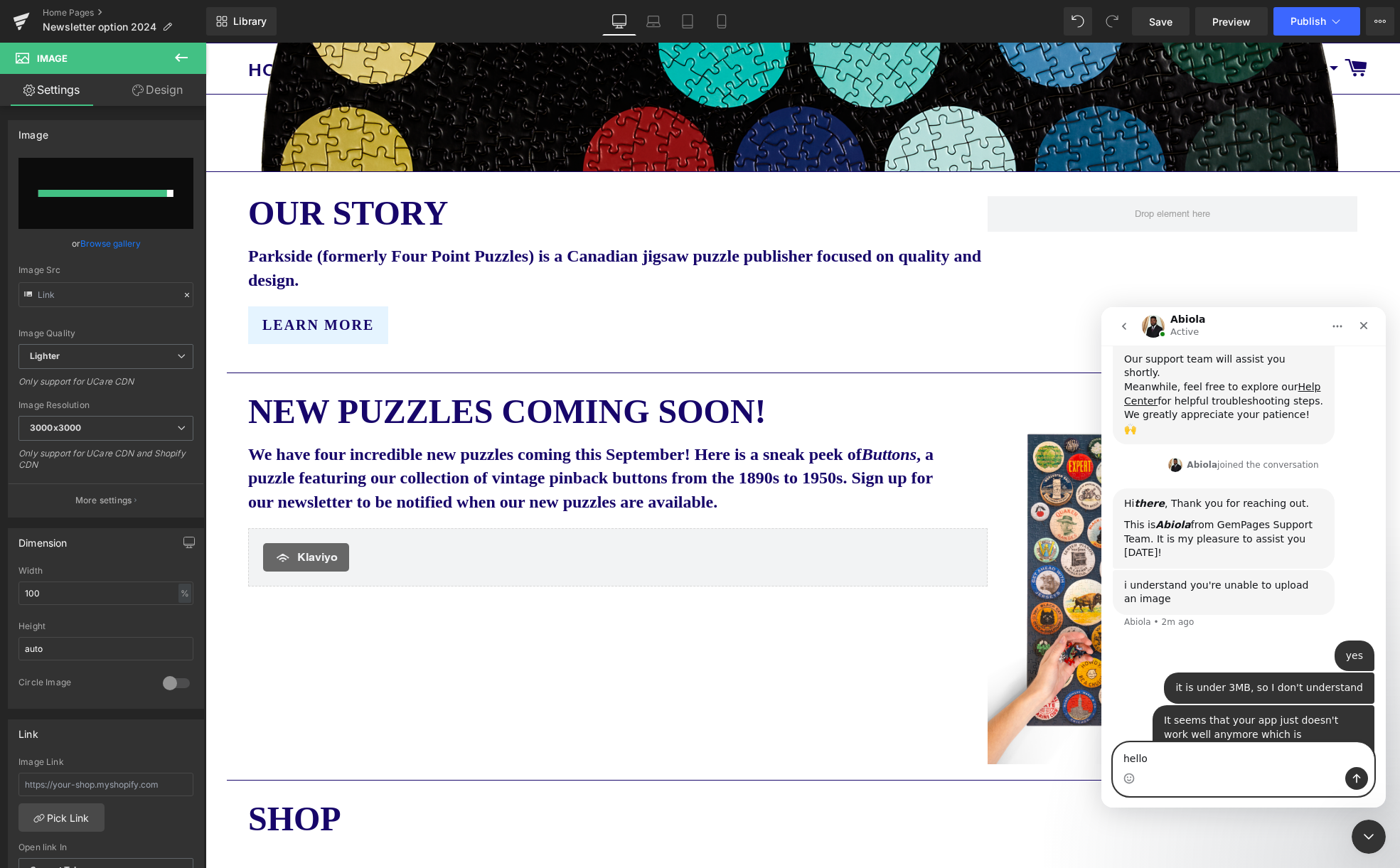
type textarea "hello?"
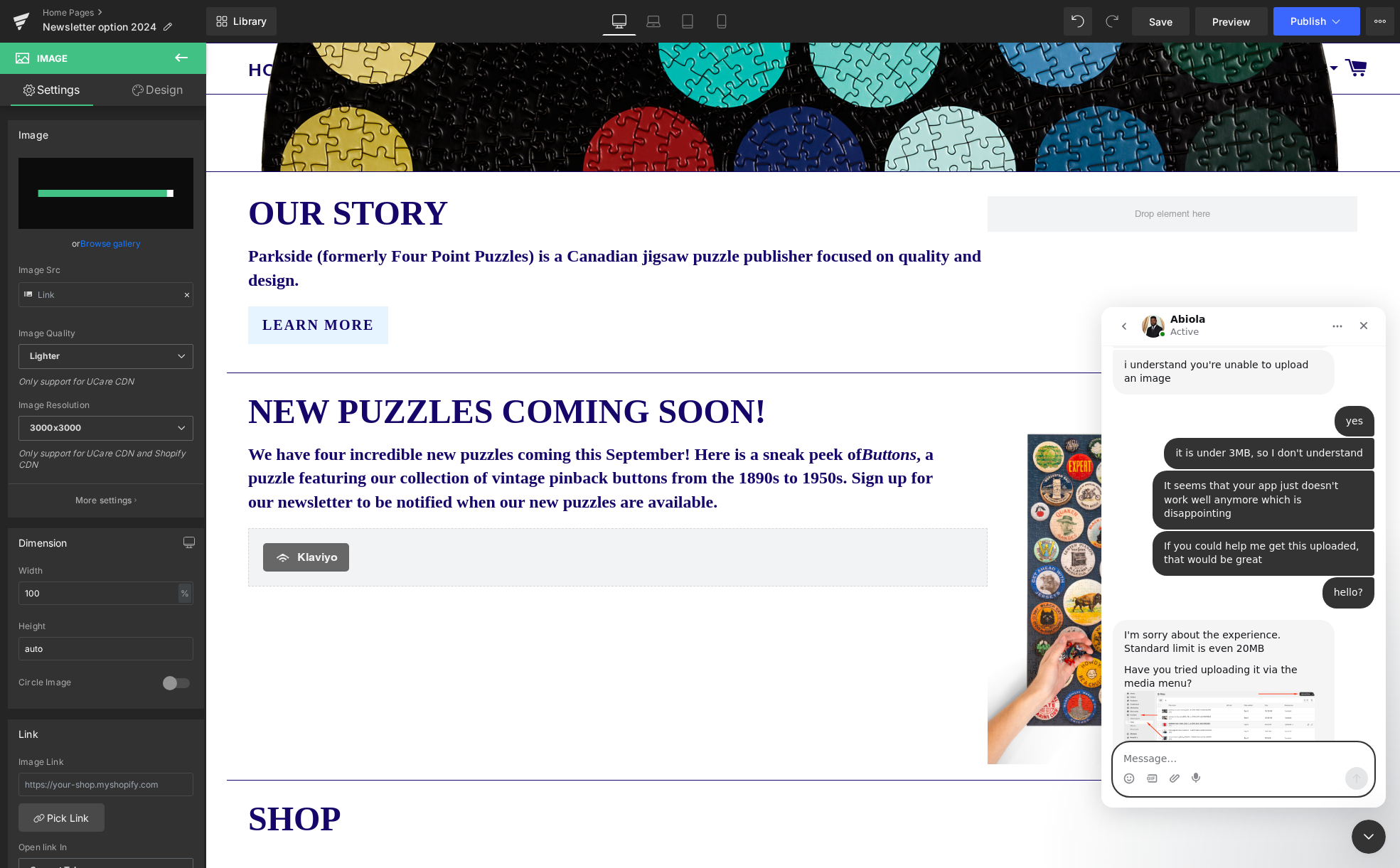
scroll to position [514, 0]
click at [1154, 747] on textarea "Message…" at bounding box center [1243, 754] width 261 height 24
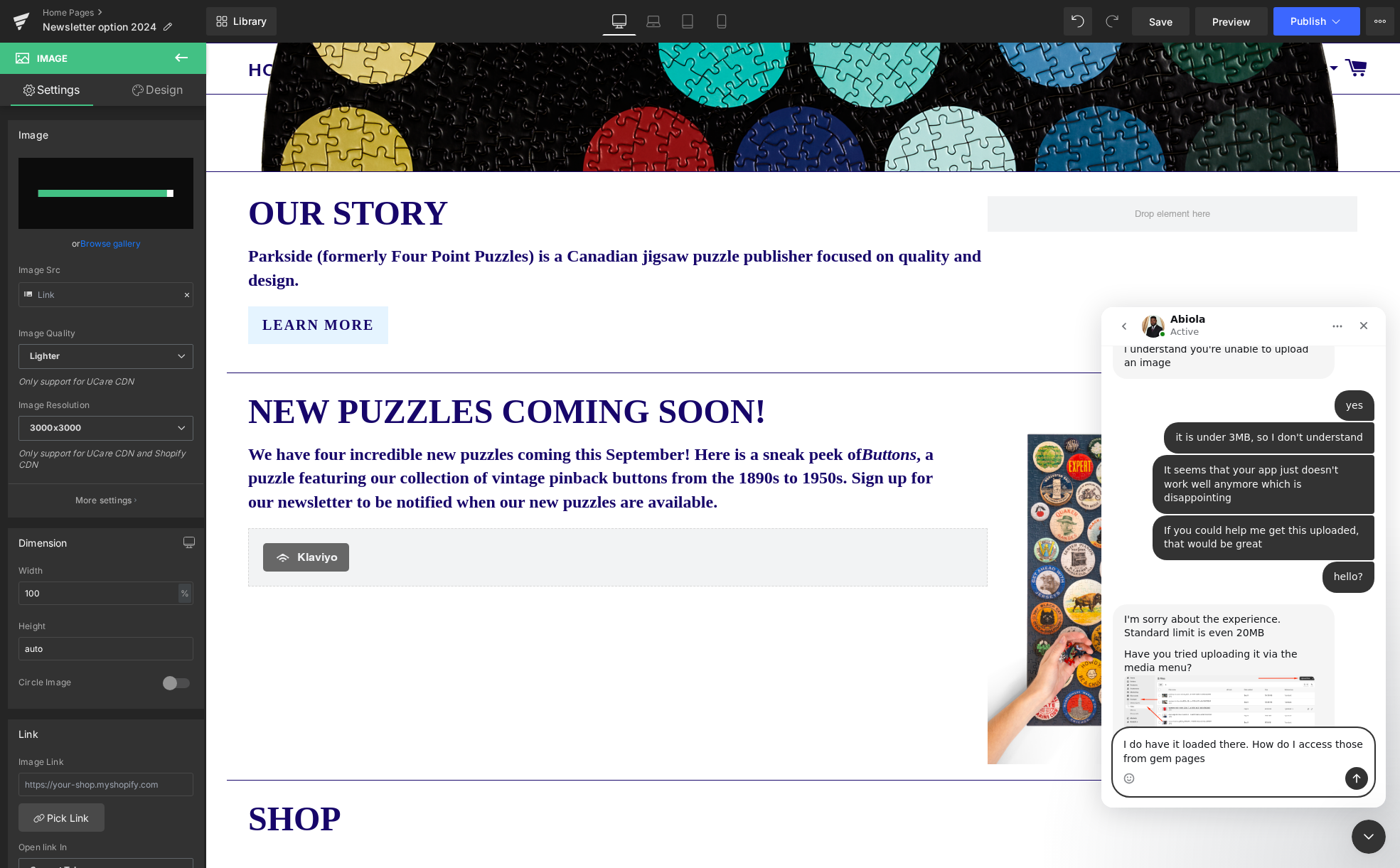
type textarea "I do have it loaded there. How do I access those from gem pages?"
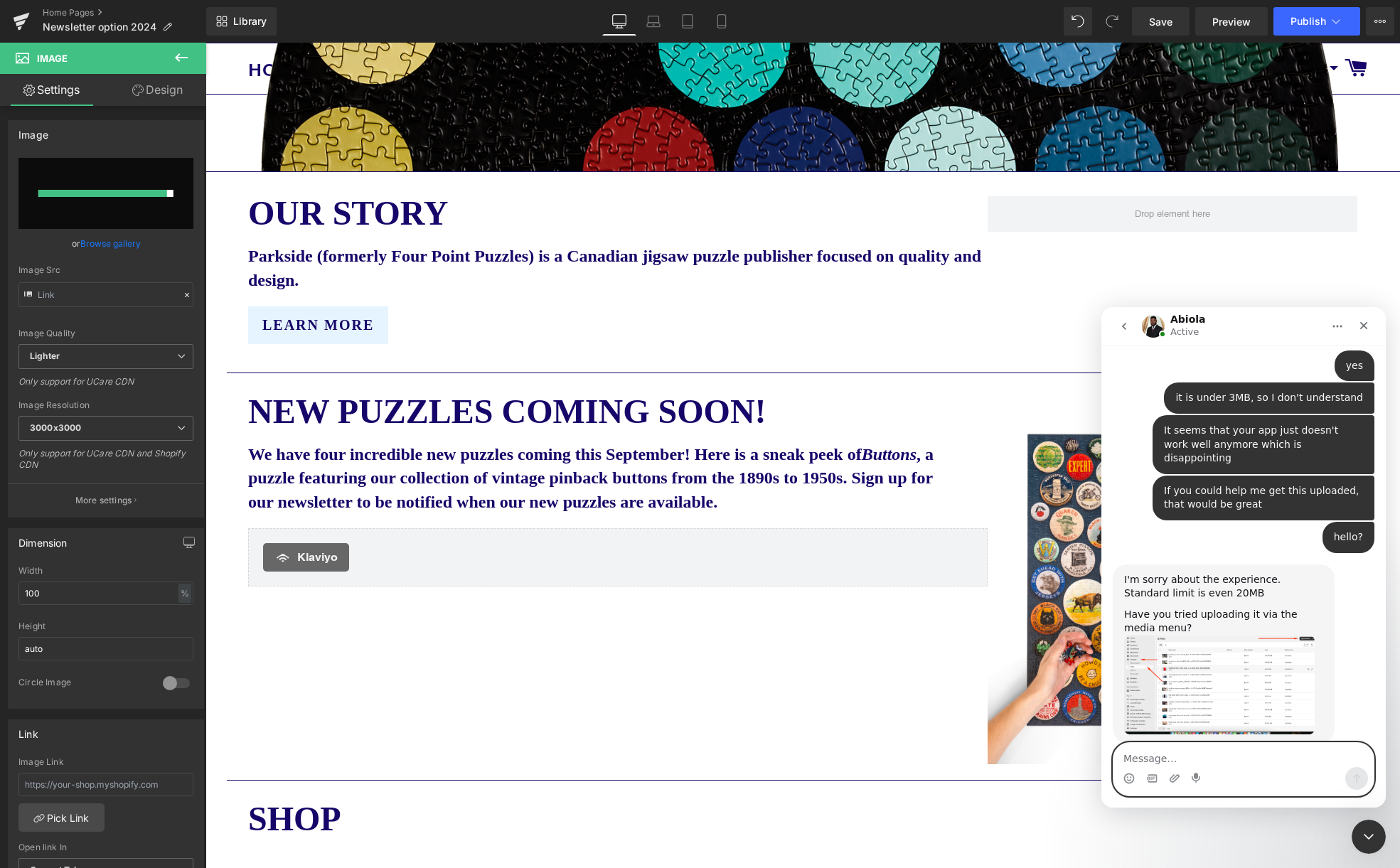
scroll to position [570, 0]
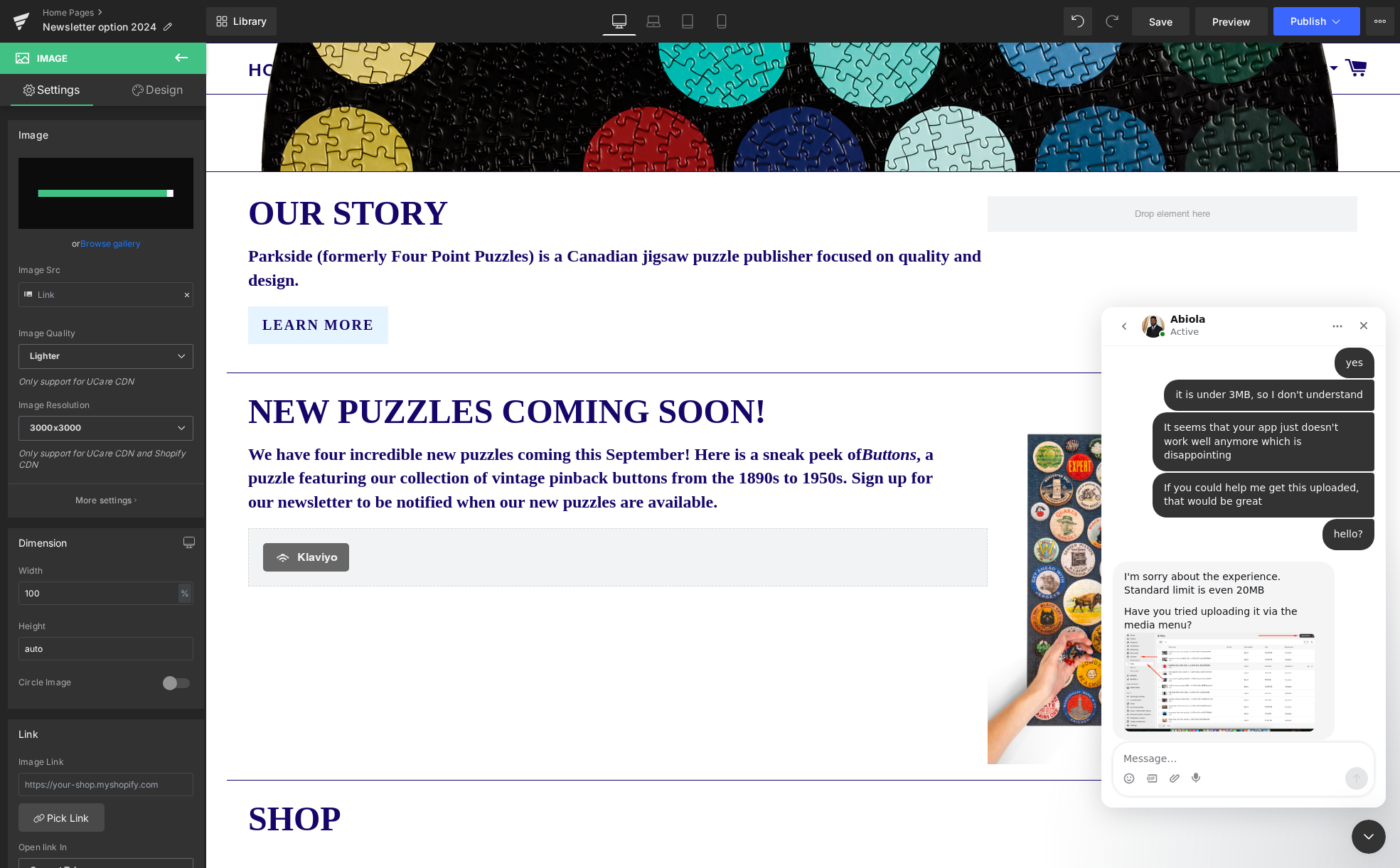
click at [128, 216] on div at bounding box center [700, 413] width 1400 height 825
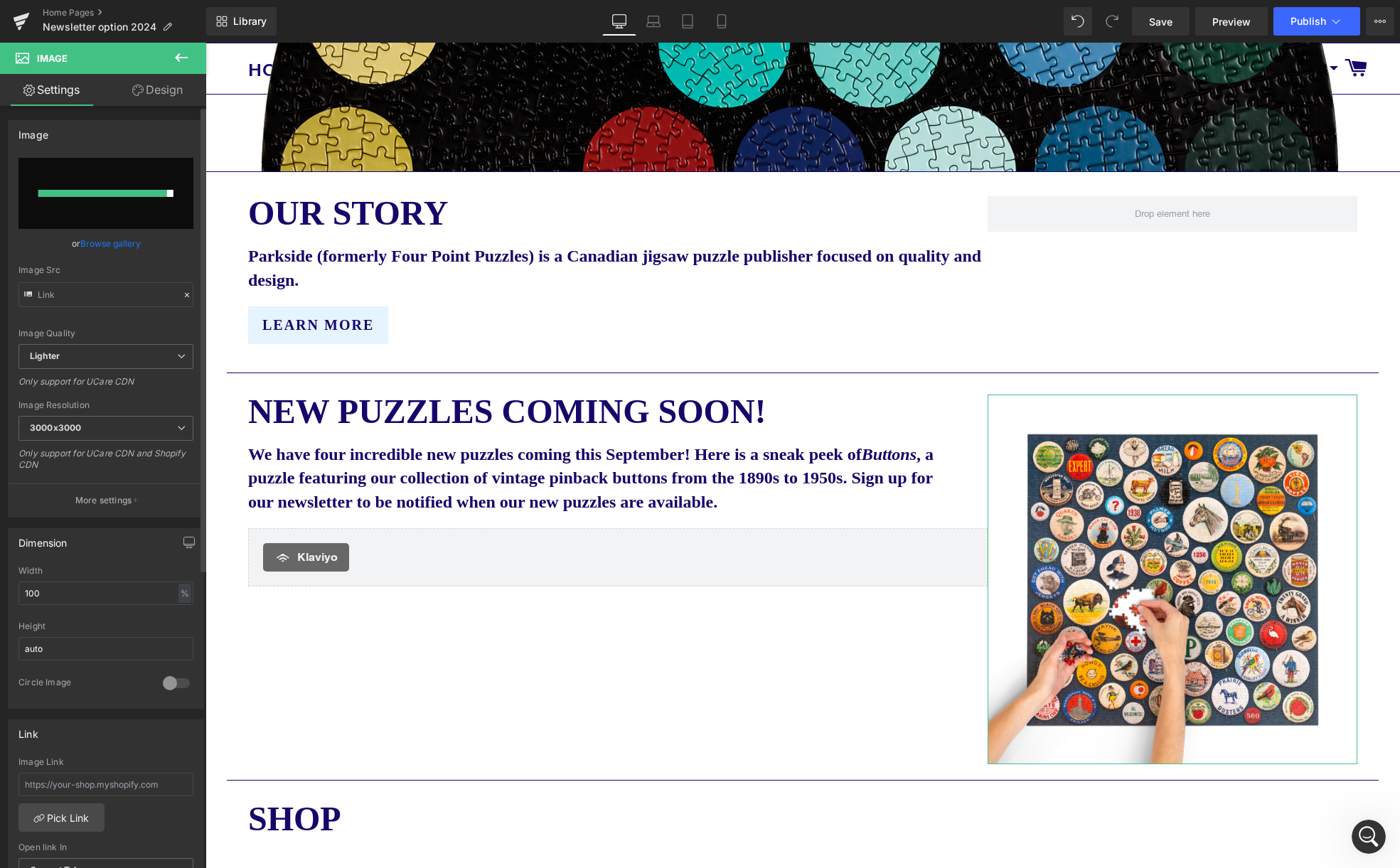
click at [99, 240] on link "Browse gallery" at bounding box center [111, 243] width 60 height 25
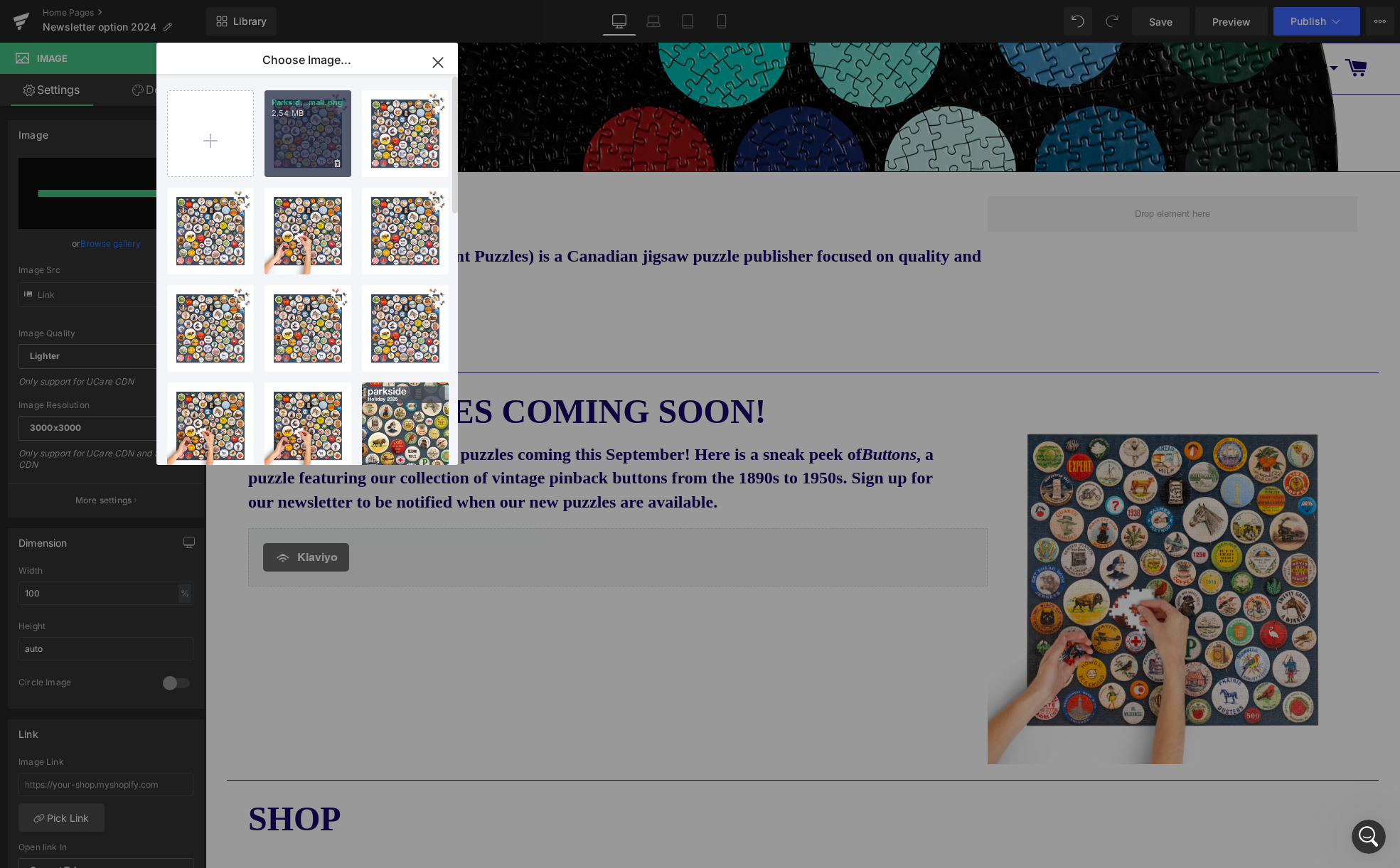
scroll to position [625, 0]
click at [337, 161] on icon at bounding box center [337, 164] width 5 height 9
click at [281, 163] on span "Yes" at bounding box center [289, 162] width 36 height 15
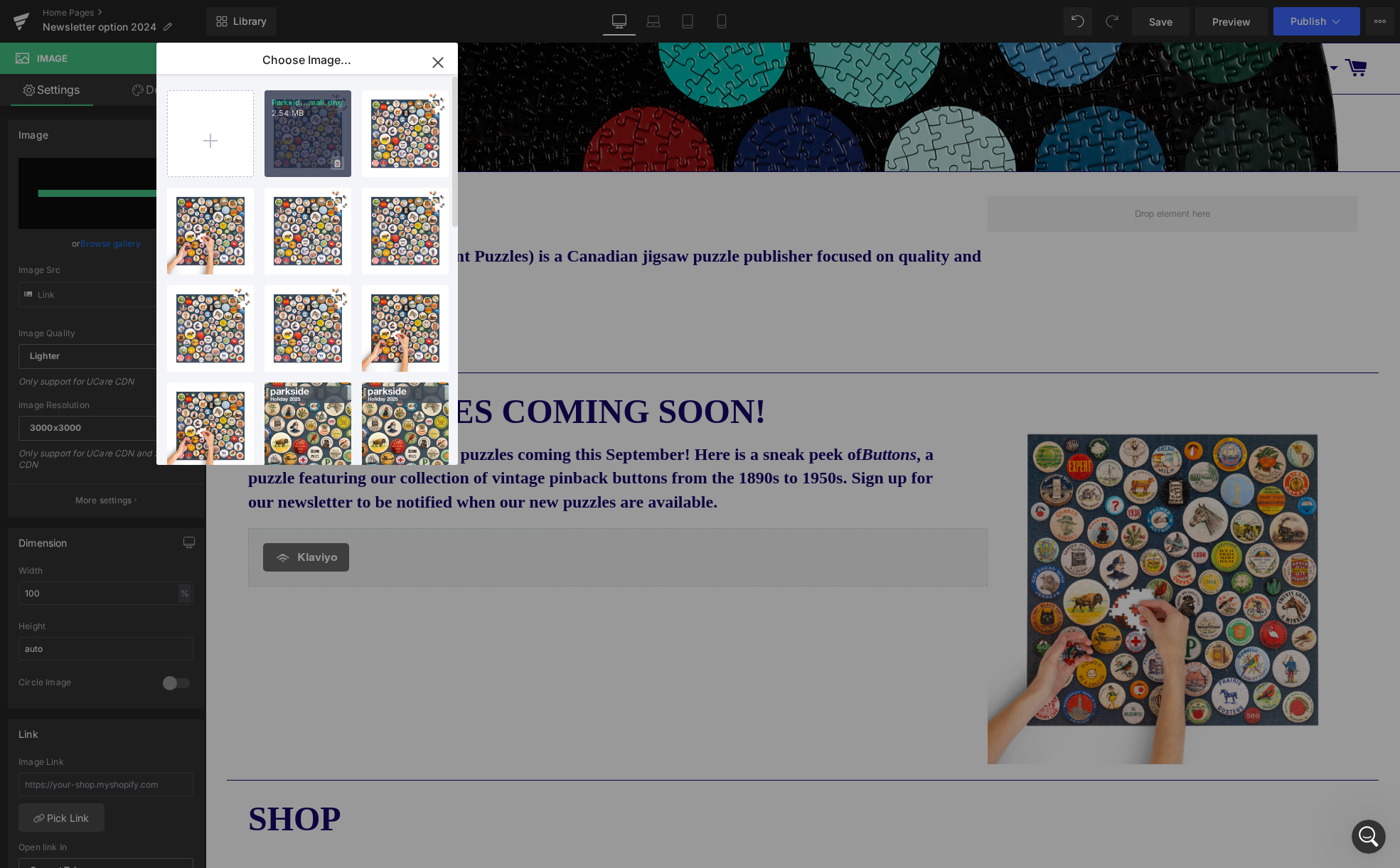
click at [337, 162] on icon at bounding box center [337, 164] width 5 height 9
click at [288, 162] on span "Yes" at bounding box center [289, 162] width 36 height 15
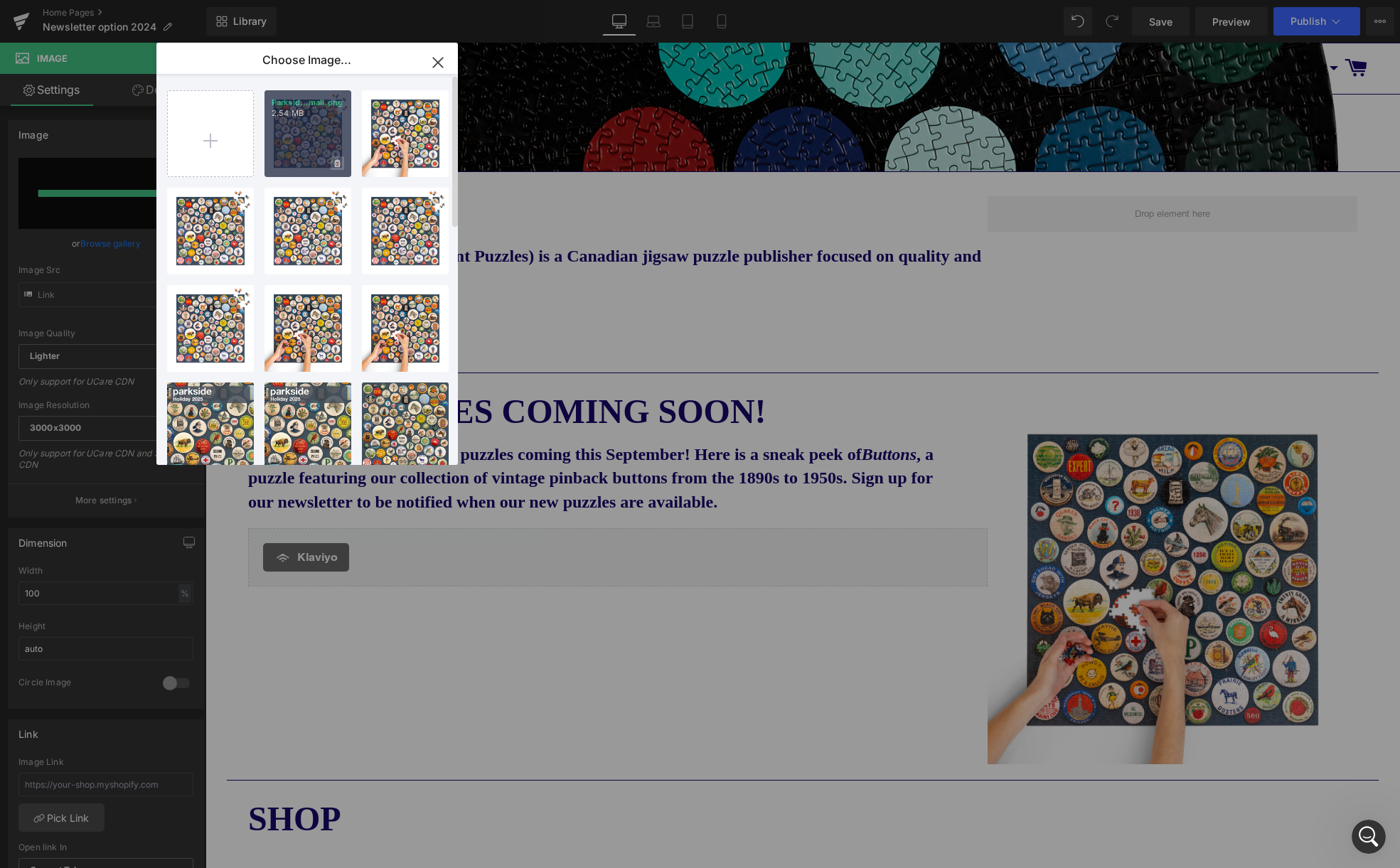
click at [337, 162] on icon at bounding box center [337, 163] width 5 height 8
click at [290, 166] on span "Yes" at bounding box center [289, 162] width 36 height 15
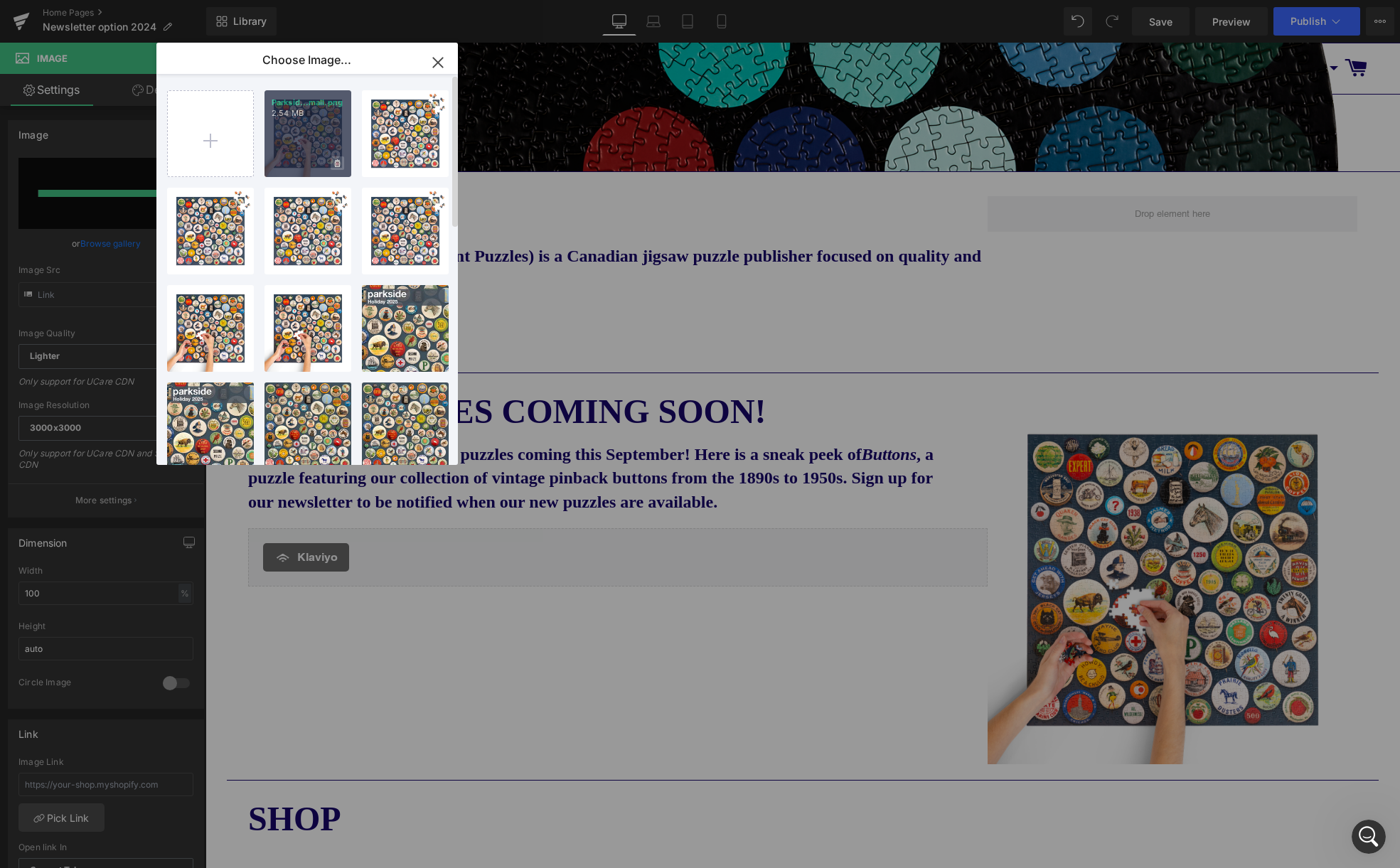
click at [338, 161] on icon at bounding box center [337, 164] width 5 height 9
click at [285, 160] on span "Yes" at bounding box center [289, 162] width 36 height 15
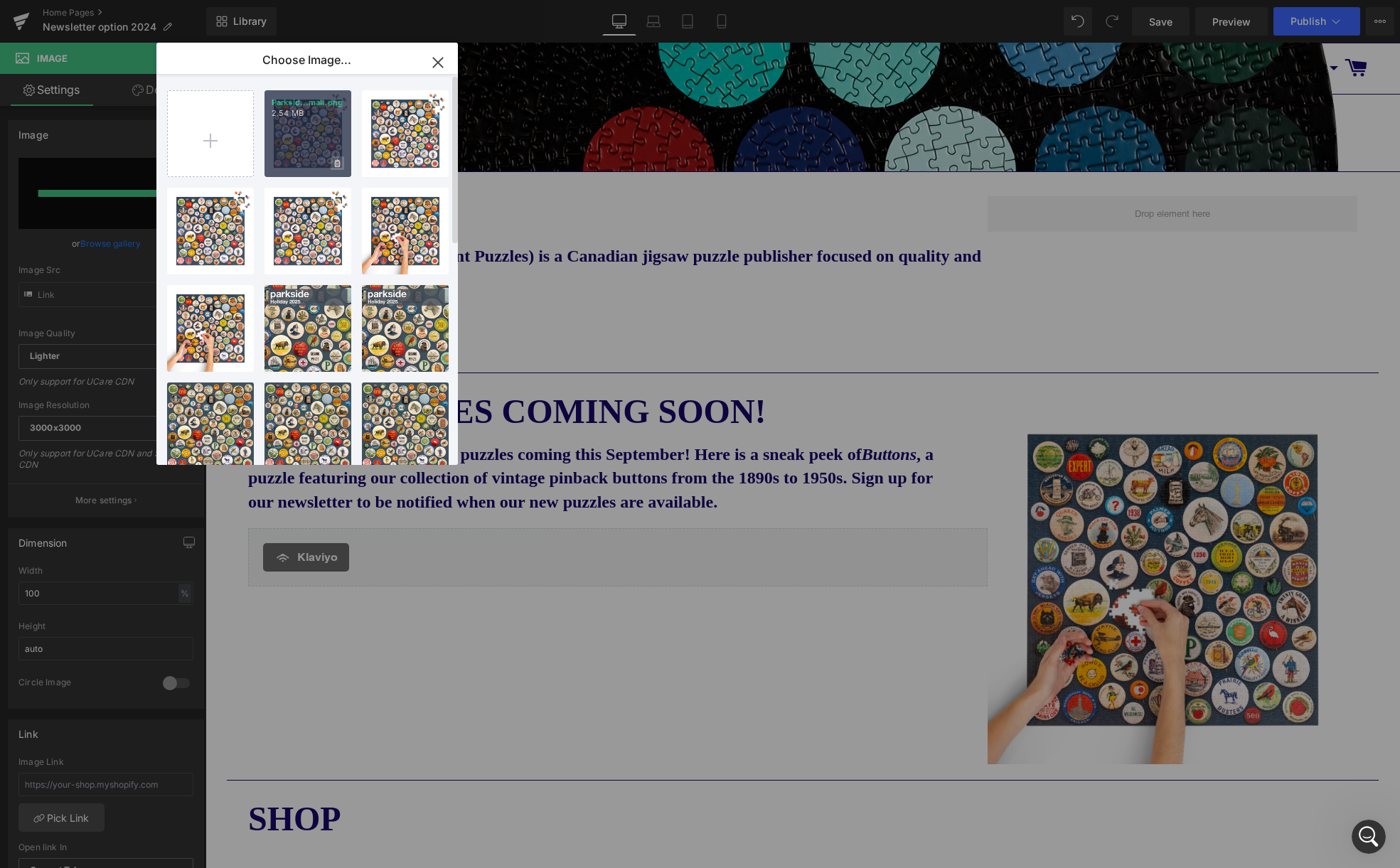
click at [339, 163] on icon at bounding box center [337, 163] width 5 height 8
click at [289, 162] on span "Yes" at bounding box center [289, 162] width 36 height 15
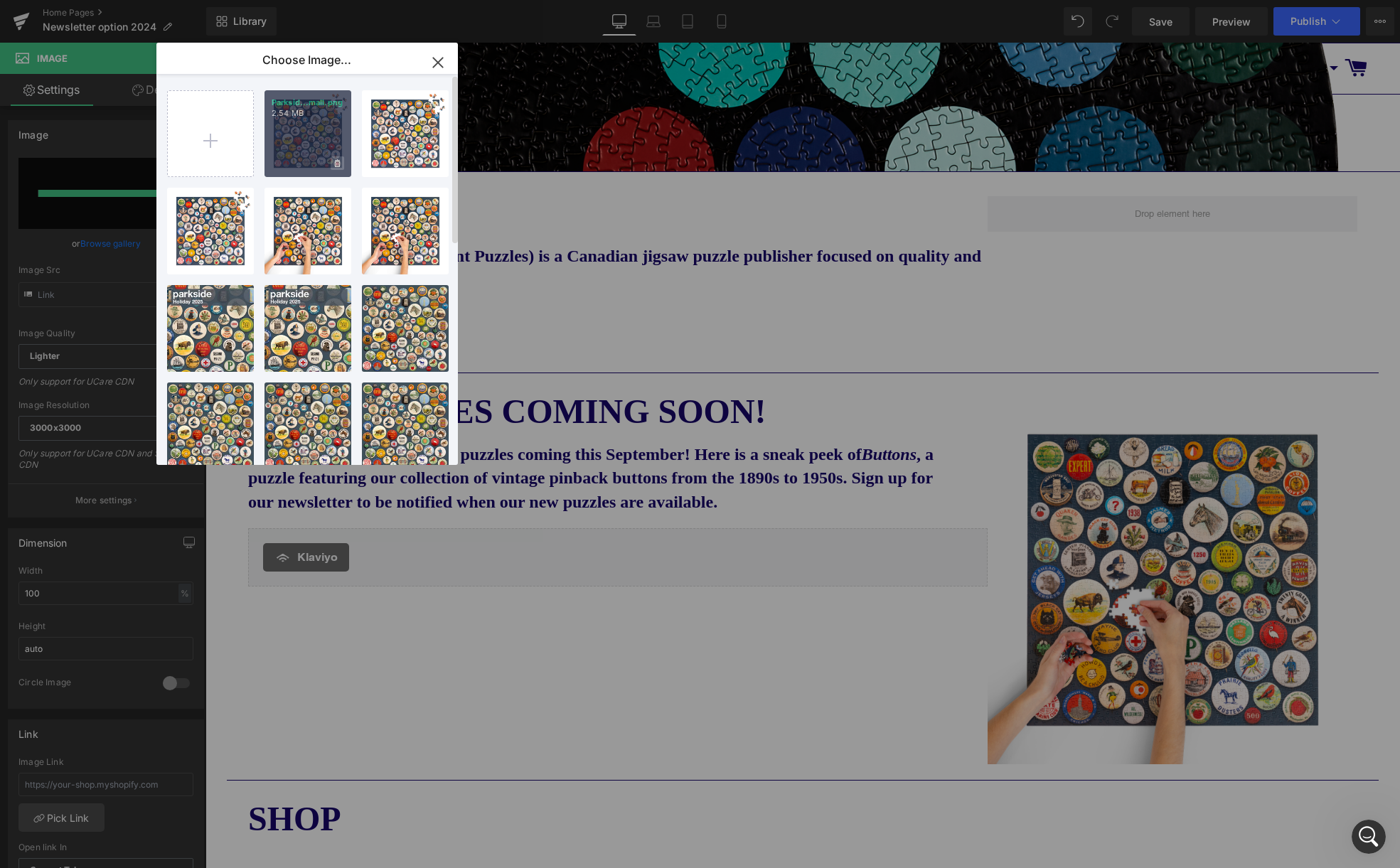
click at [337, 160] on icon at bounding box center [337, 163] width 5 height 8
click at [292, 163] on span "Yes" at bounding box center [289, 162] width 36 height 15
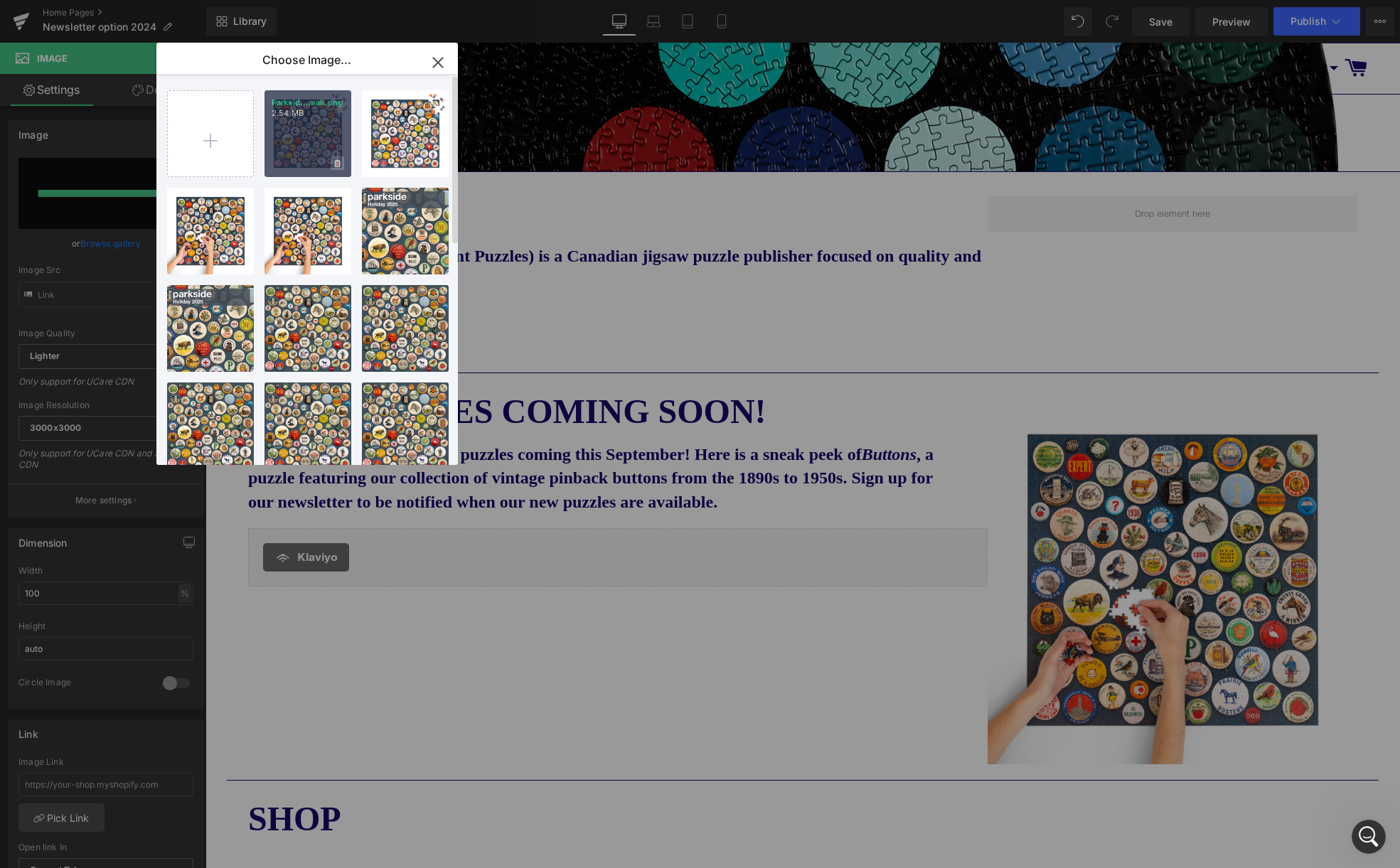
click at [339, 160] on icon at bounding box center [337, 163] width 5 height 8
click at [292, 162] on span "Yes" at bounding box center [289, 162] width 36 height 15
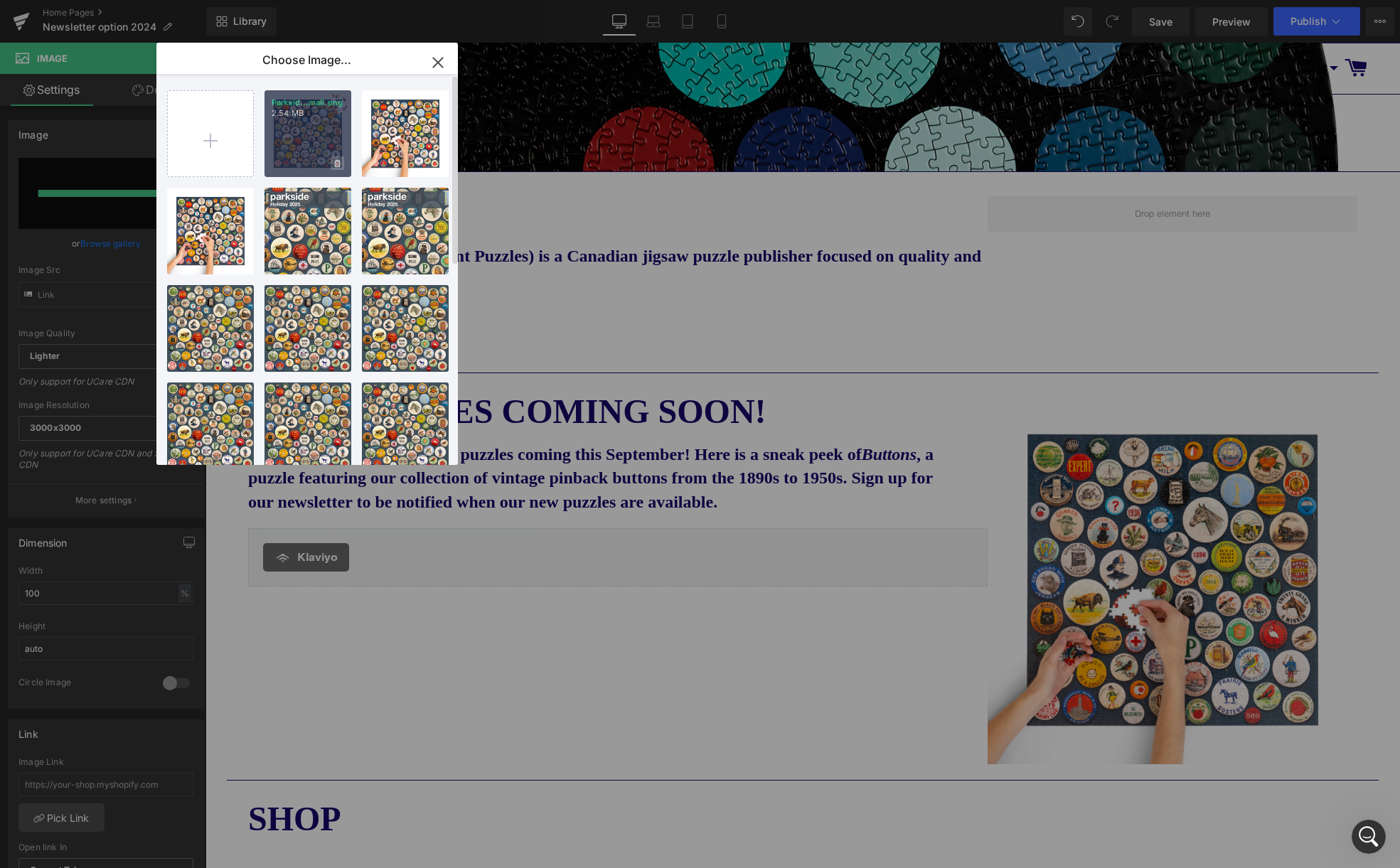
click at [338, 162] on icon at bounding box center [337, 164] width 5 height 9
click at [283, 165] on span "Yes" at bounding box center [289, 162] width 36 height 15
click at [336, 162] on icon at bounding box center [337, 163] width 5 height 8
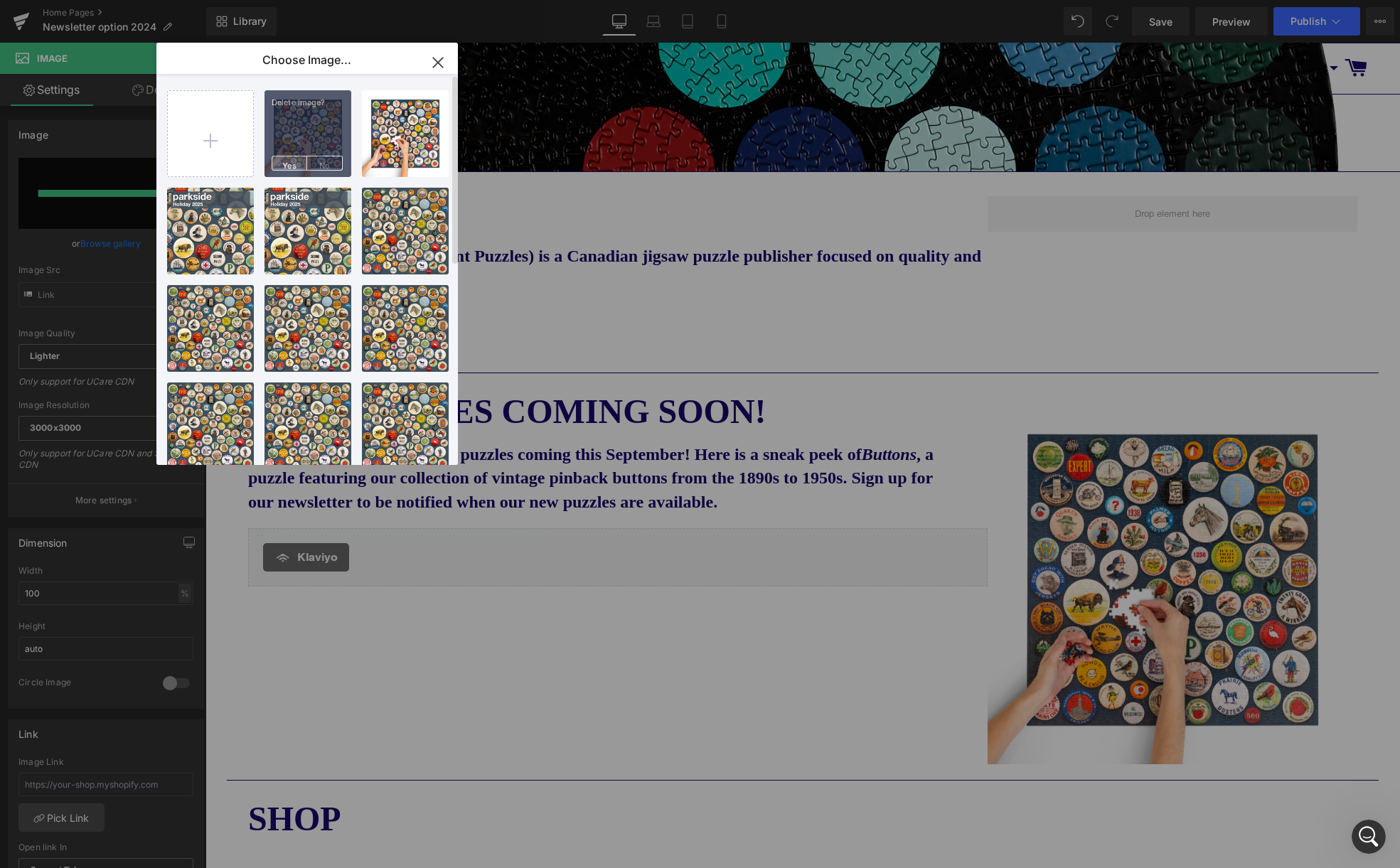
click at [294, 162] on span "Yes" at bounding box center [289, 162] width 36 height 15
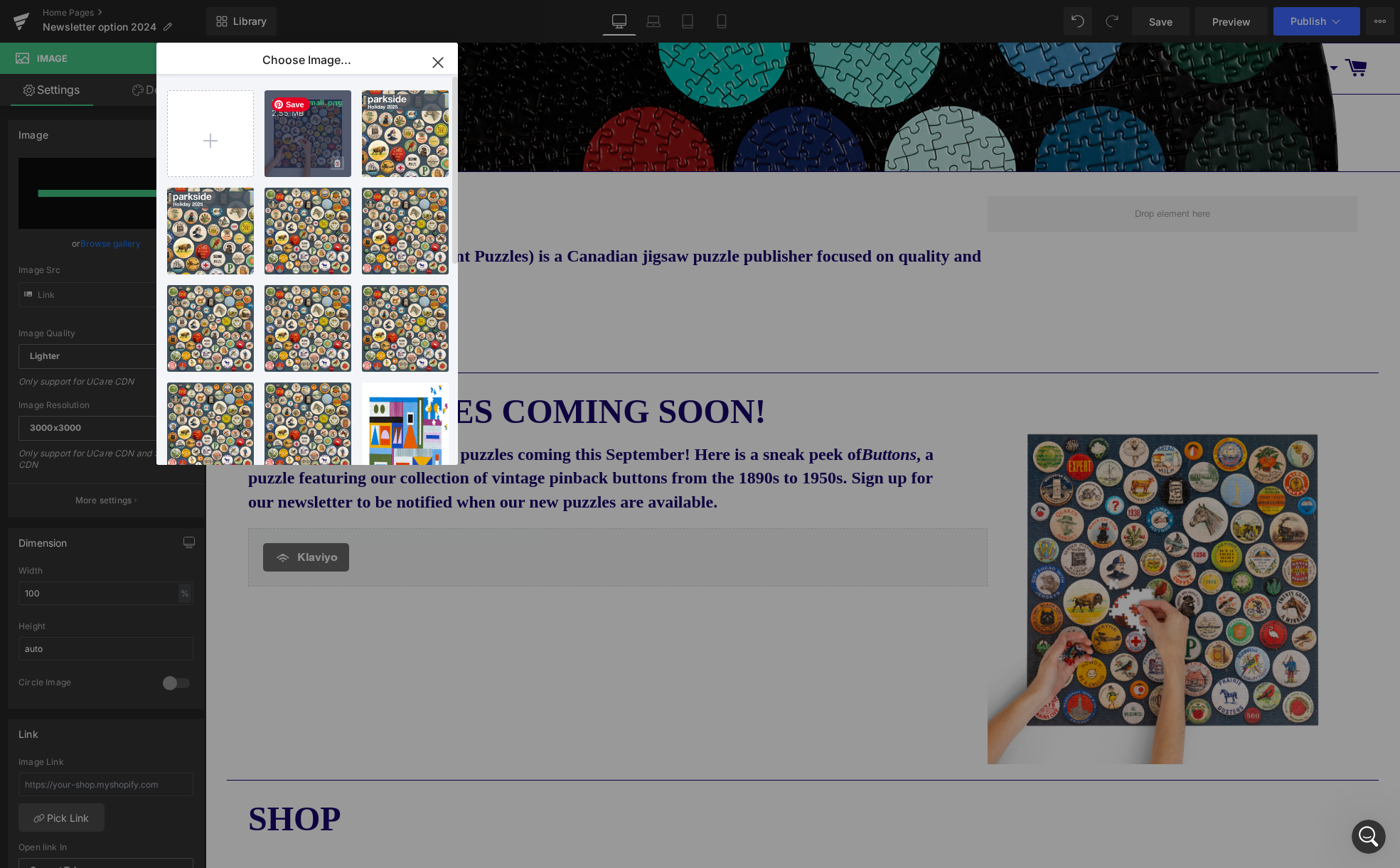
click at [339, 164] on icon at bounding box center [337, 163] width 5 height 8
click at [294, 162] on span "Yes" at bounding box center [289, 162] width 36 height 15
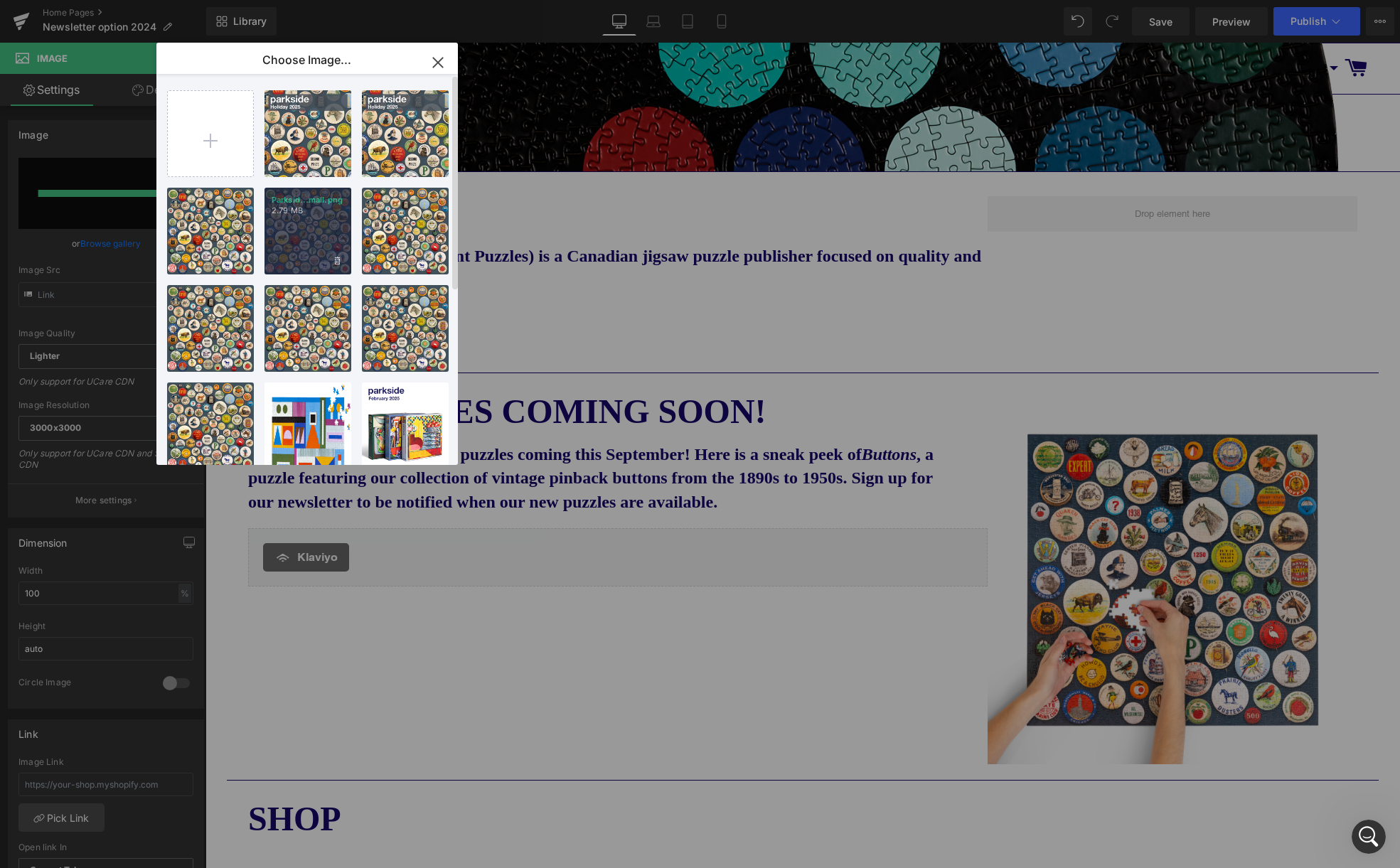
click at [337, 260] on icon at bounding box center [337, 261] width 5 height 9
click at [295, 260] on span "Yes" at bounding box center [289, 260] width 36 height 15
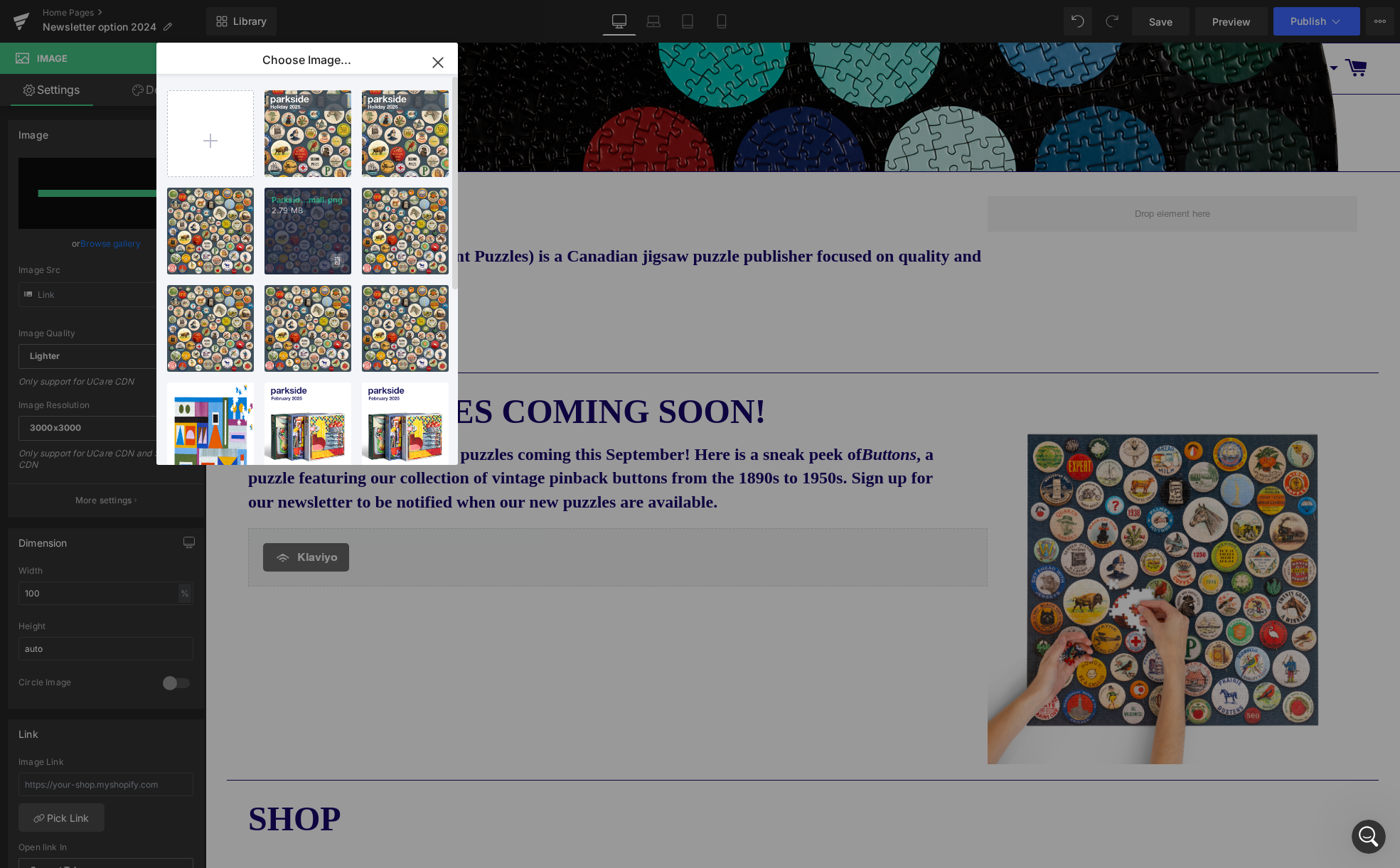
click at [332, 260] on span at bounding box center [337, 260] width 13 height 13
click at [293, 260] on span "Yes" at bounding box center [289, 260] width 36 height 15
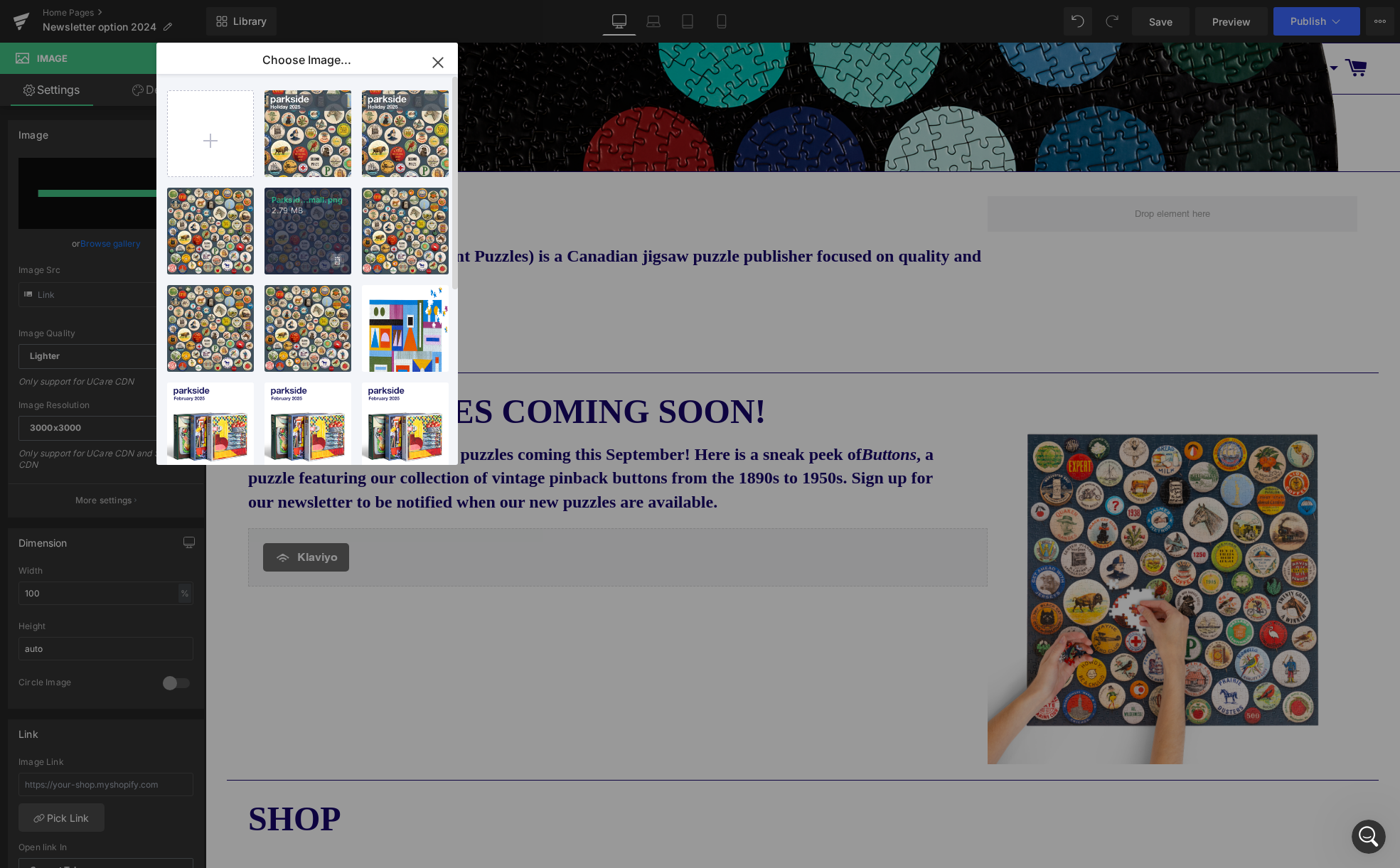
click at [336, 260] on icon at bounding box center [337, 261] width 5 height 9
click at [300, 260] on span "Yes" at bounding box center [289, 260] width 36 height 15
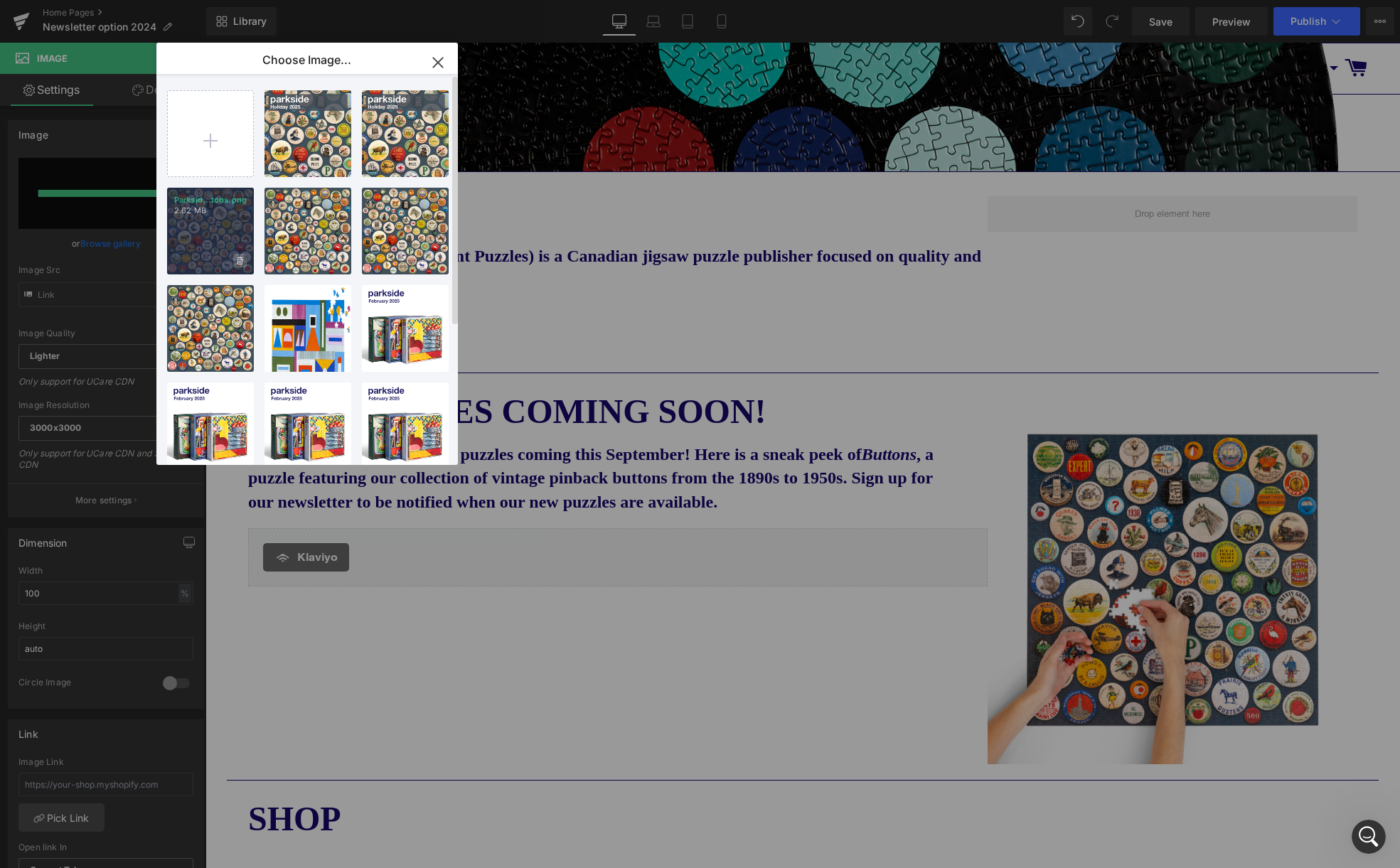
click at [239, 259] on icon at bounding box center [240, 260] width 5 height 8
click at [202, 260] on span "Yes" at bounding box center [192, 260] width 36 height 15
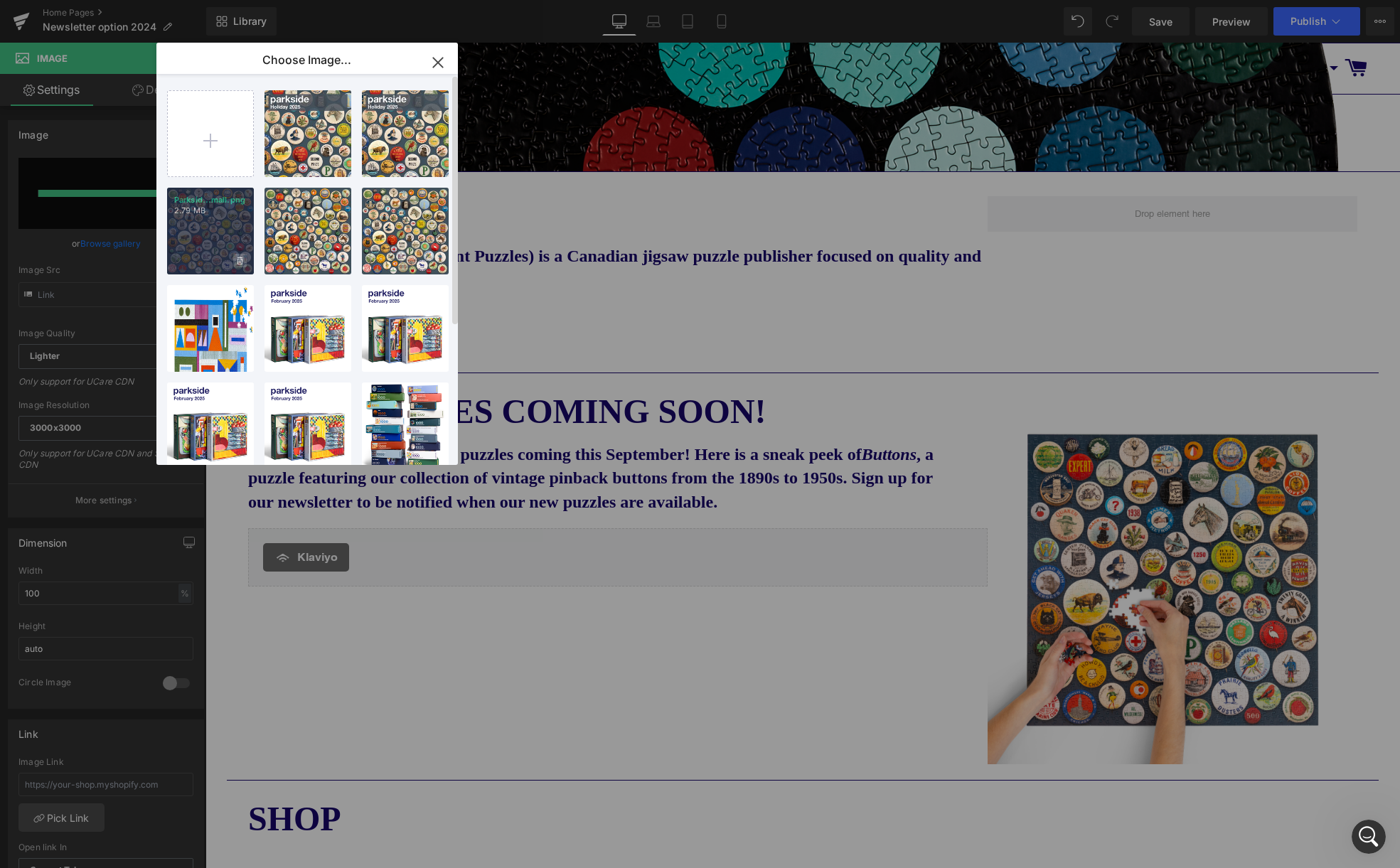
click at [240, 260] on icon at bounding box center [240, 261] width 5 height 9
click at [201, 258] on span "Yes" at bounding box center [192, 260] width 36 height 15
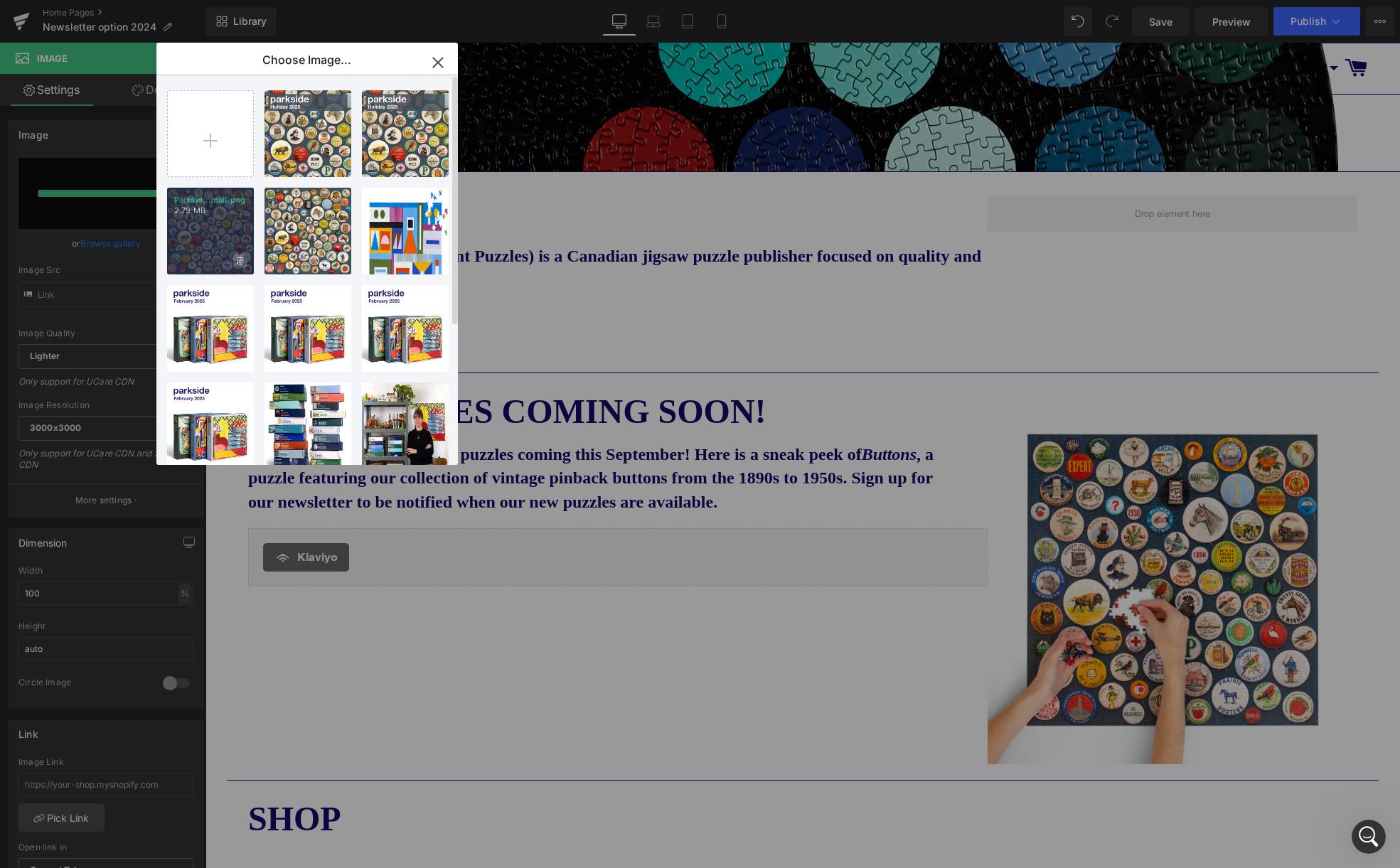
click at [239, 258] on icon at bounding box center [240, 261] width 5 height 9
click at [193, 260] on span "Yes" at bounding box center [192, 260] width 36 height 15
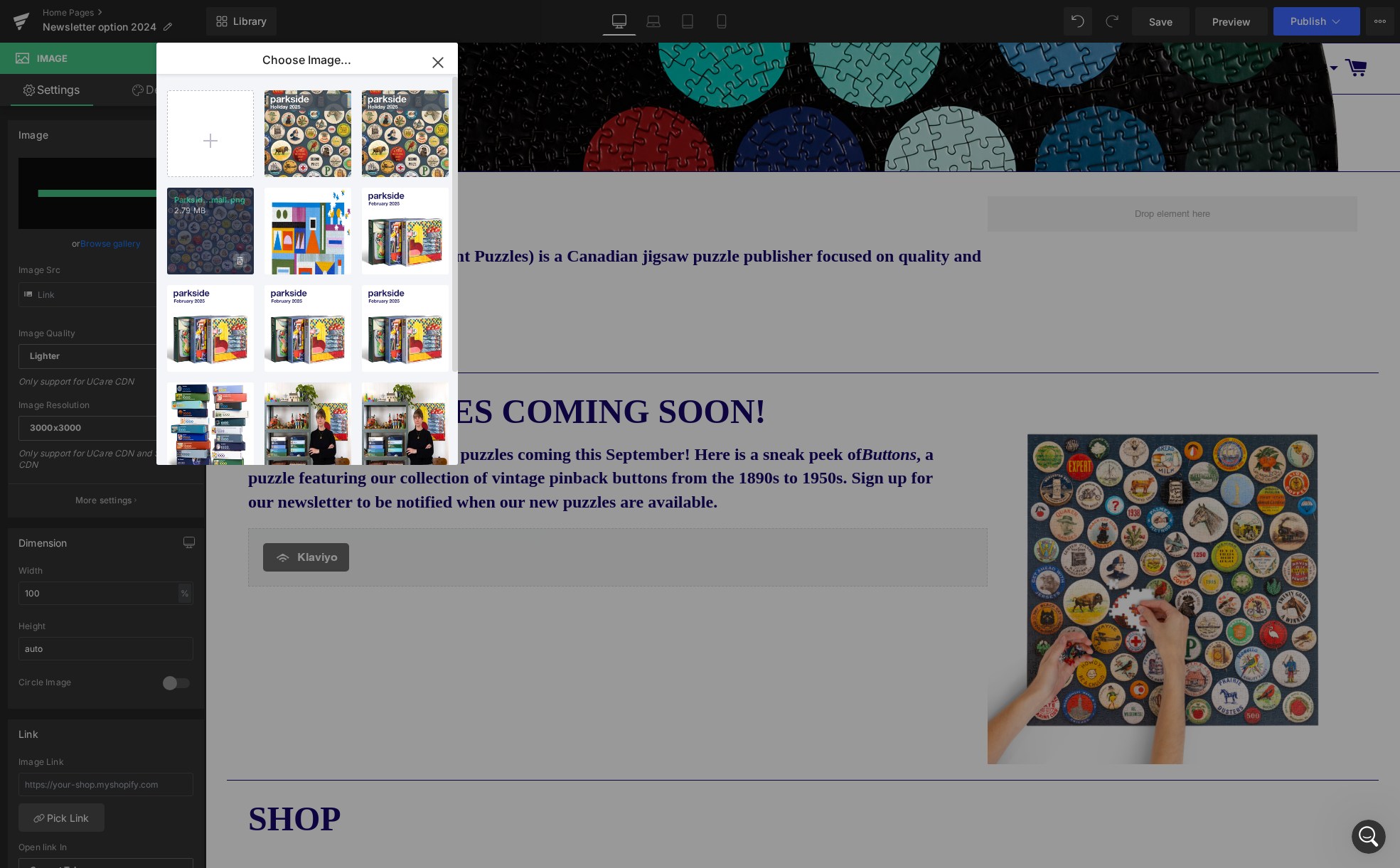
click at [238, 259] on icon at bounding box center [240, 260] width 5 height 8
click at [193, 260] on span "Yes" at bounding box center [192, 260] width 36 height 15
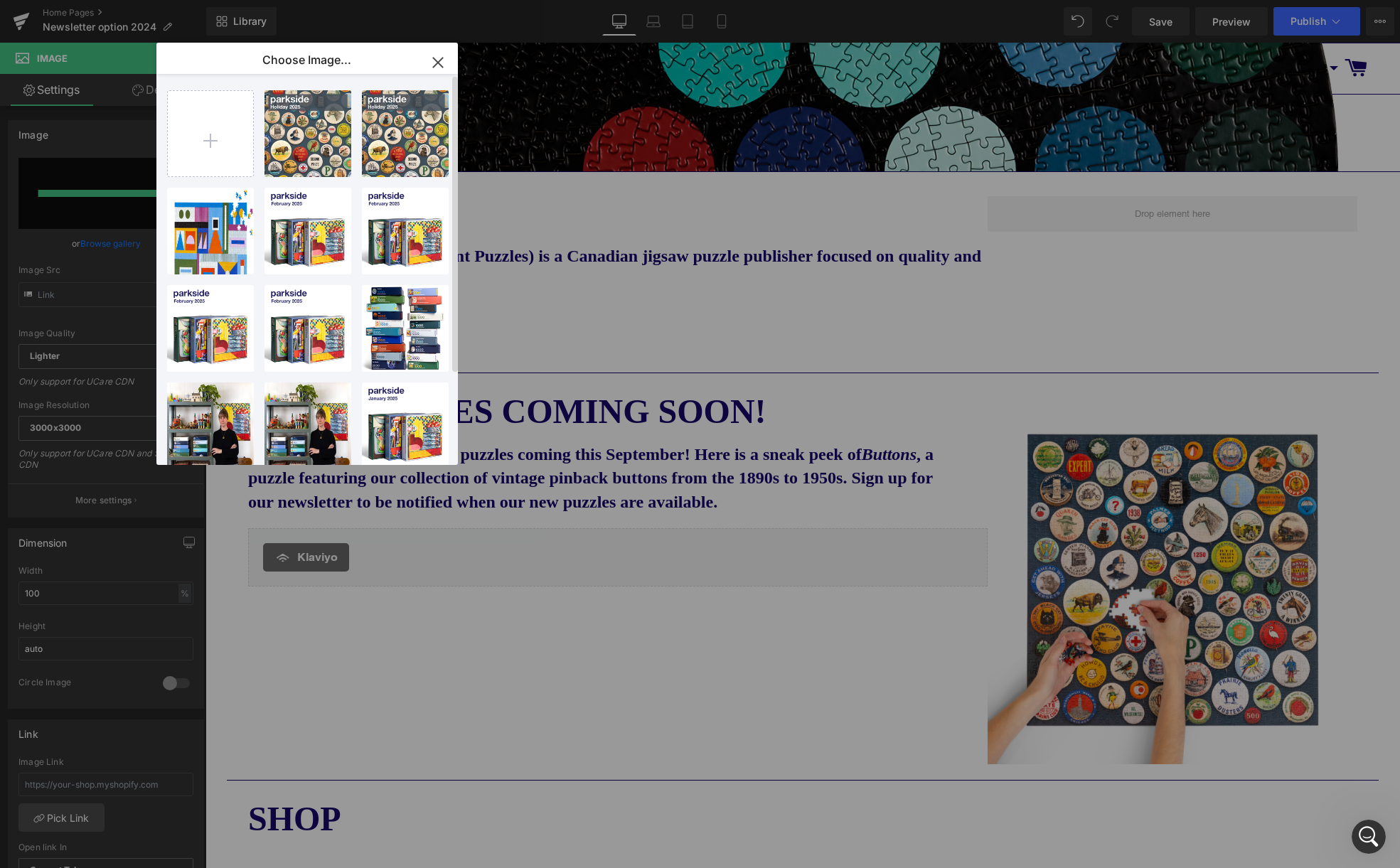
click at [442, 60] on icon "button" at bounding box center [438, 62] width 22 height 22
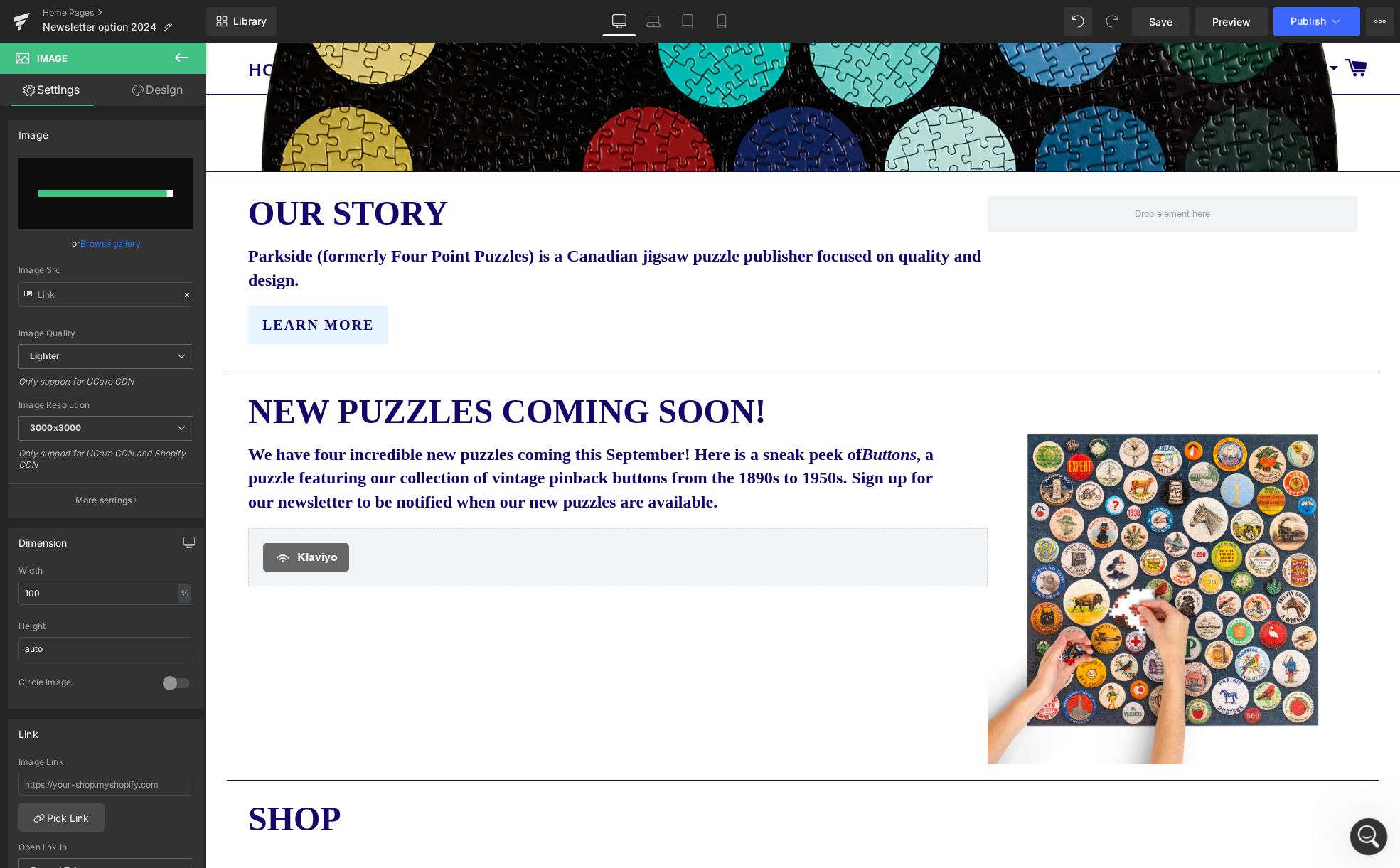
click at [1366, 834] on icon "Open Intercom Messenger" at bounding box center [1367, 835] width 23 height 23
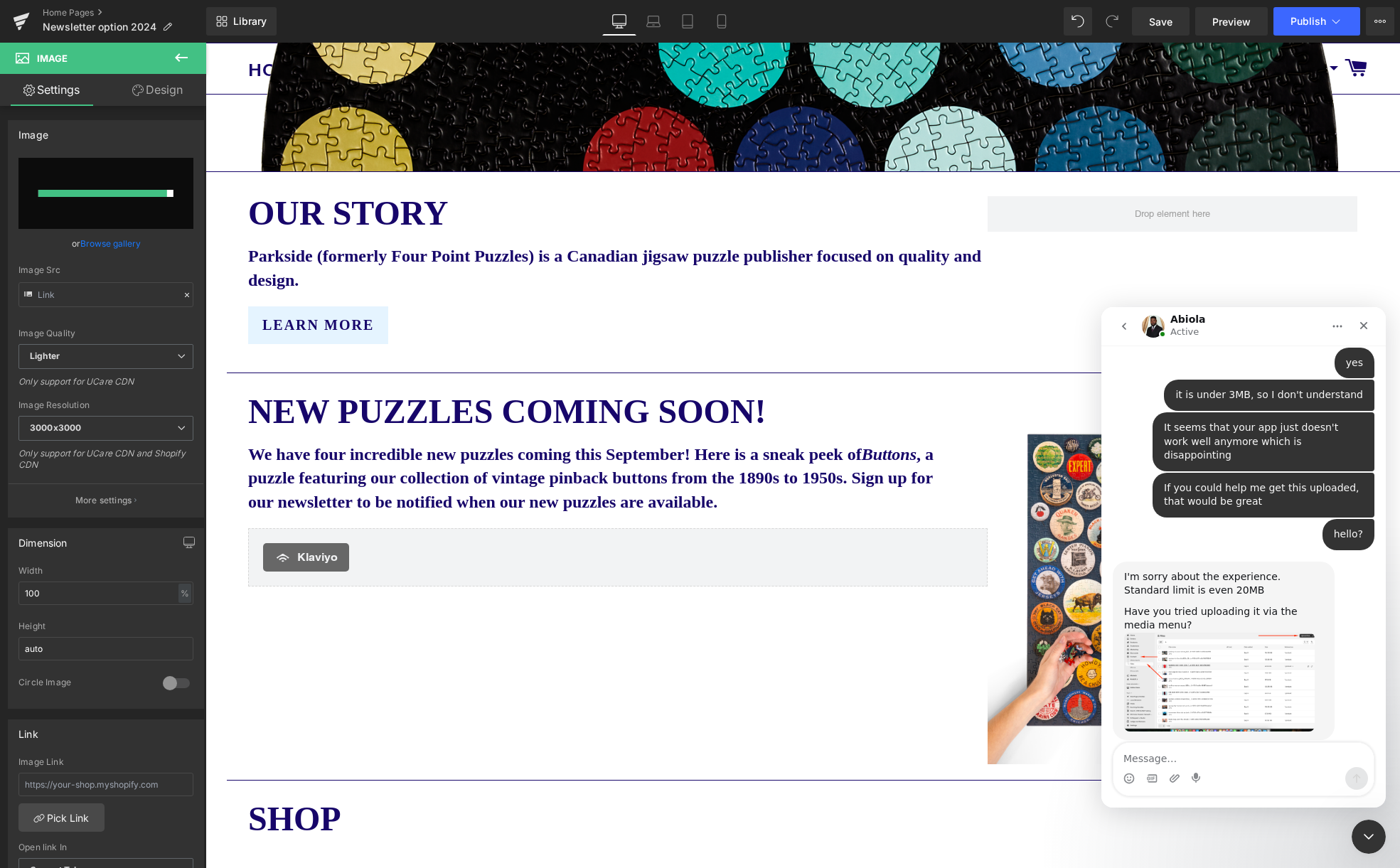
click at [78, 296] on div at bounding box center [700, 413] width 1400 height 825
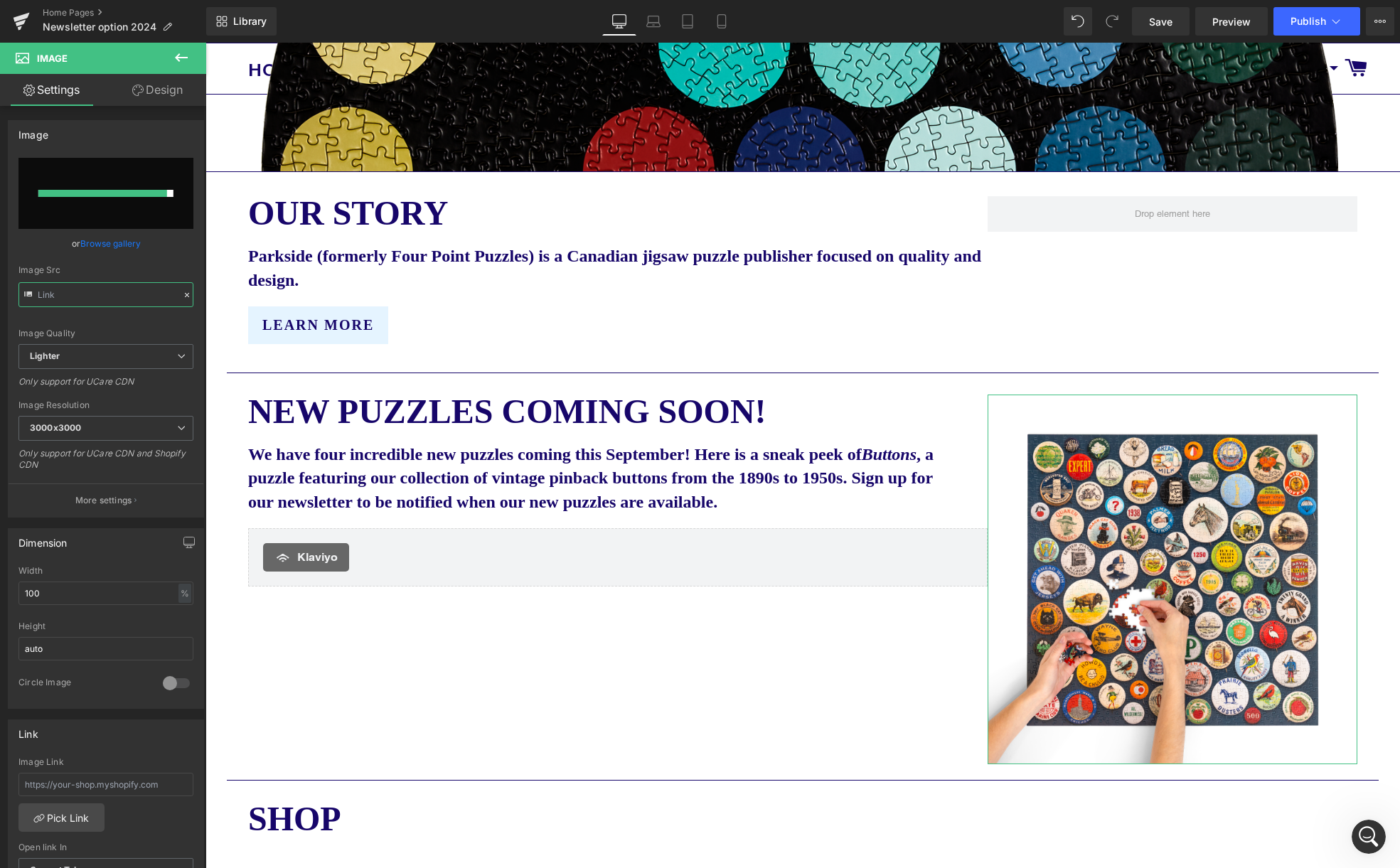
click at [78, 296] on input "text" at bounding box center [106, 294] width 175 height 25
click at [87, 294] on input "text" at bounding box center [106, 294] width 175 height 25
paste input "[DOMAIN_NAME][URL]"
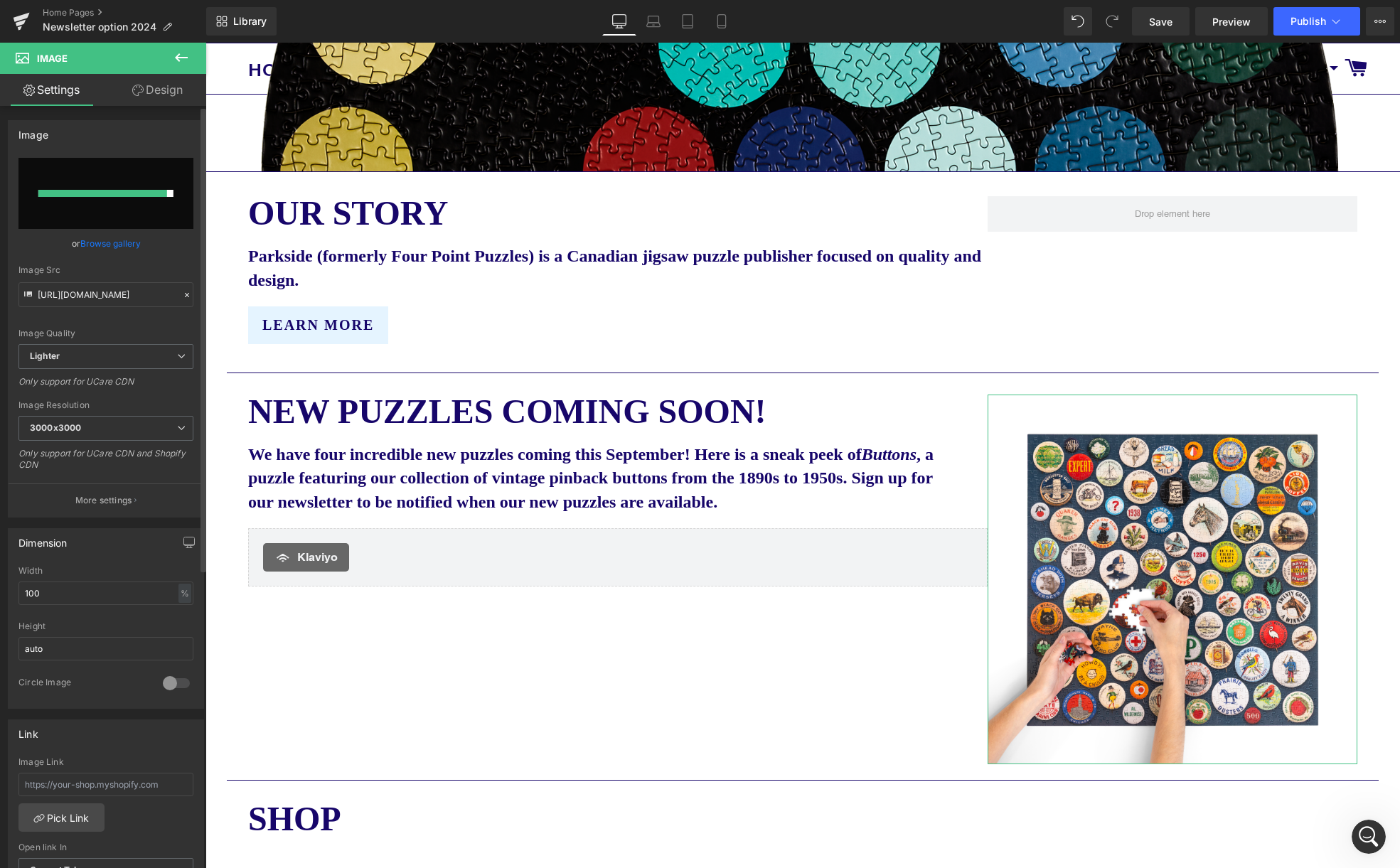
scroll to position [0, 0]
click at [162, 267] on div "Image Src" at bounding box center [106, 270] width 175 height 10
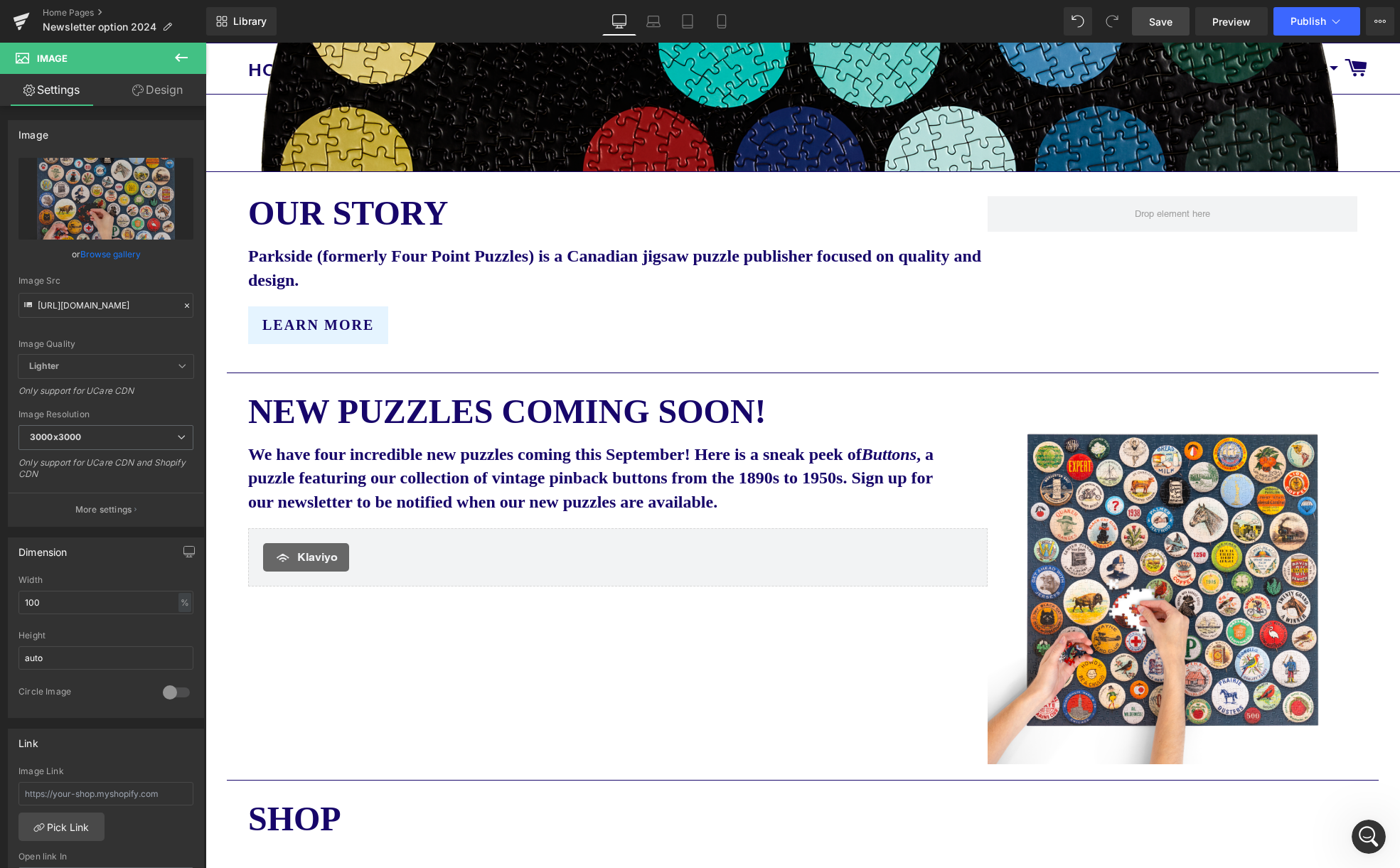
click at [1150, 20] on span "Save" at bounding box center [1160, 21] width 23 height 15
drag, startPoint x: 1172, startPoint y: 25, endPoint x: 1177, endPoint y: 35, distance: 11.2
click at [1172, 25] on span "Save" at bounding box center [1160, 21] width 23 height 15
click at [79, 305] on input "[URL][DOMAIN_NAME]" at bounding box center [106, 305] width 175 height 25
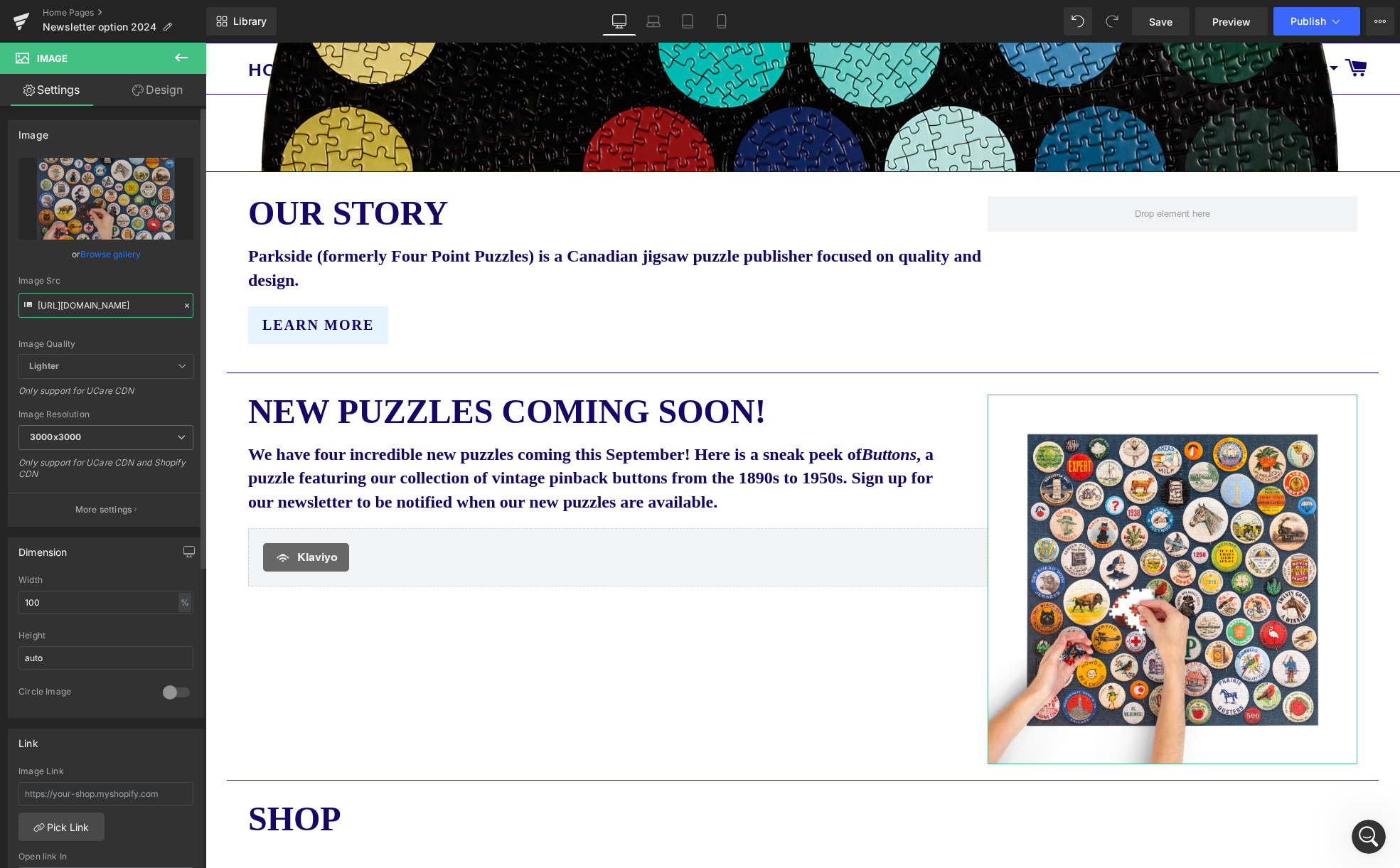
click at [79, 305] on input "[URL][DOMAIN_NAME]" at bounding box center [106, 305] width 175 height 25
paste input "buttons_2_transparent.png?v=1757520569"
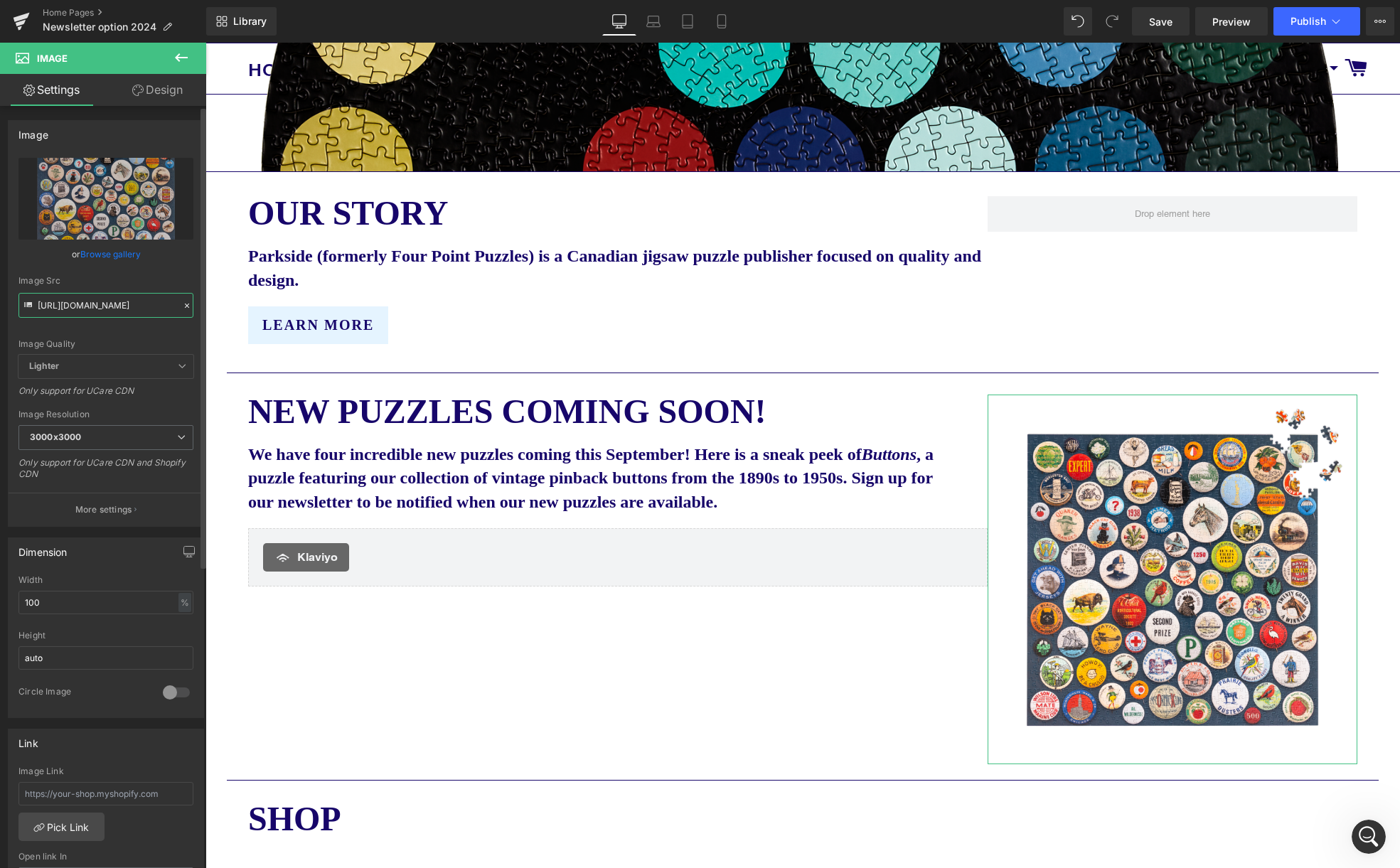
click at [85, 308] on input "[URL][DOMAIN_NAME]" at bounding box center [106, 305] width 175 height 25
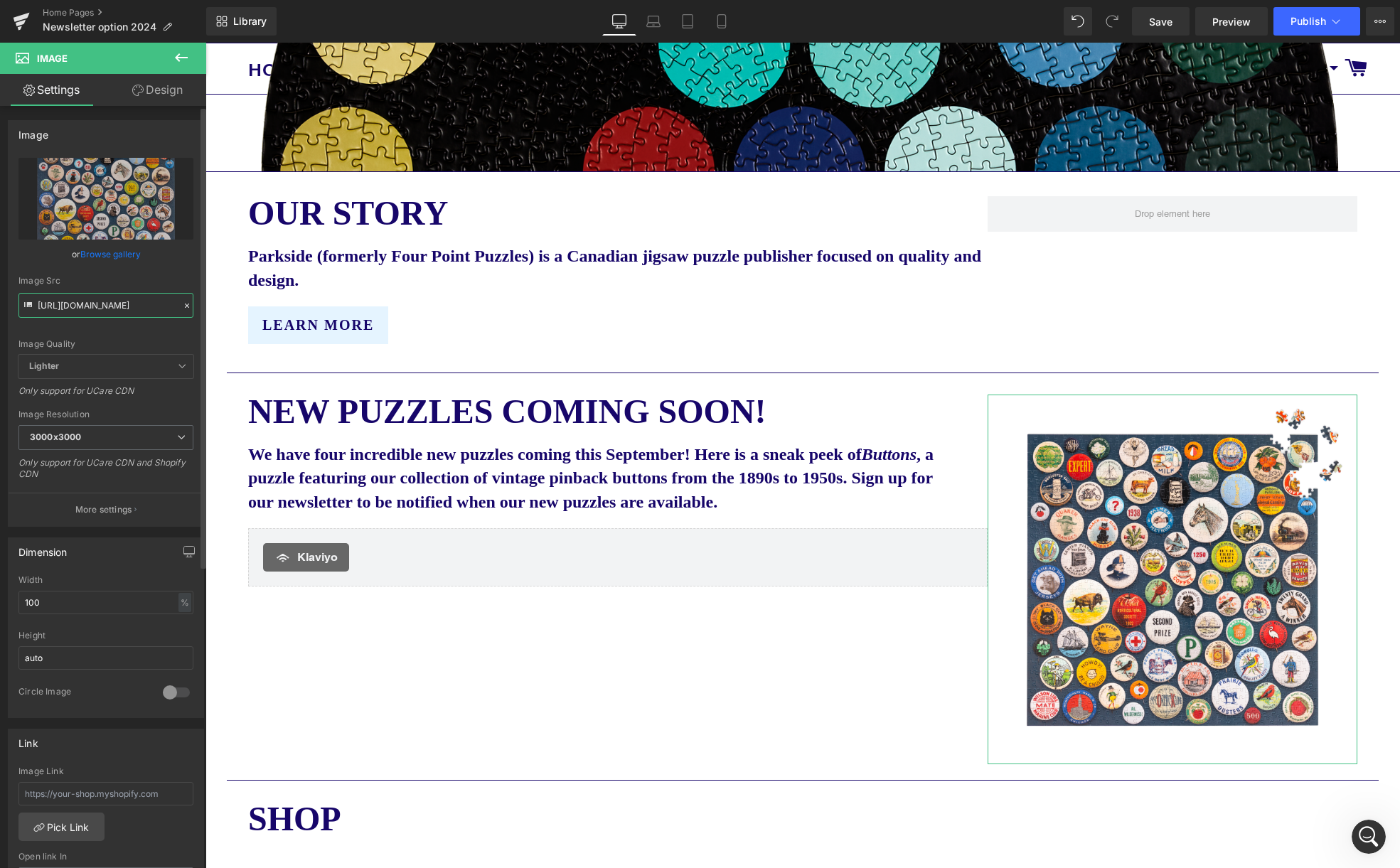
type input "[URL][DOMAIN_NAME]"
paste input "[URL][DOMAIN_NAME]"
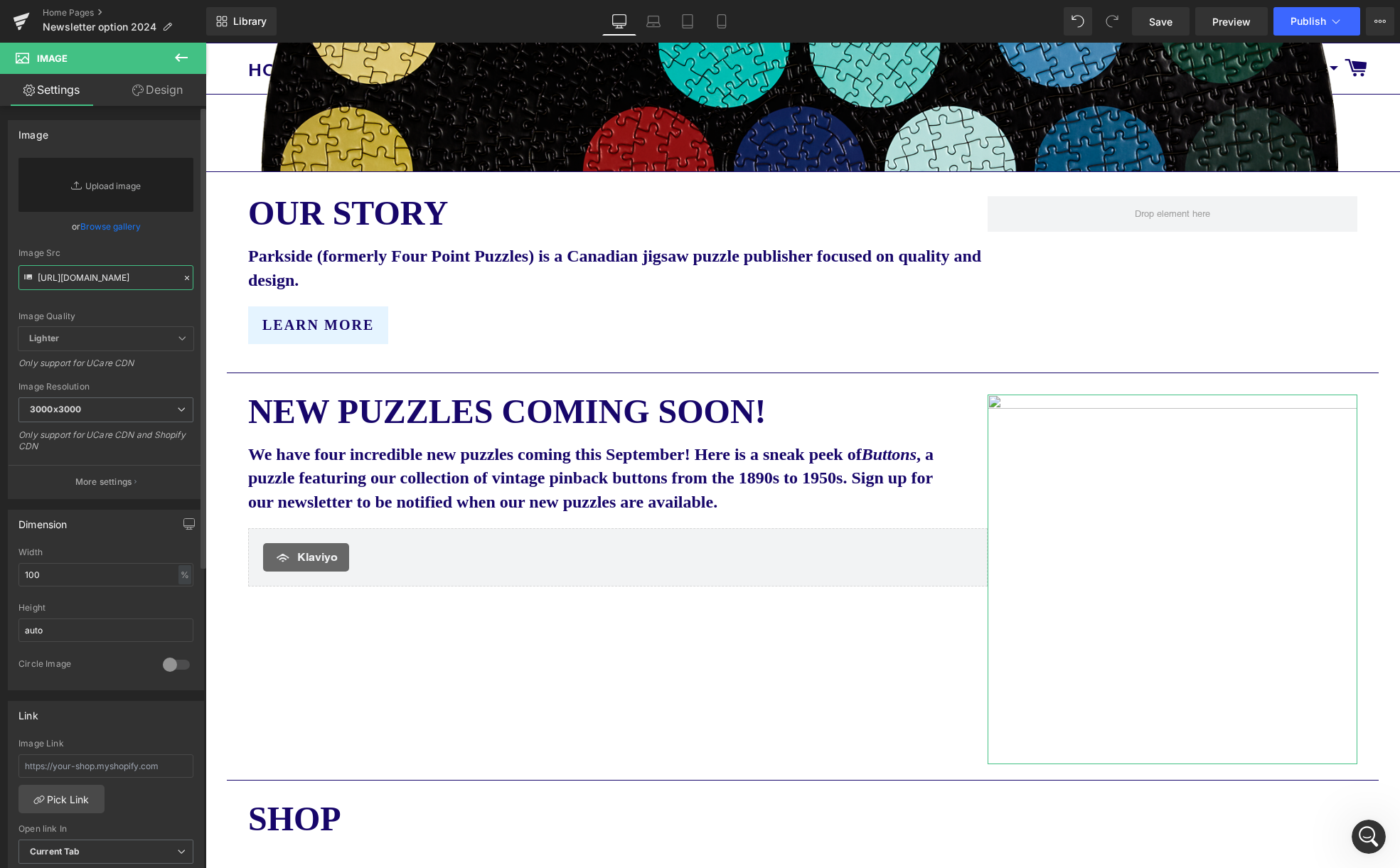
scroll to position [0, 304]
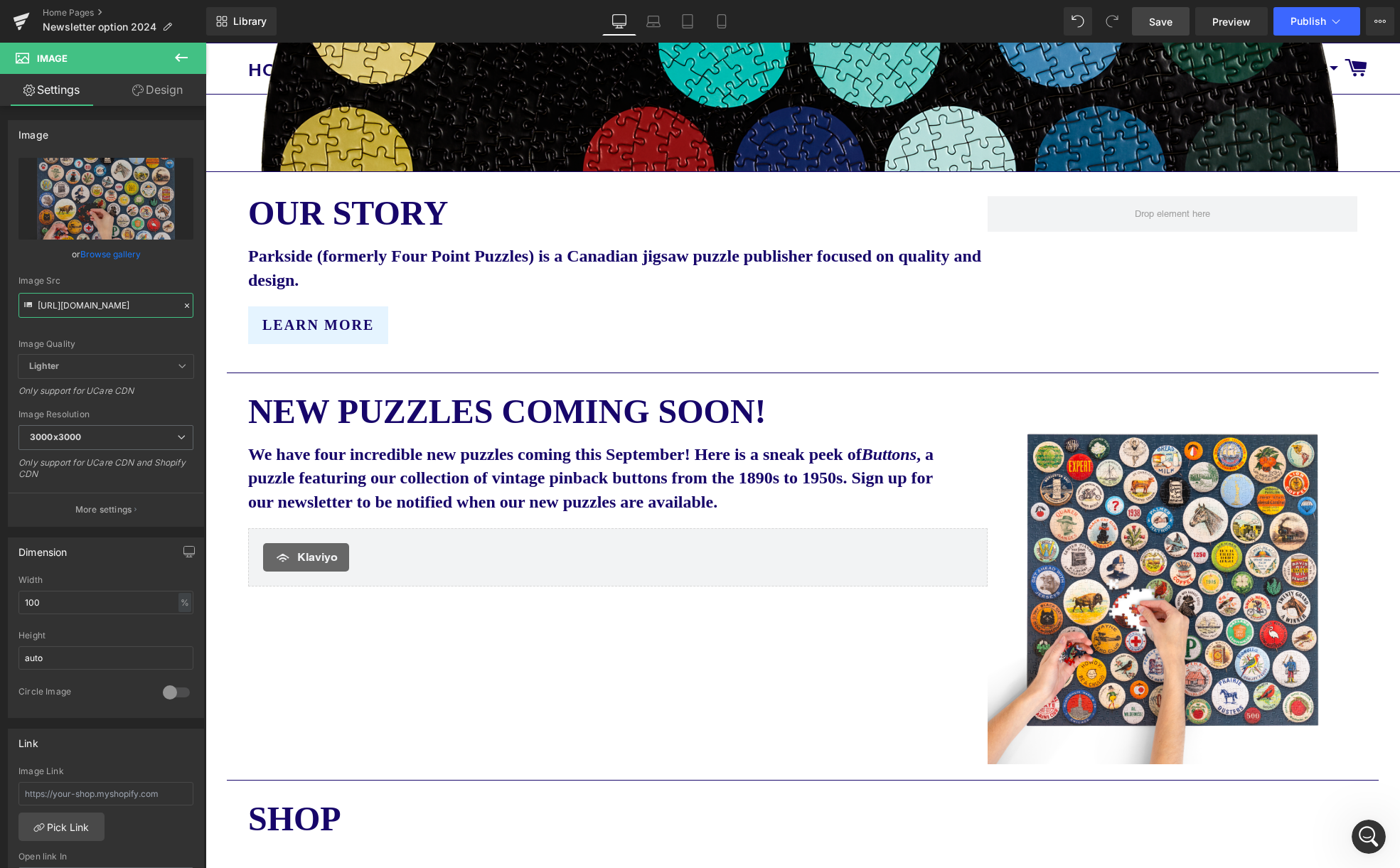
type input "[URL][DOMAIN_NAME]"
click at [1154, 19] on span "Save" at bounding box center [1160, 21] width 23 height 15
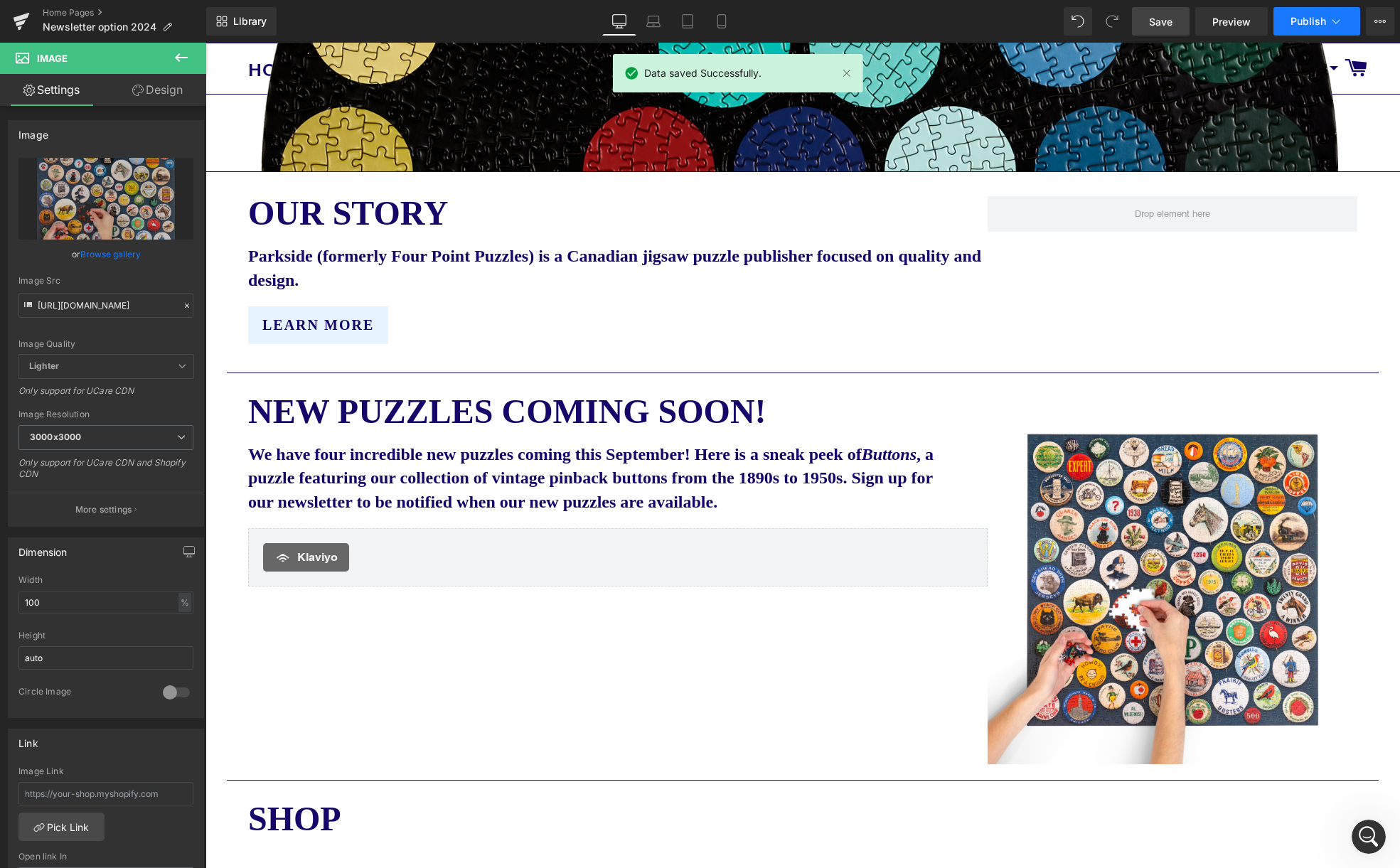
click at [1309, 19] on span "Publish" at bounding box center [1308, 21] width 36 height 12
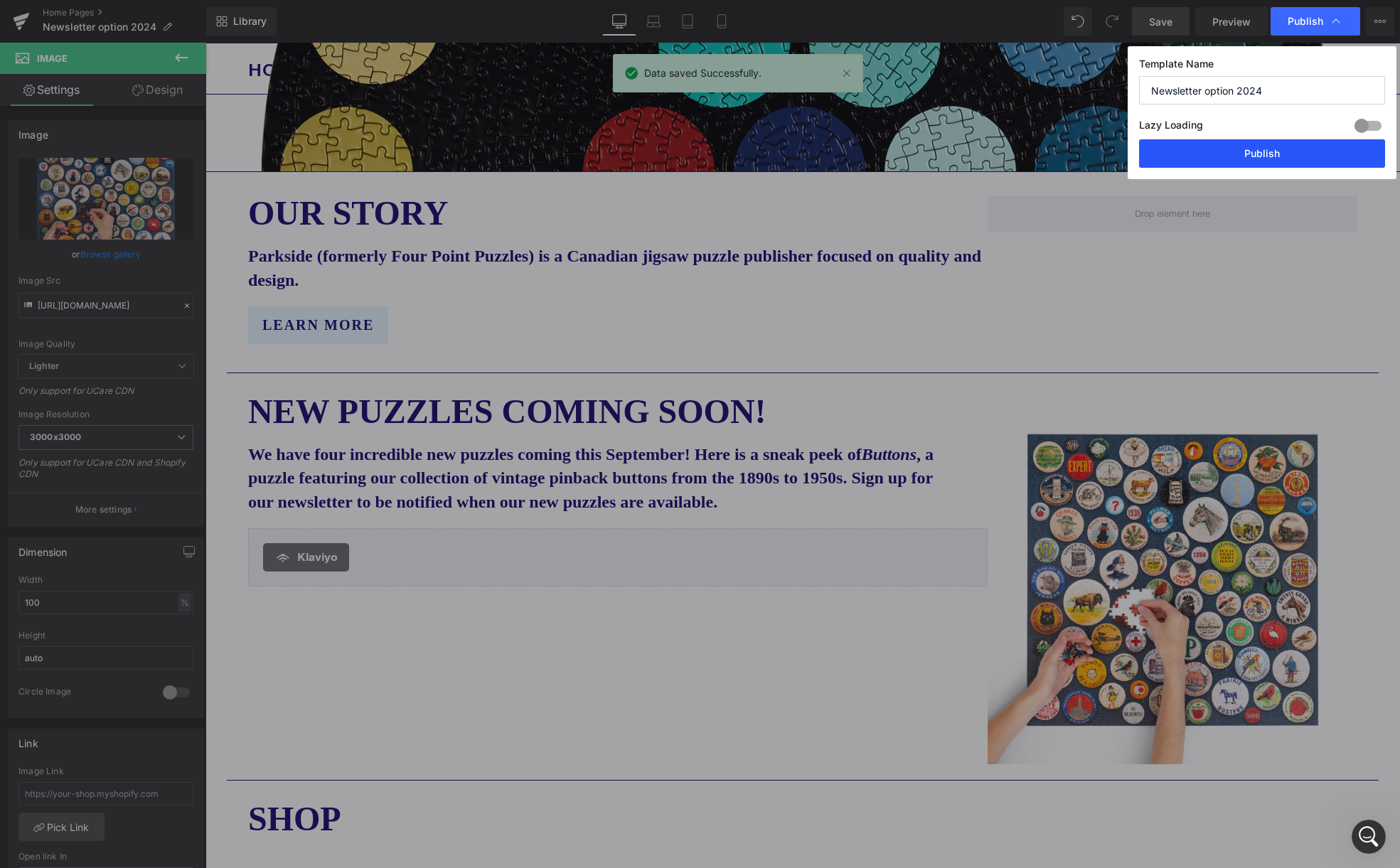
click at [1310, 152] on button "Publish" at bounding box center [1262, 153] width 246 height 29
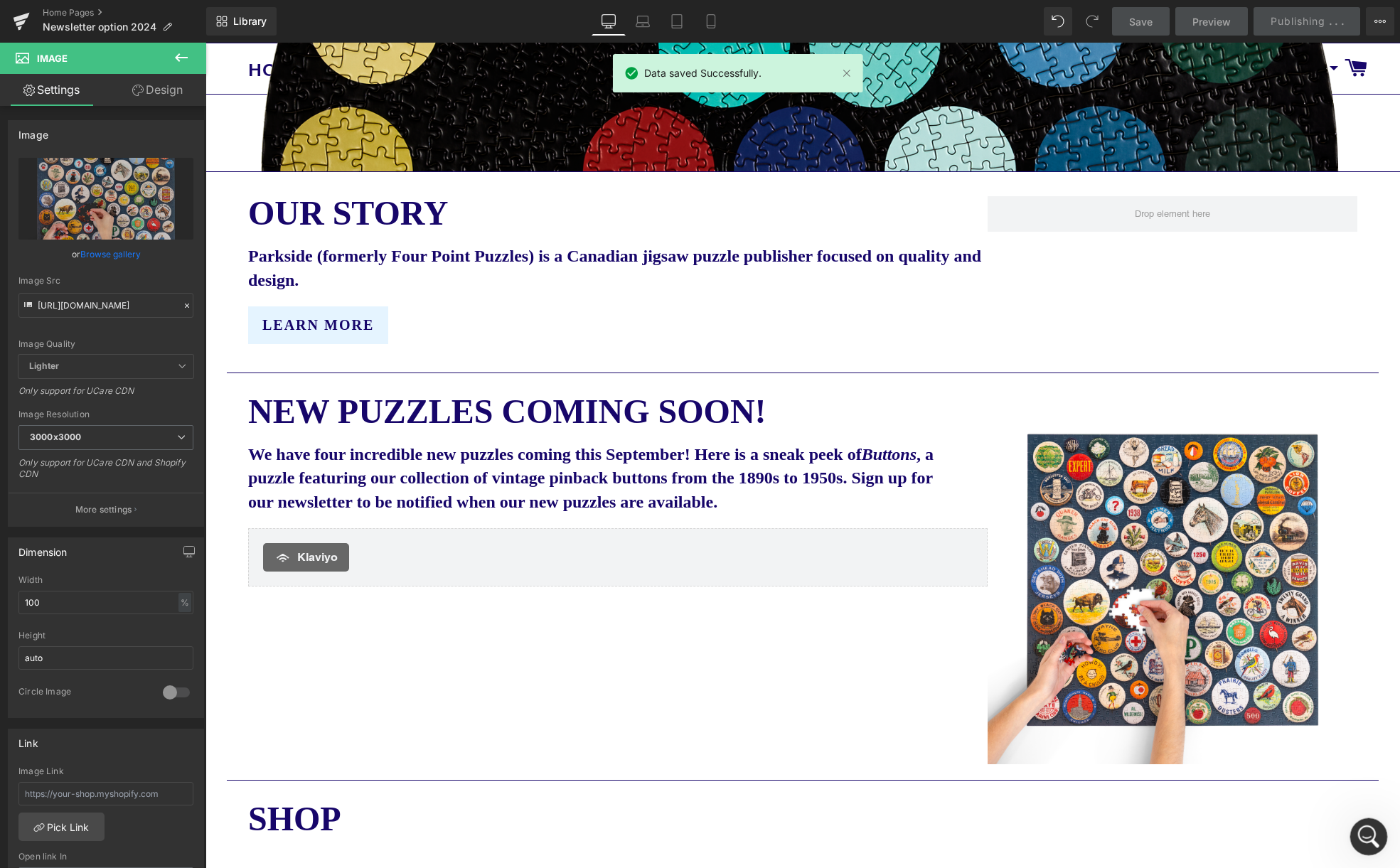
click at [1368, 836] on icon "Open Intercom Messenger" at bounding box center [1367, 835] width 23 height 23
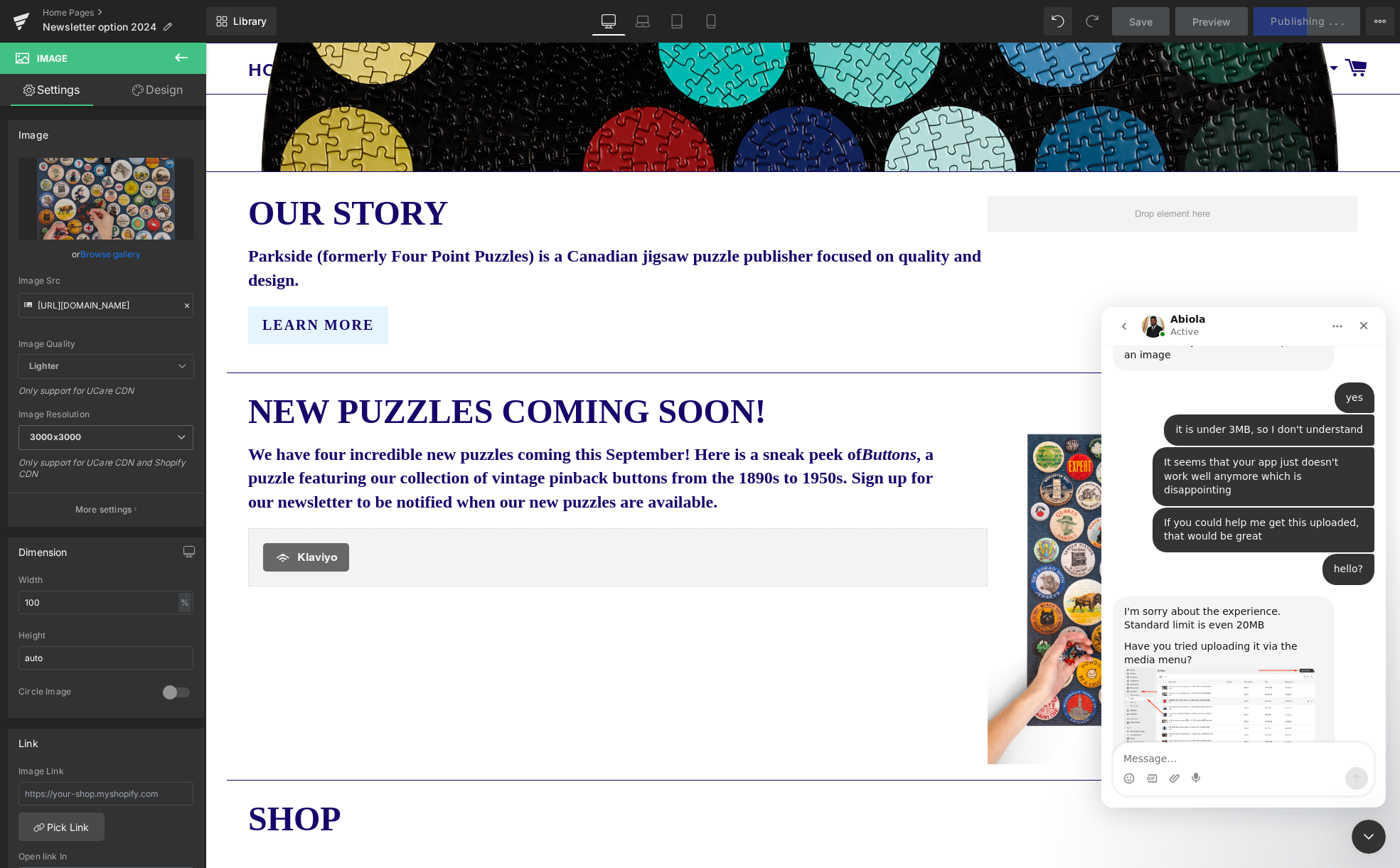
scroll to position [570, 0]
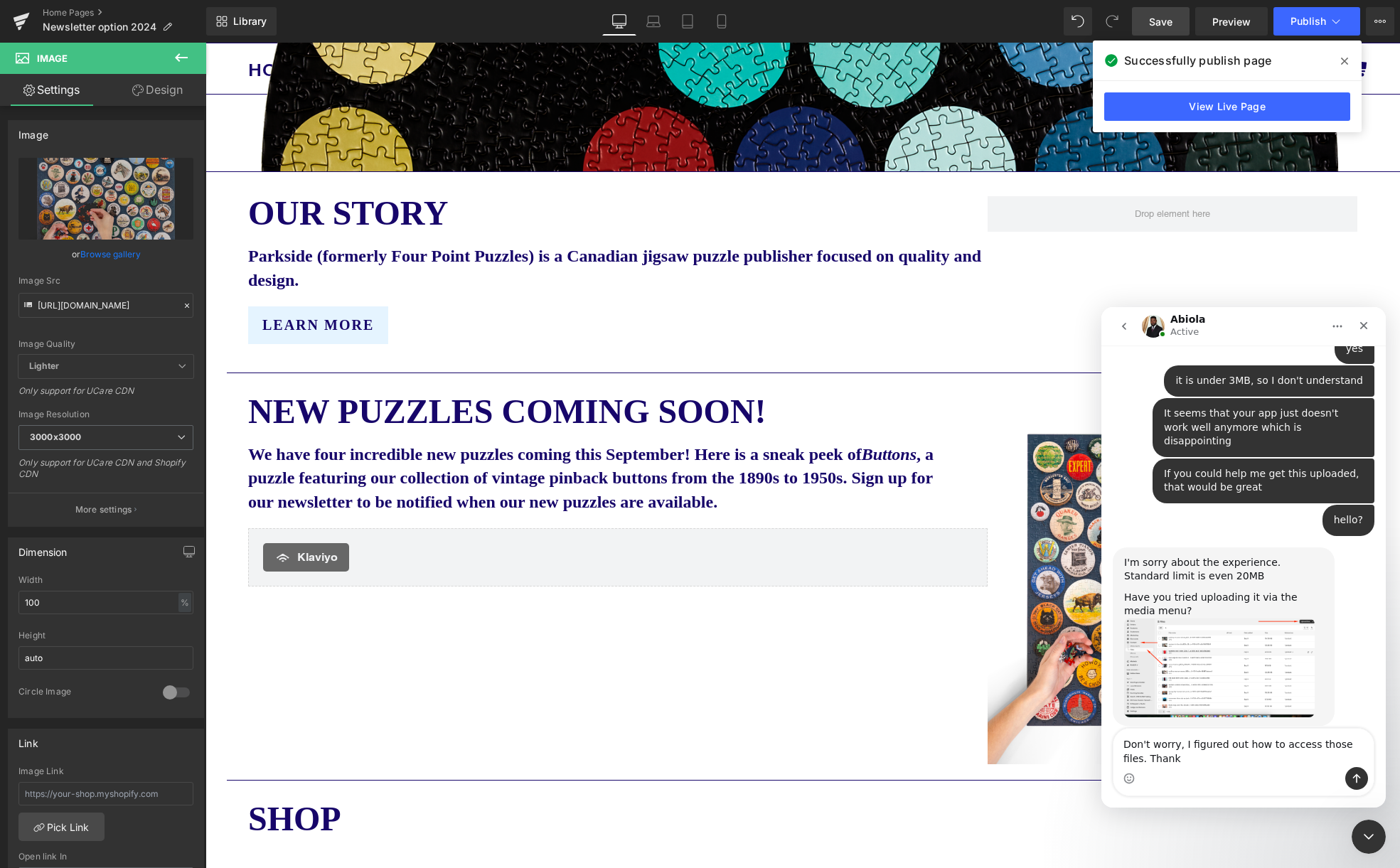
type textarea "Don't worry, I figured out how to access those files. Thanks"
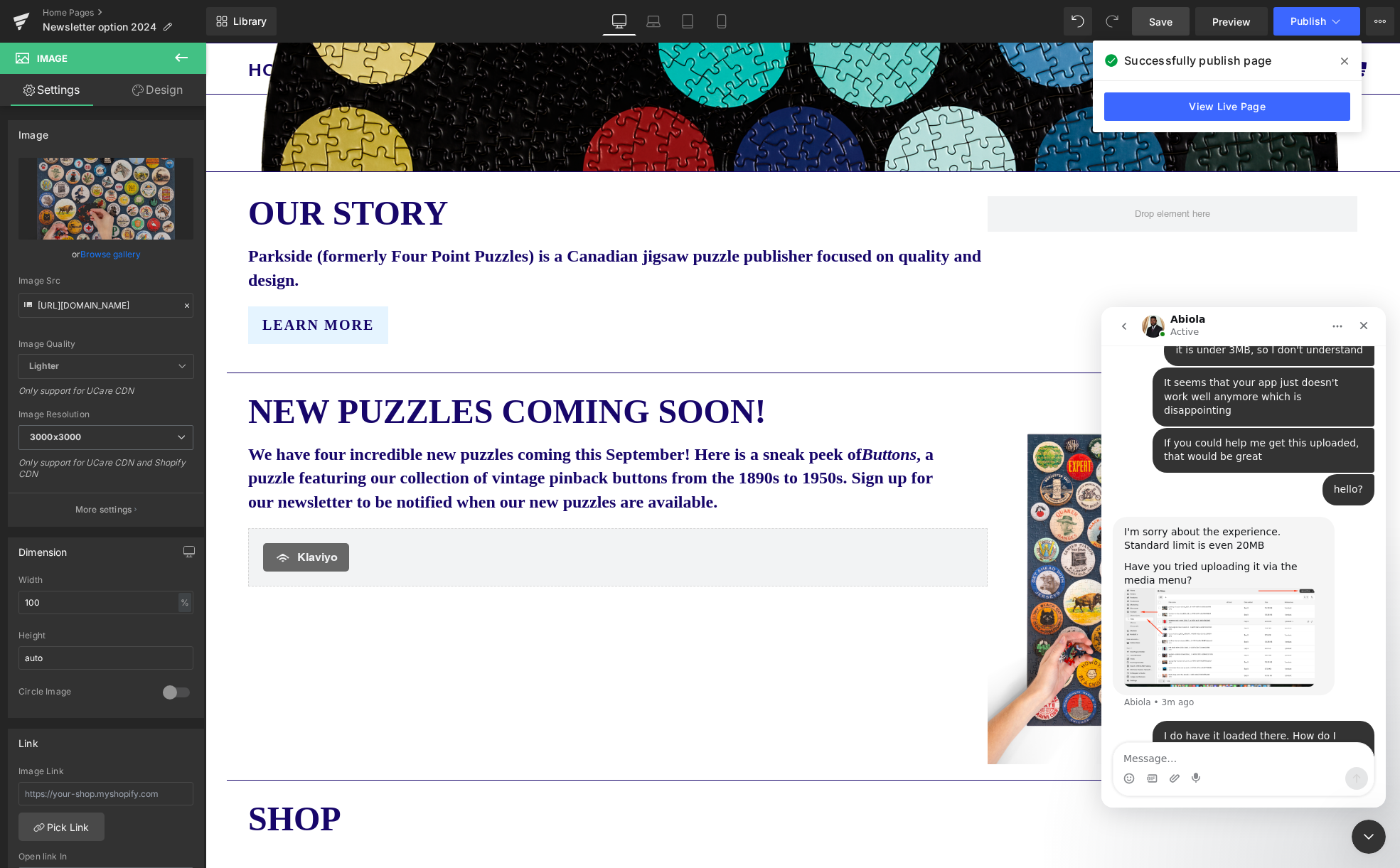
scroll to position [617, 0]
type textarea "Enjoy the rest of your day"
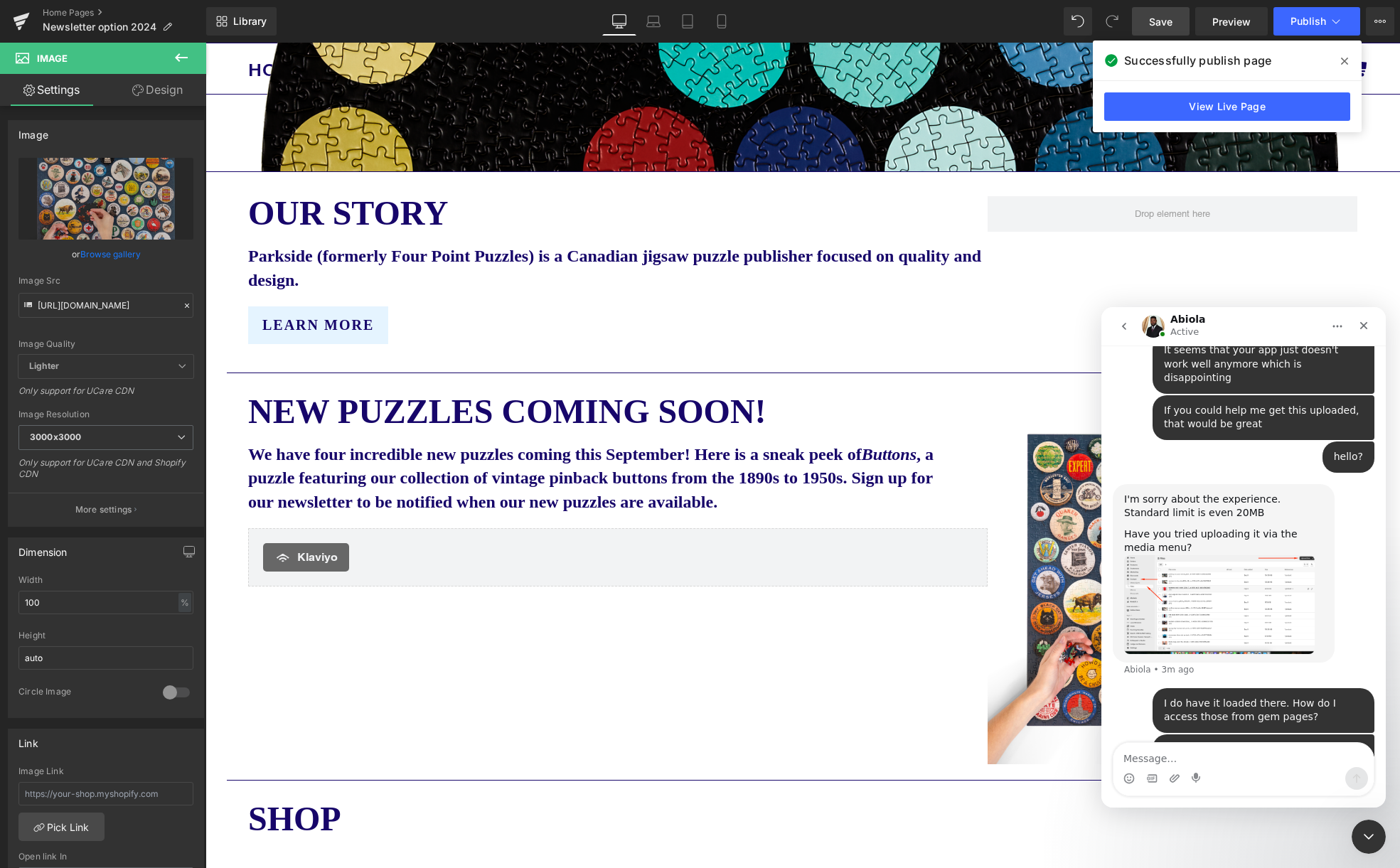
scroll to position [649, 0]
click at [1368, 322] on icon "Close" at bounding box center [1363, 325] width 12 height 12
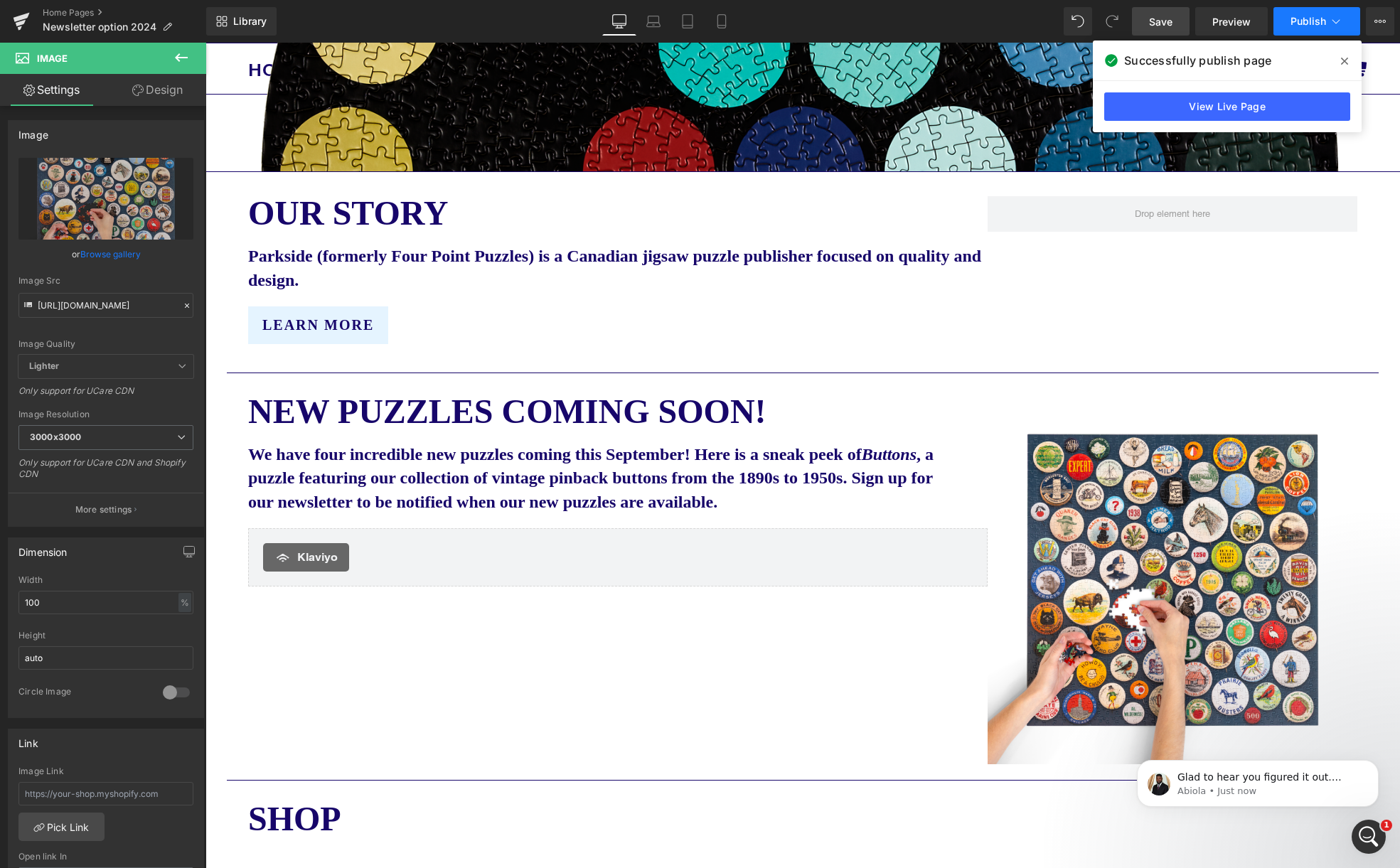
scroll to position [789, 0]
click at [1262, 787] on p "Abiola • Just now" at bounding box center [1269, 791] width 183 height 13
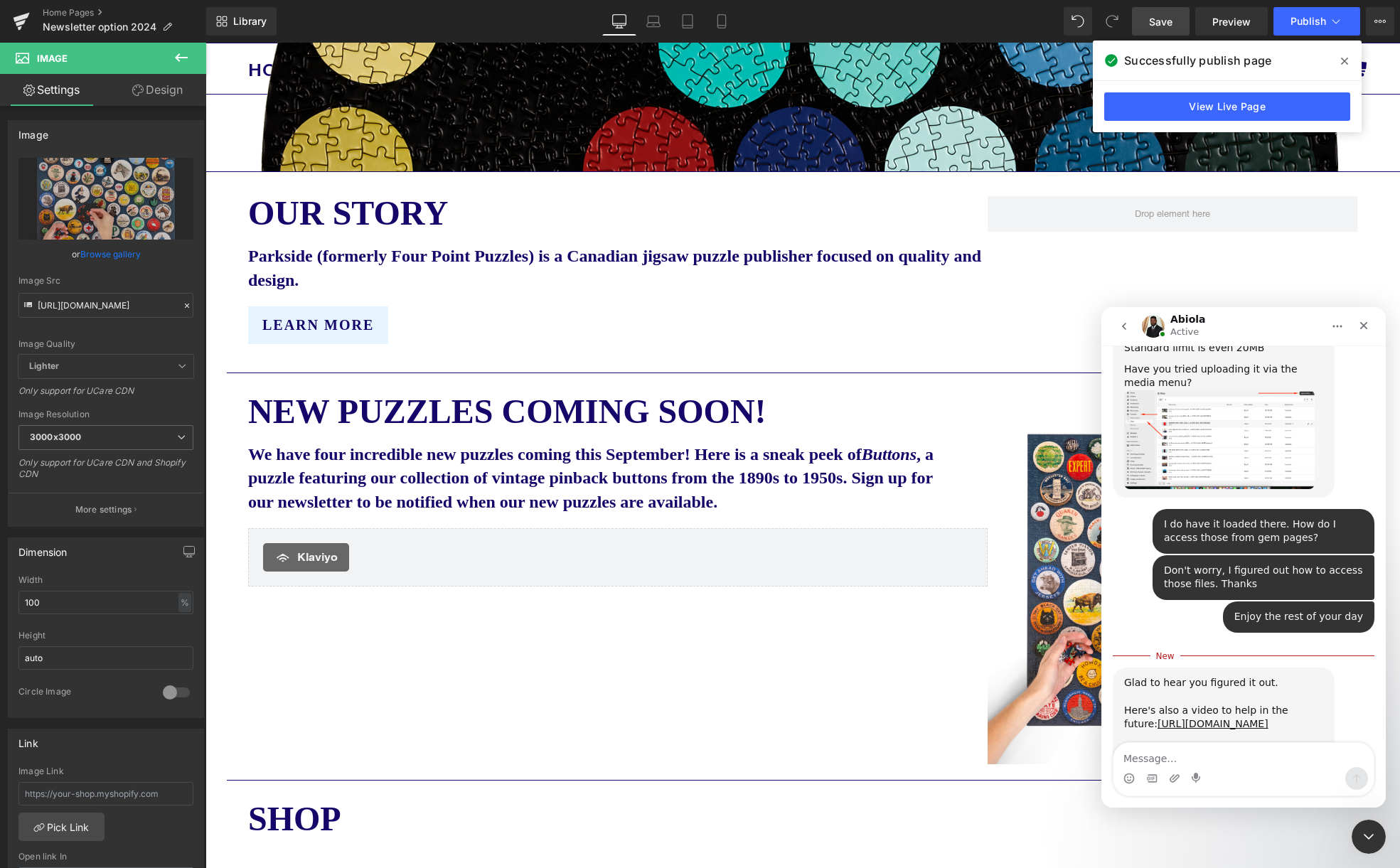
scroll to position [812, 0]
click at [1362, 322] on icon "Close" at bounding box center [1363, 325] width 12 height 12
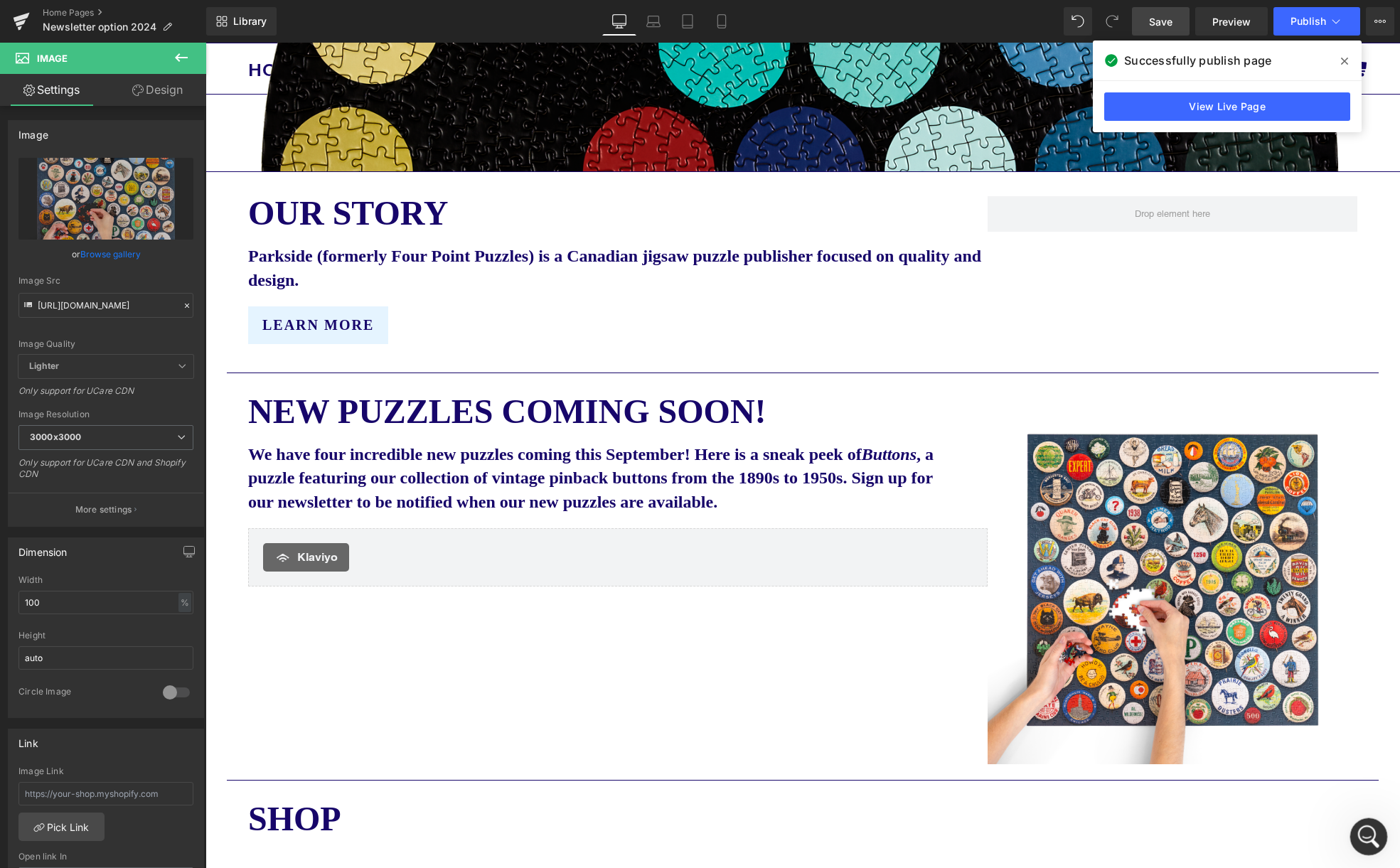
click at [1369, 836] on icon "Open Intercom Messenger" at bounding box center [1367, 835] width 23 height 23
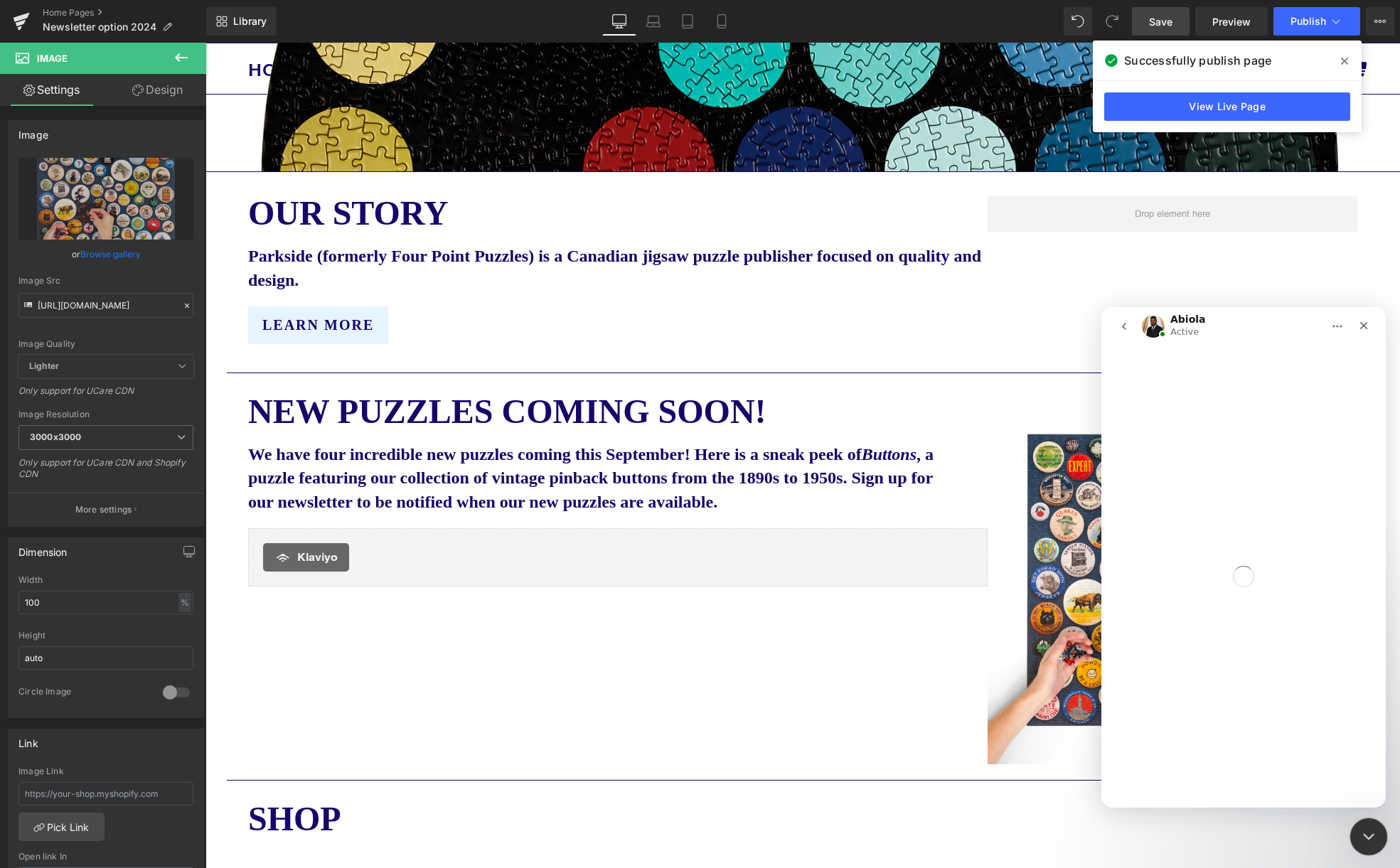
click at [1368, 831] on icon "Close Intercom Messenger" at bounding box center [1366, 835] width 17 height 17
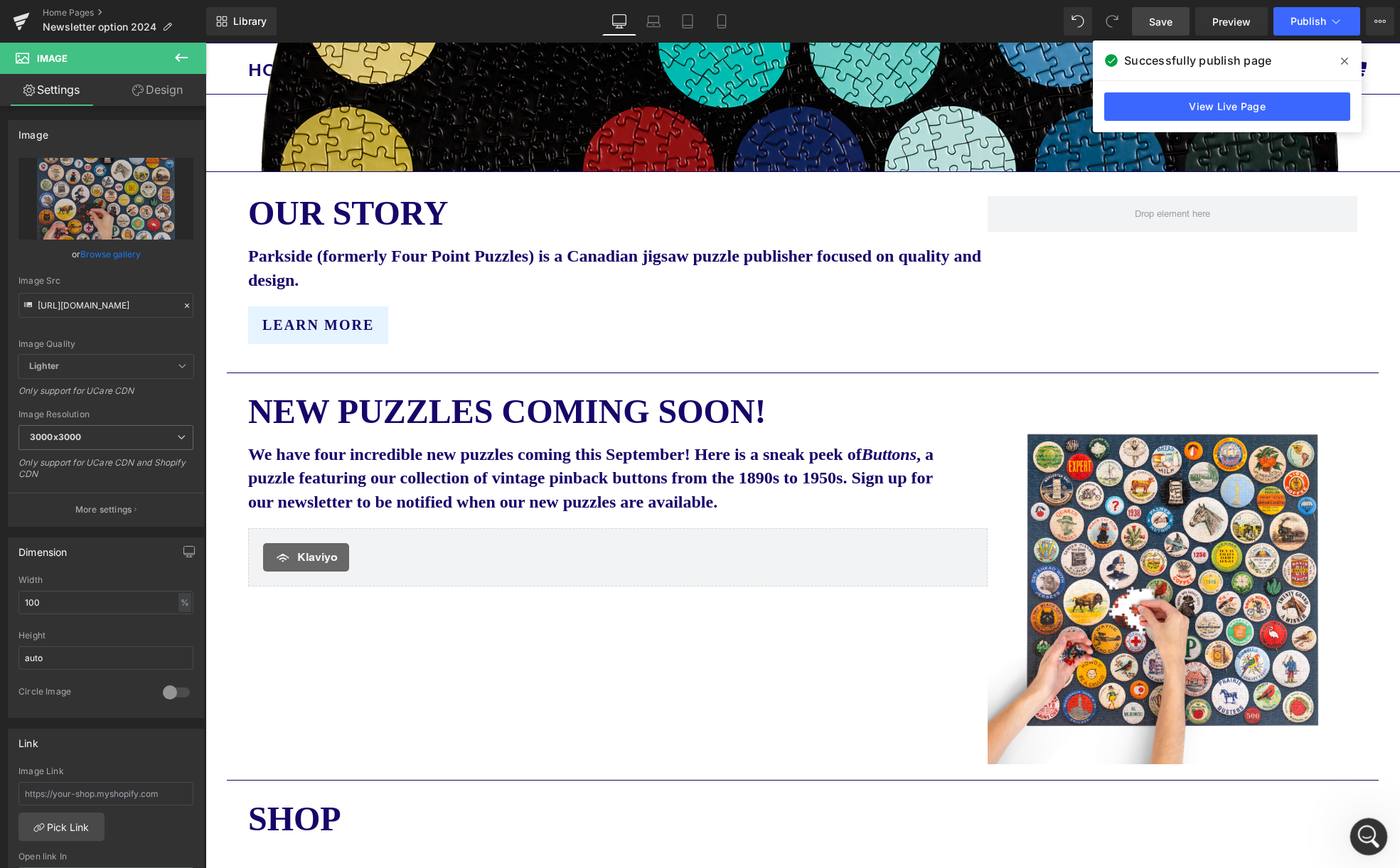
click at [1368, 831] on icon "Open Intercom Messenger" at bounding box center [1367, 835] width 23 height 23
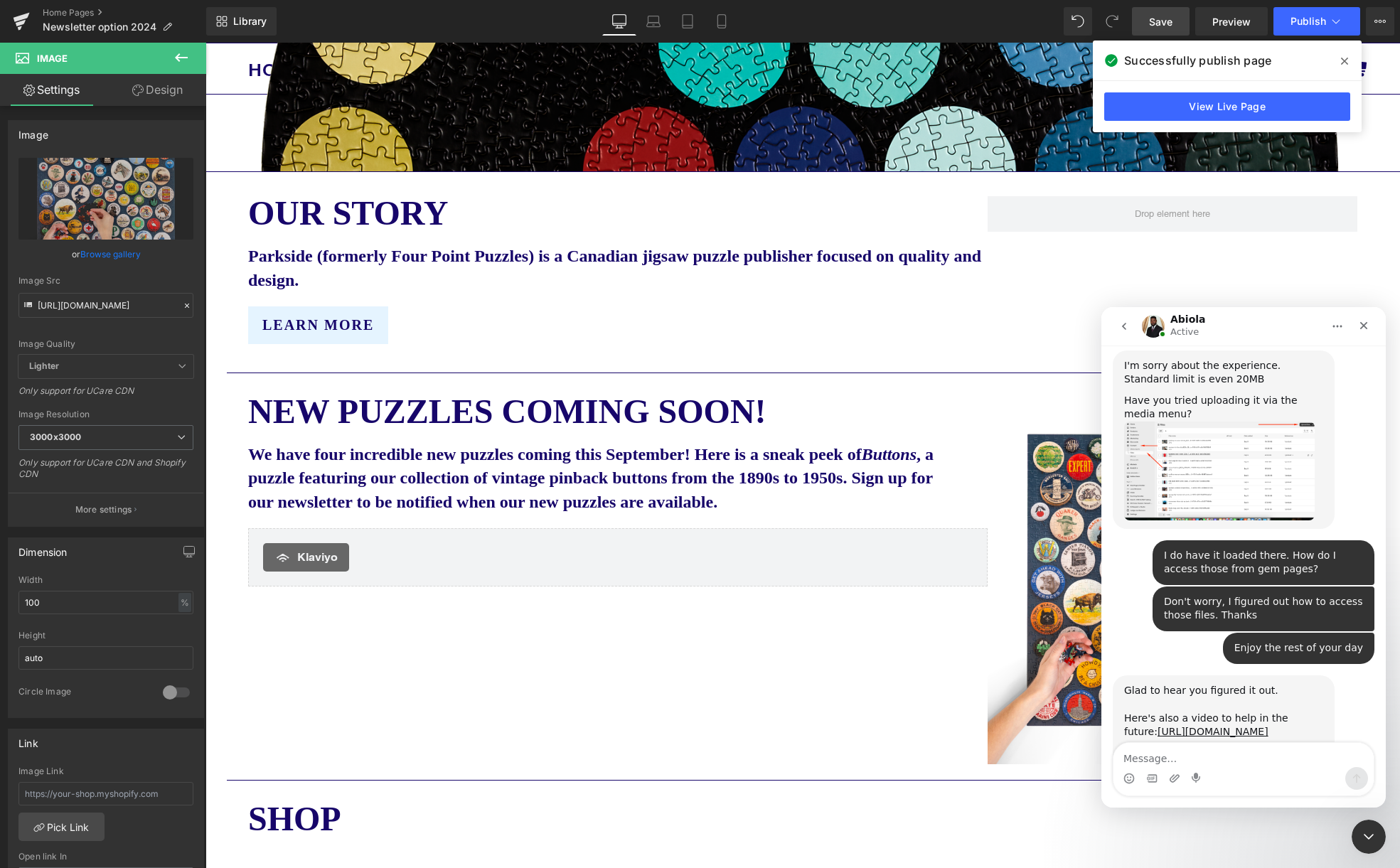
scroll to position [789, 0]
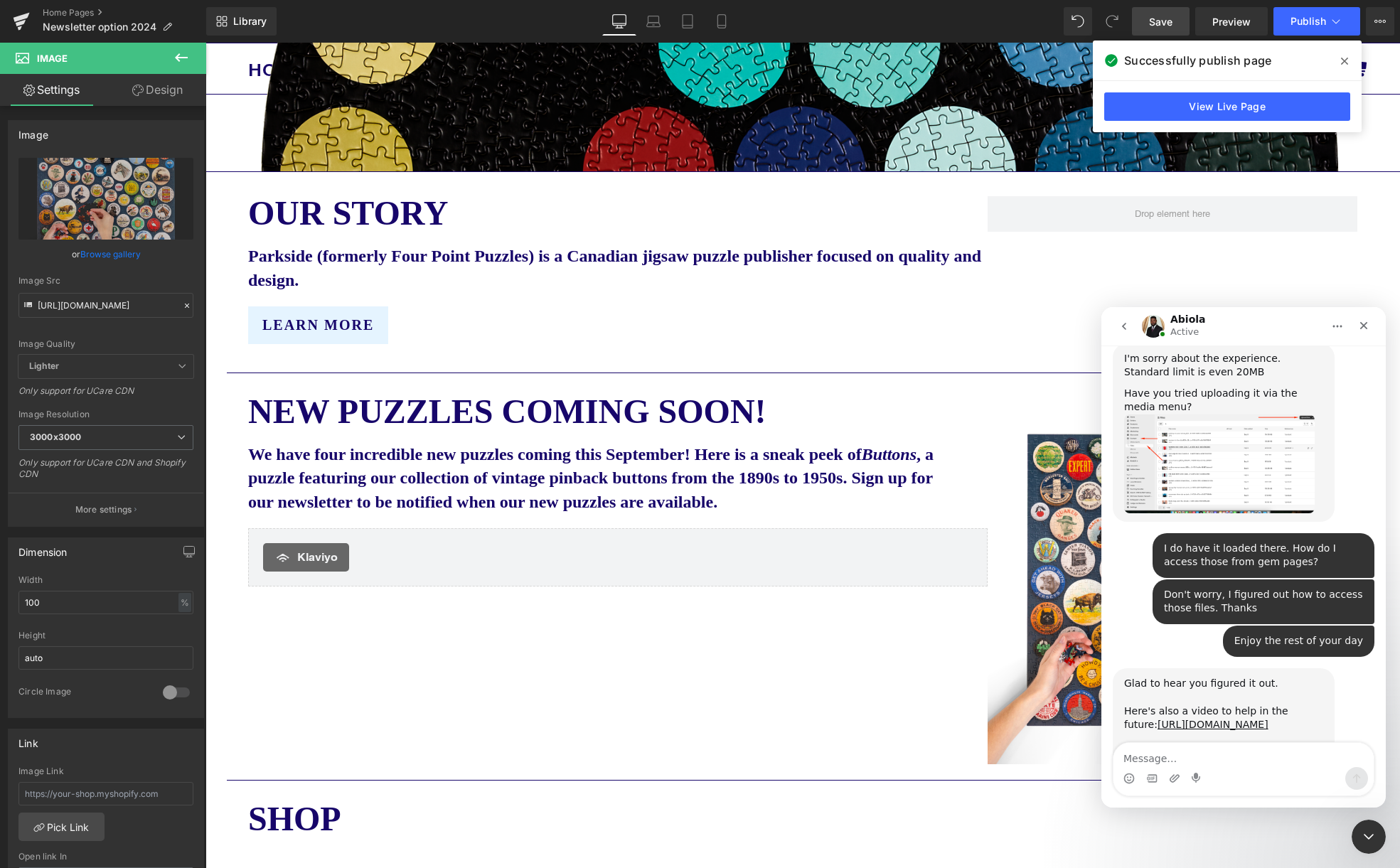
click at [1339, 323] on icon "Home" at bounding box center [1337, 326] width 12 height 12
click at [1364, 318] on div "Close" at bounding box center [1363, 325] width 26 height 26
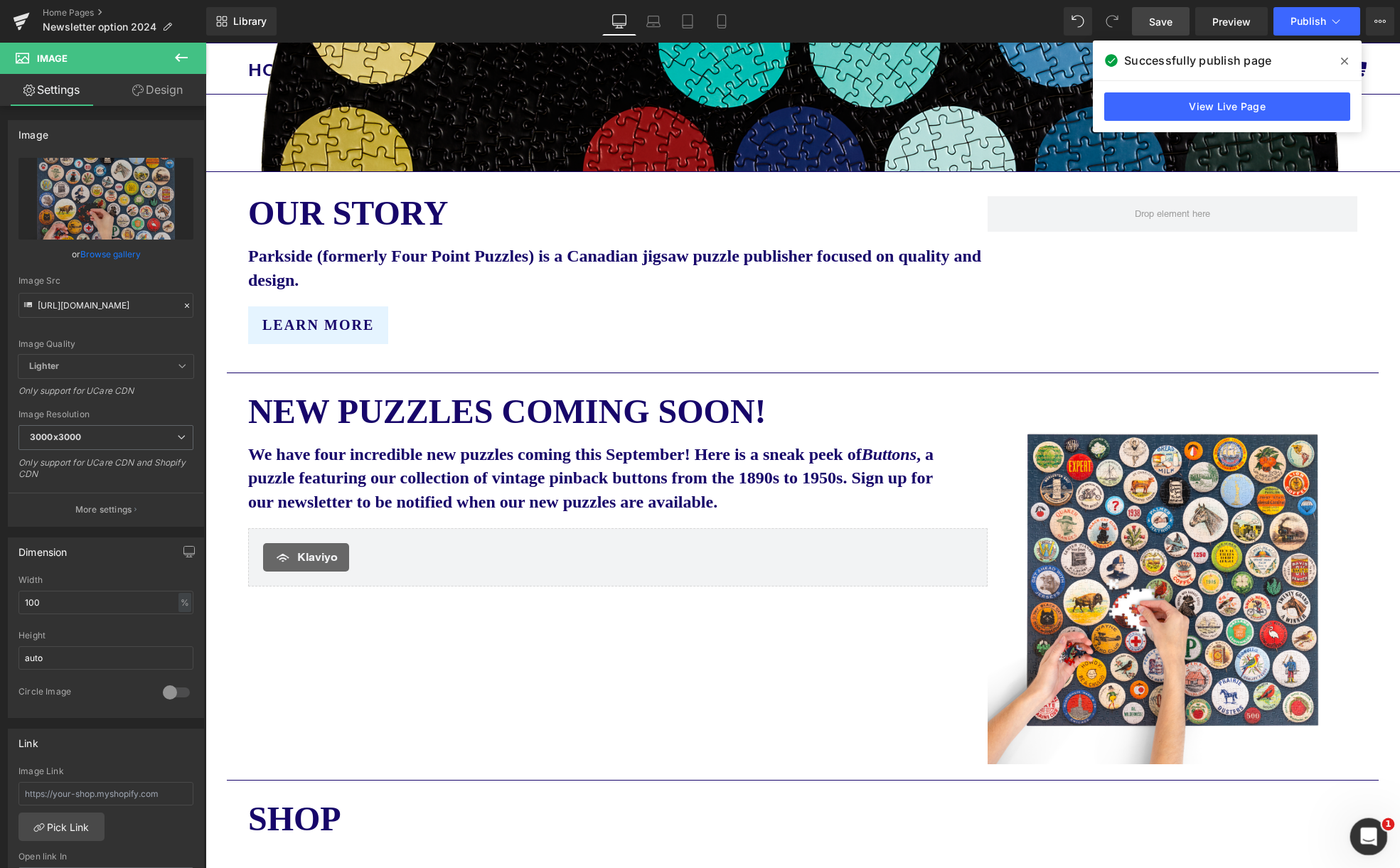
click at [1373, 837] on icon "Open Intercom Messenger" at bounding box center [1367, 835] width 23 height 23
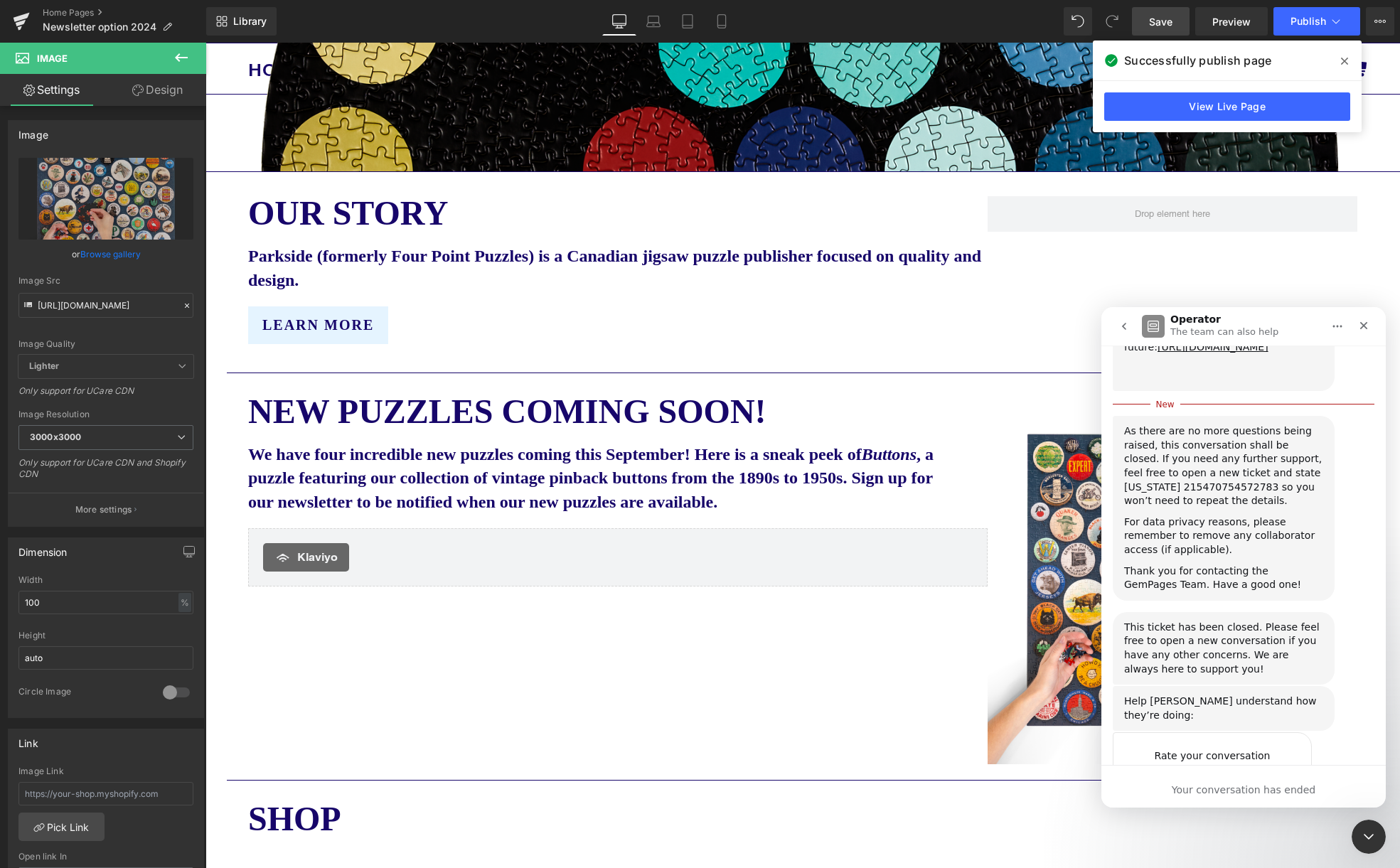
scroll to position [1077, 0]
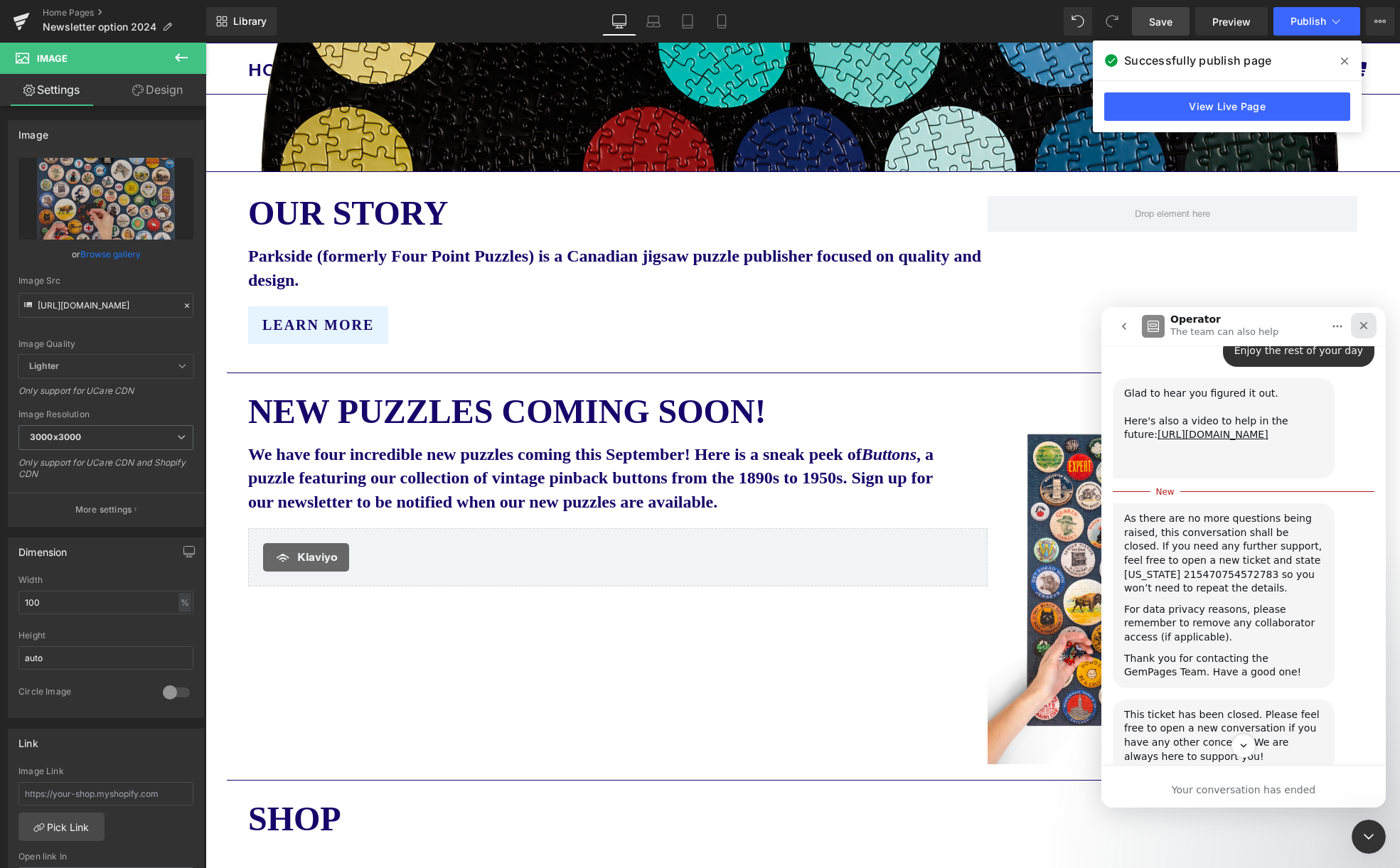
click at [1363, 323] on icon "Close" at bounding box center [1363, 325] width 12 height 12
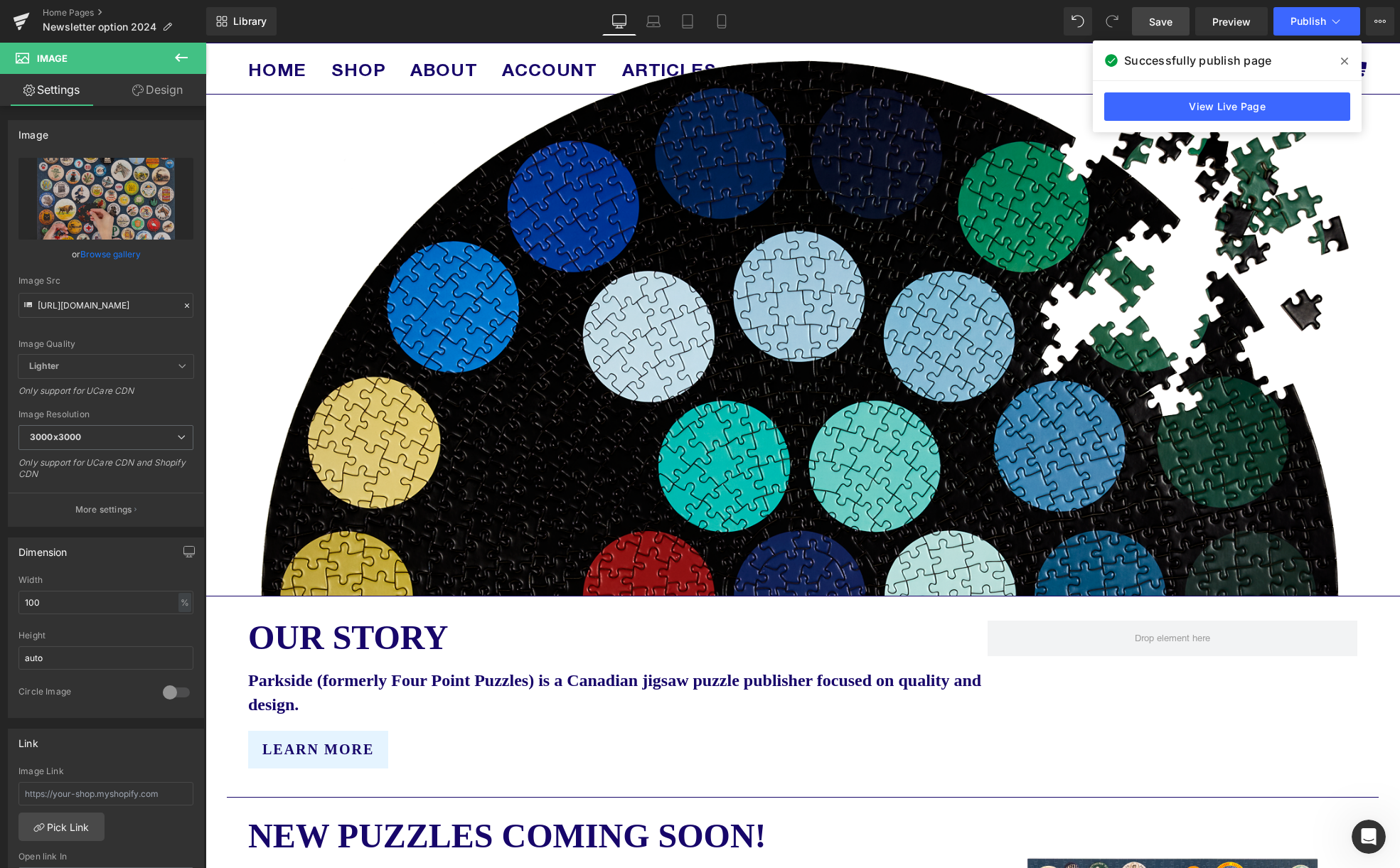
scroll to position [148, 0]
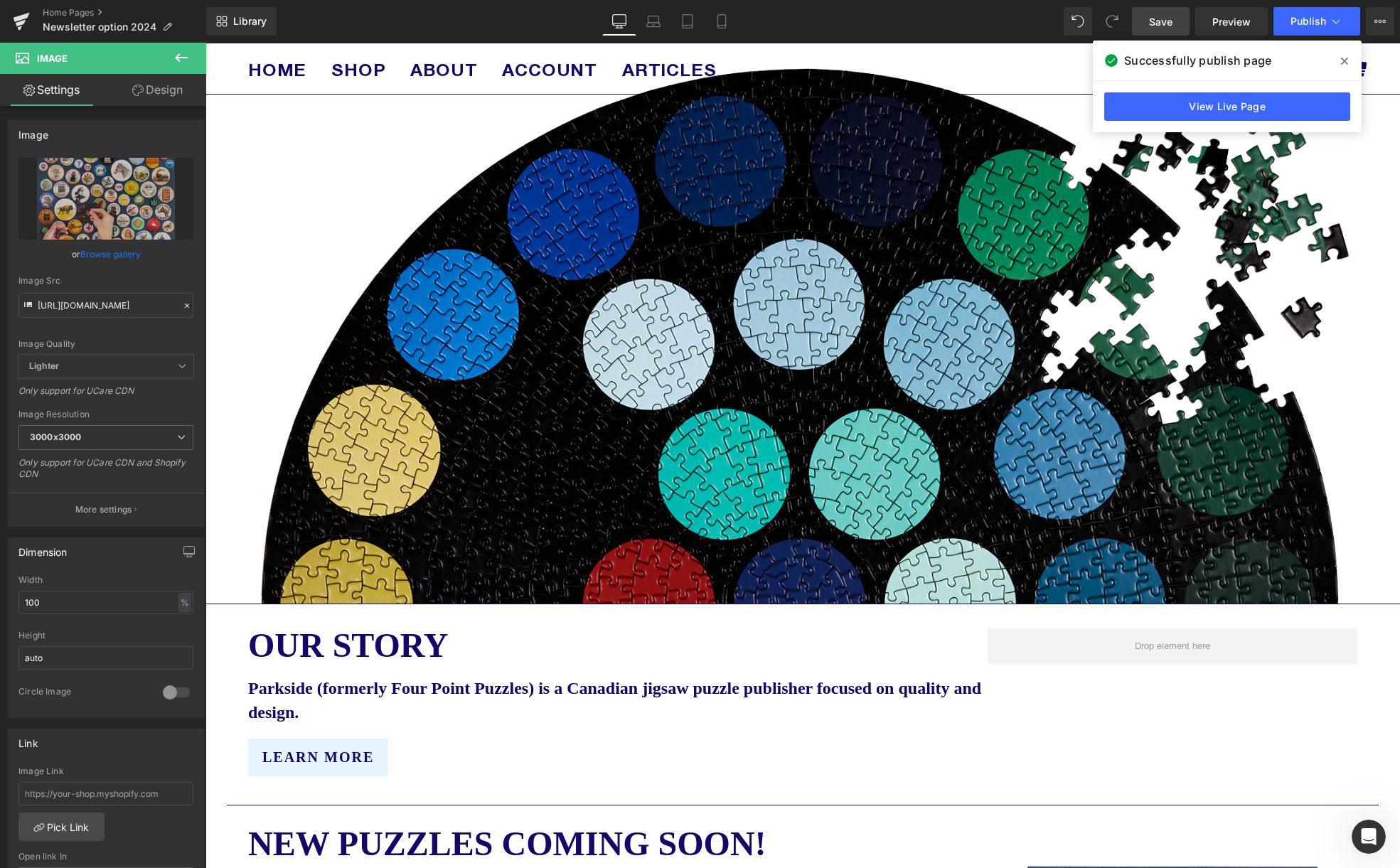
drag, startPoint x: 72, startPoint y: 8, endPoint x: 385, endPoint y: 30, distance: 313.8
click at [72, 8] on link "Home Pages" at bounding box center [124, 12] width 164 height 12
